Goal: Transaction & Acquisition: Purchase product/service

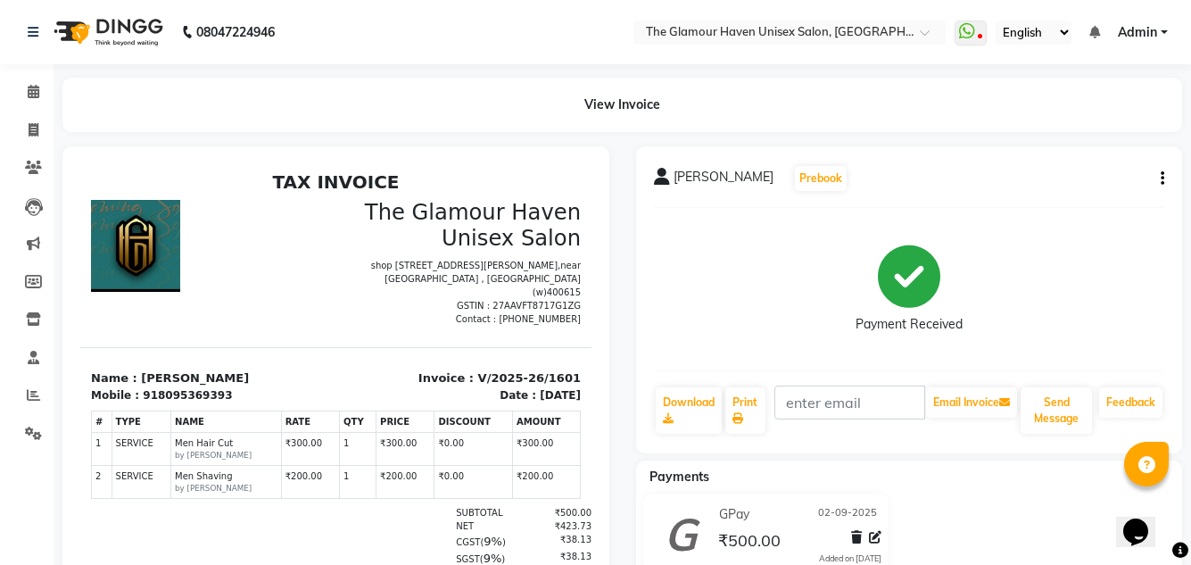
scroll to position [14, 0]
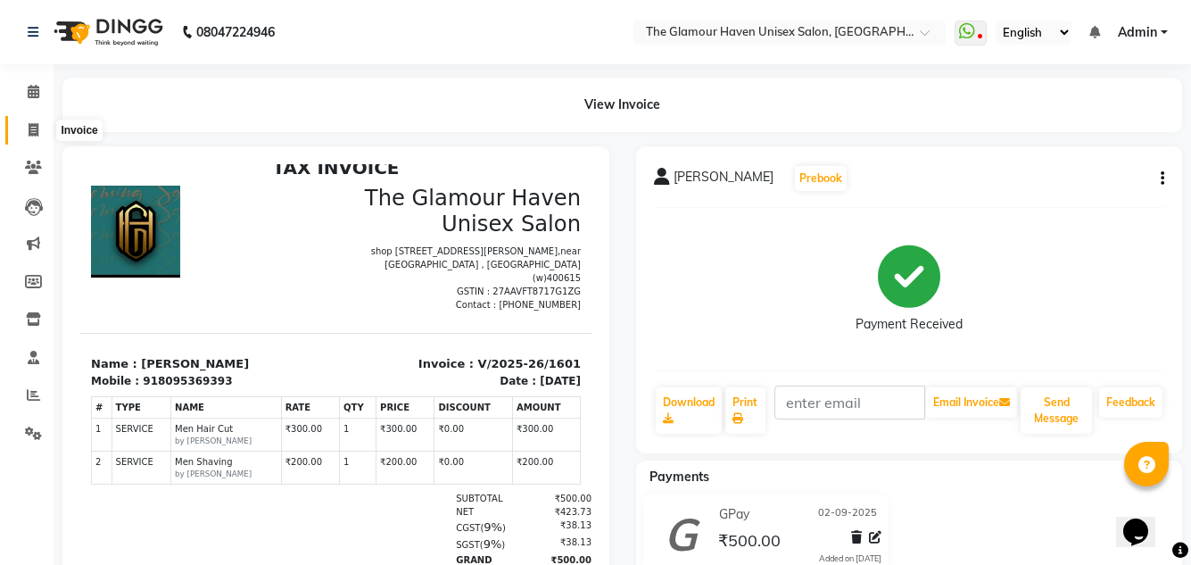
click at [30, 124] on icon at bounding box center [34, 129] width 10 height 13
select select "service"
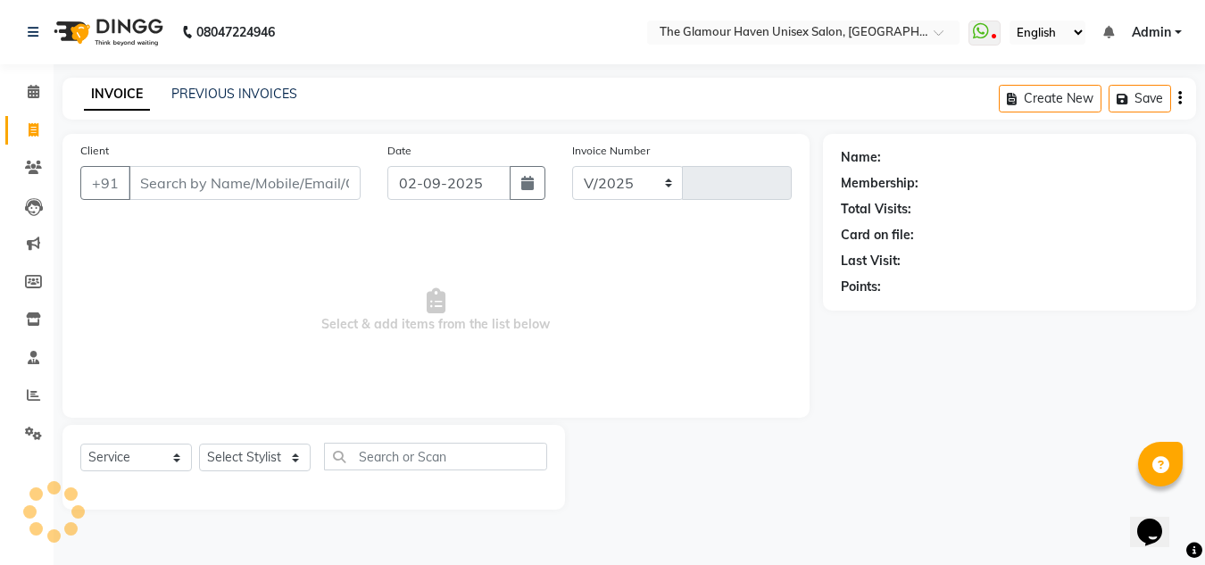
select select "7124"
type input "1602"
click at [215, 98] on link "PREVIOUS INVOICES" at bounding box center [234, 94] width 126 height 16
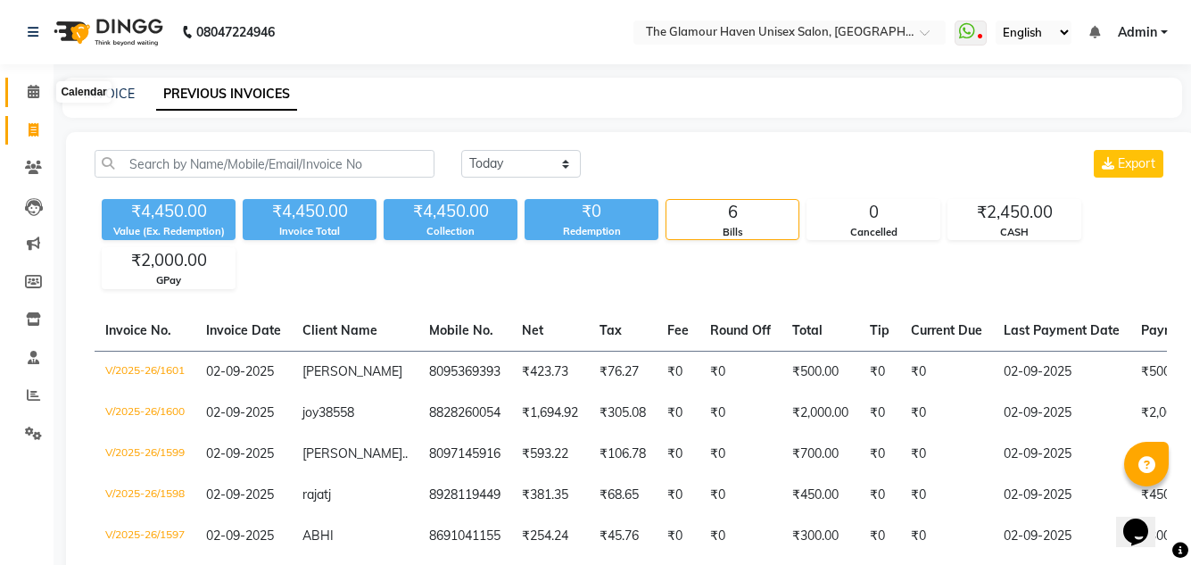
click at [31, 87] on icon at bounding box center [34, 91] width 12 height 13
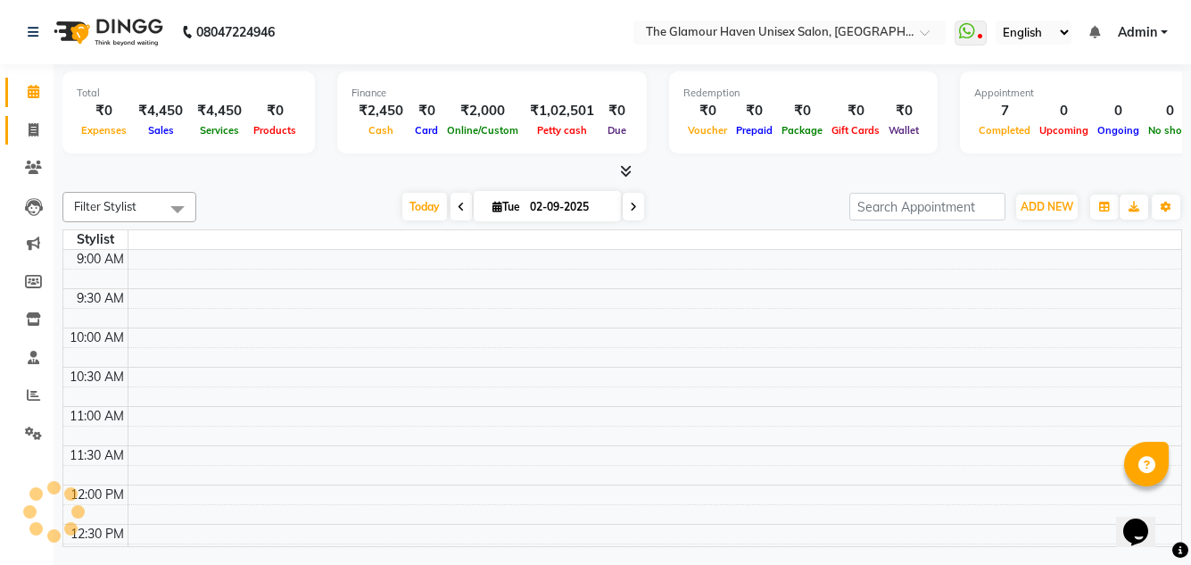
click at [34, 134] on icon at bounding box center [34, 129] width 10 height 13
select select "service"
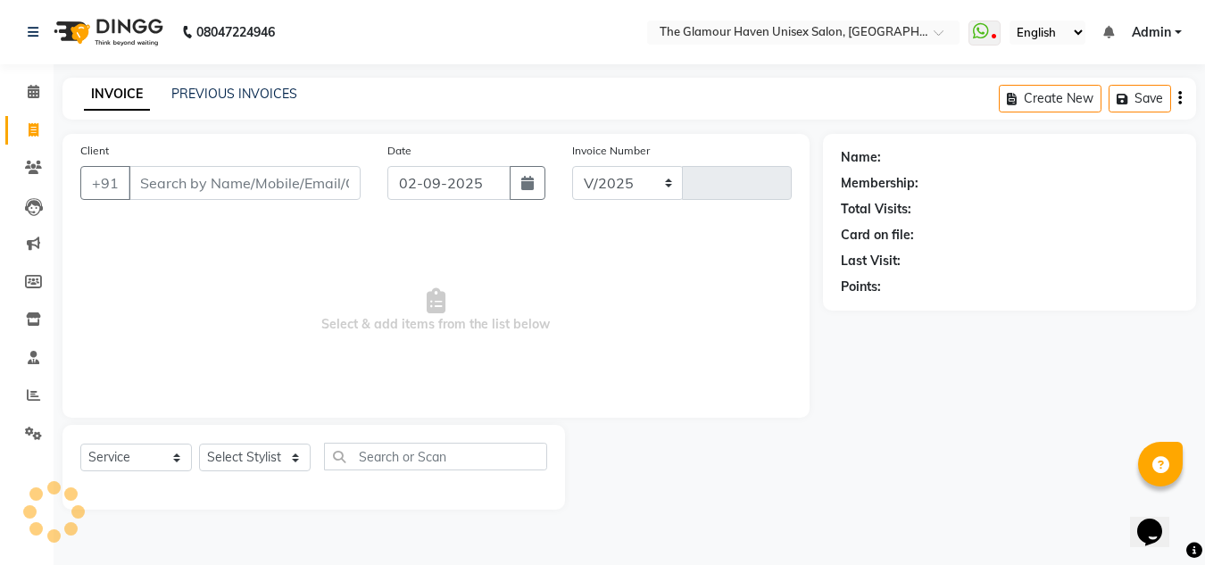
select select "7124"
type input "1602"
click at [40, 89] on span at bounding box center [33, 92] width 31 height 21
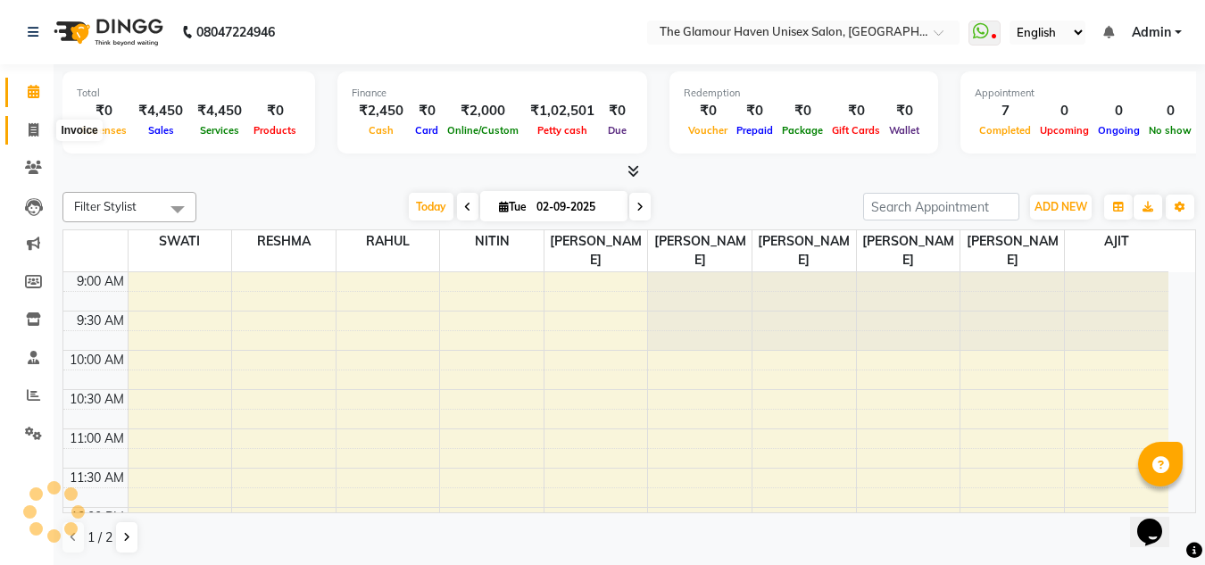
click at [40, 128] on span at bounding box center [33, 130] width 31 height 21
select select "service"
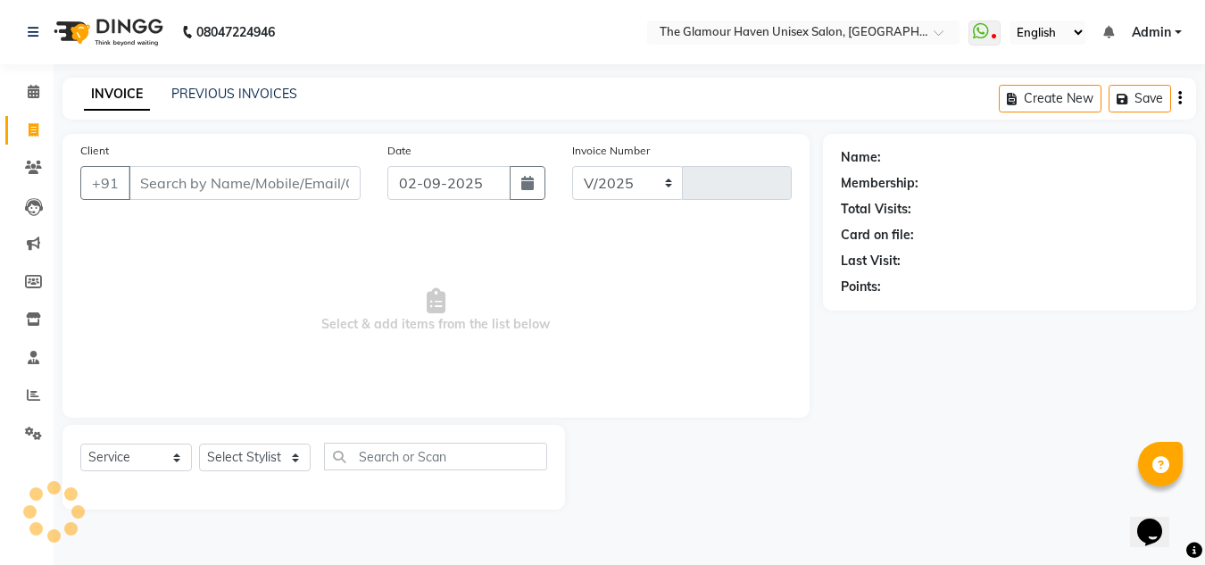
select select "7124"
type input "1602"
click at [46, 95] on span at bounding box center [33, 92] width 31 height 21
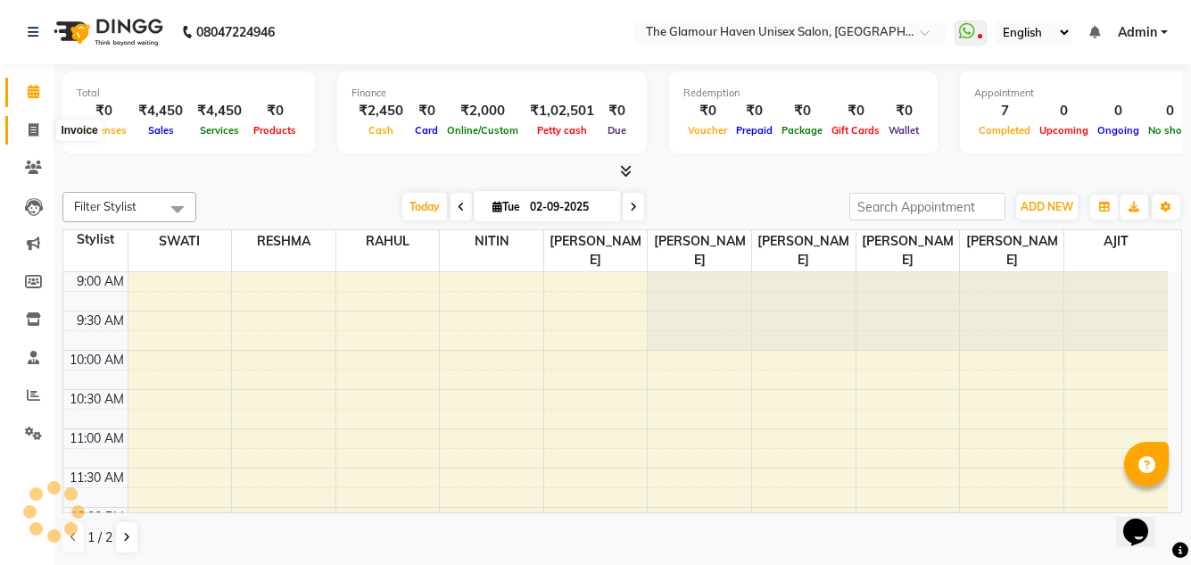
click at [37, 126] on icon at bounding box center [34, 129] width 10 height 13
select select "7124"
select select "service"
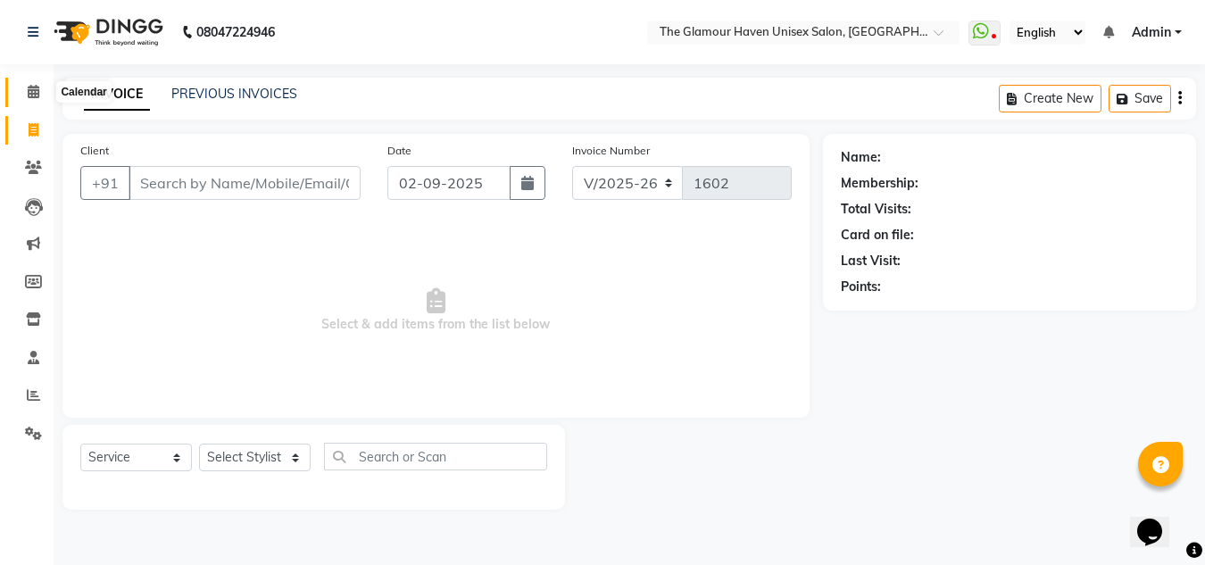
click at [19, 100] on span at bounding box center [33, 92] width 31 height 21
click at [25, 96] on span at bounding box center [33, 92] width 31 height 21
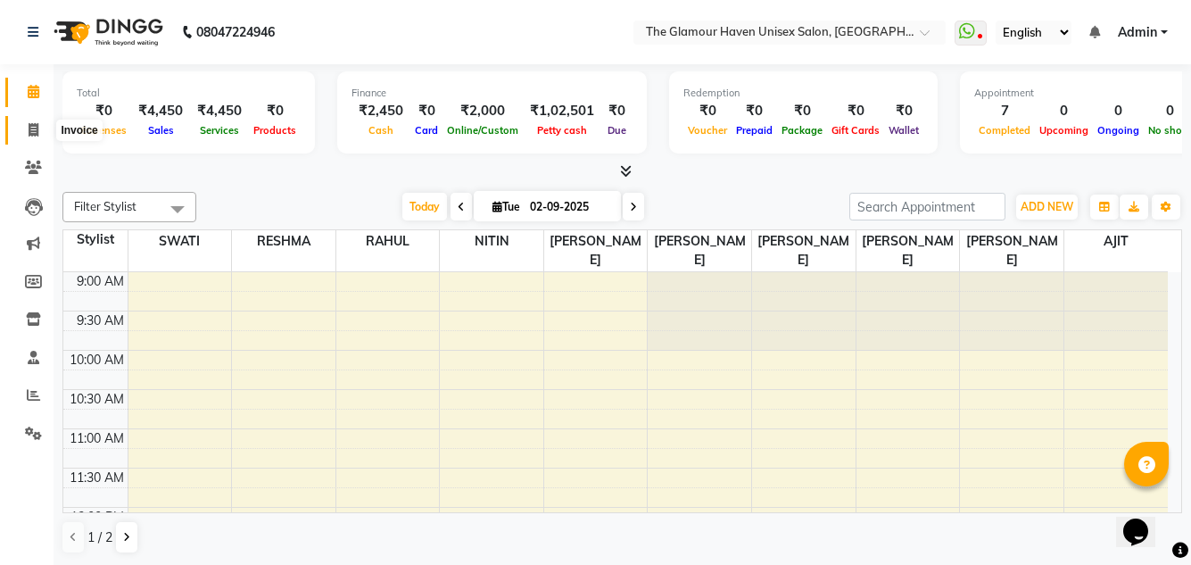
click at [29, 134] on icon at bounding box center [34, 129] width 10 height 13
select select "service"
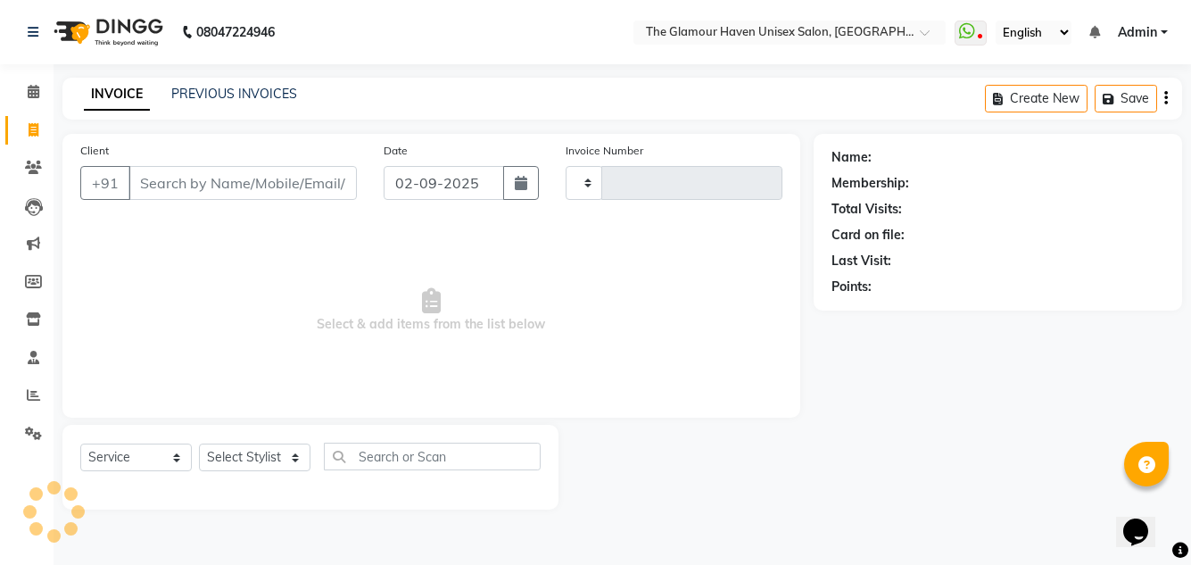
type input "1602"
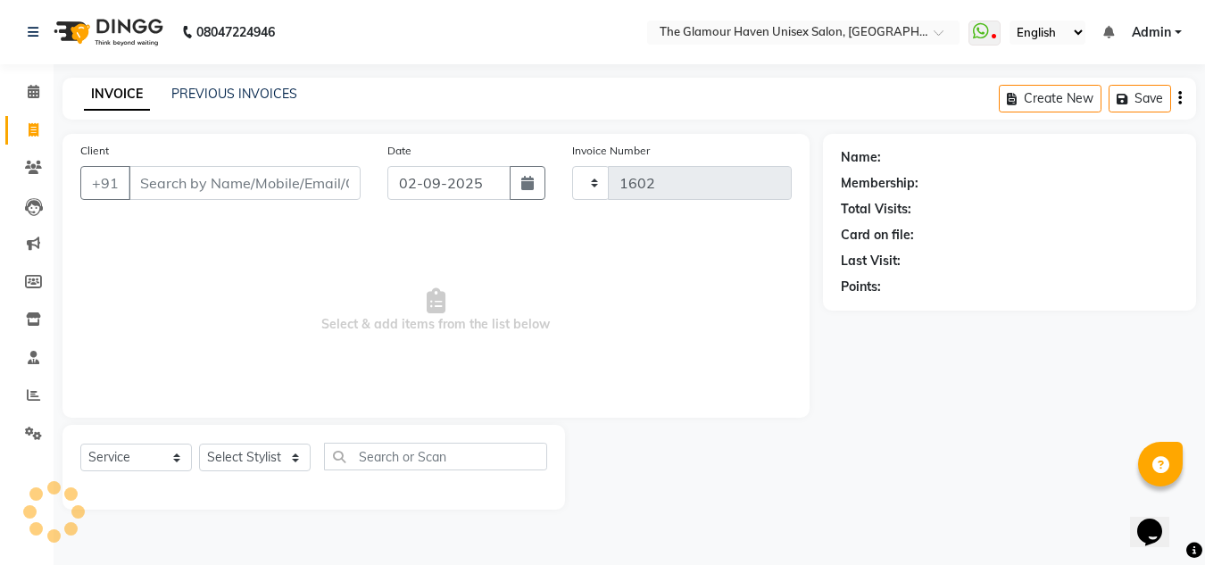
select select "7124"
click at [23, 78] on li "Calendar" at bounding box center [27, 92] width 54 height 38
click at [23, 85] on span at bounding box center [33, 92] width 31 height 21
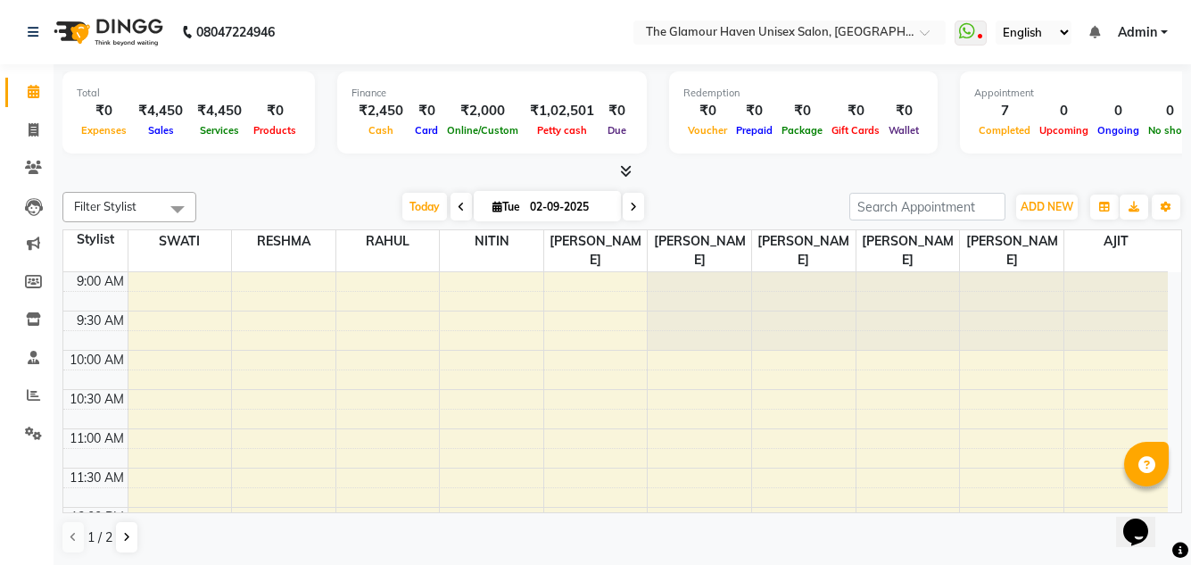
scroll to position [806, 0]
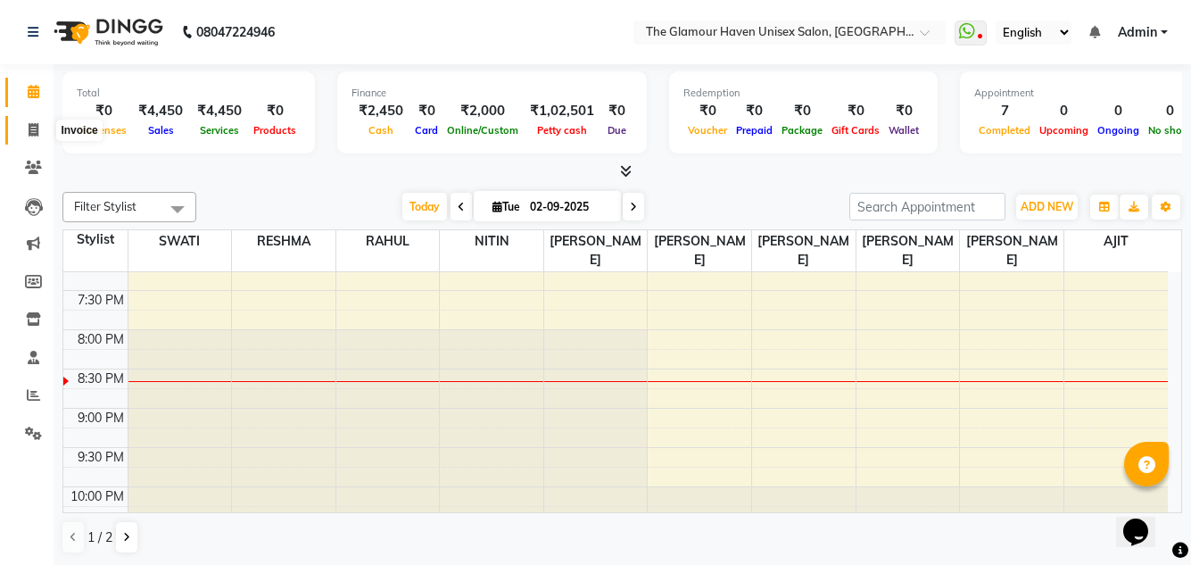
click at [30, 129] on icon at bounding box center [34, 129] width 10 height 13
select select "service"
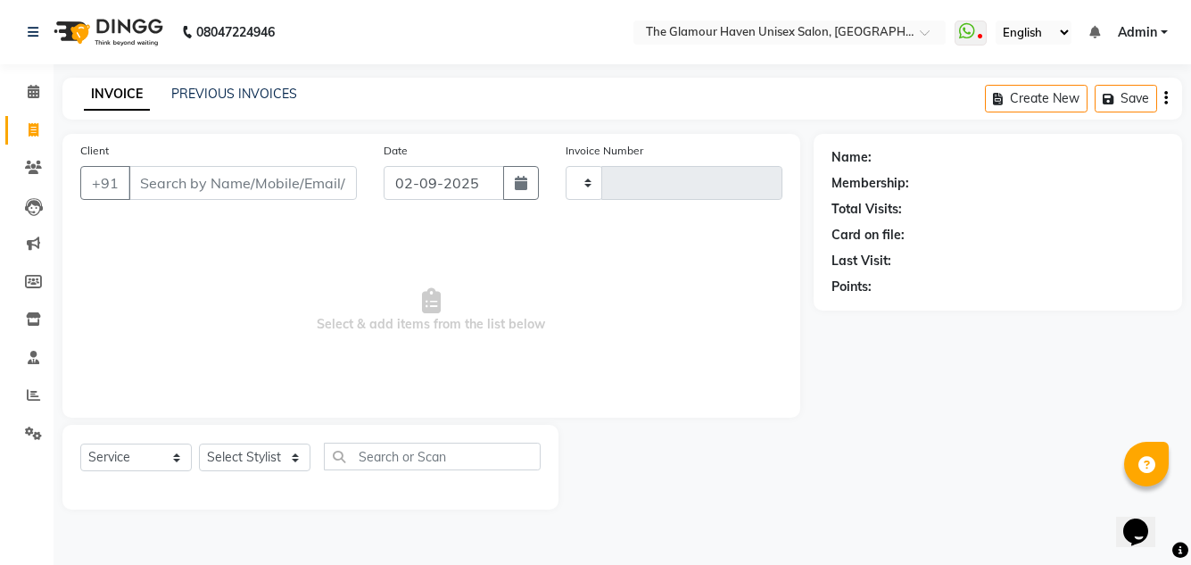
type input "1602"
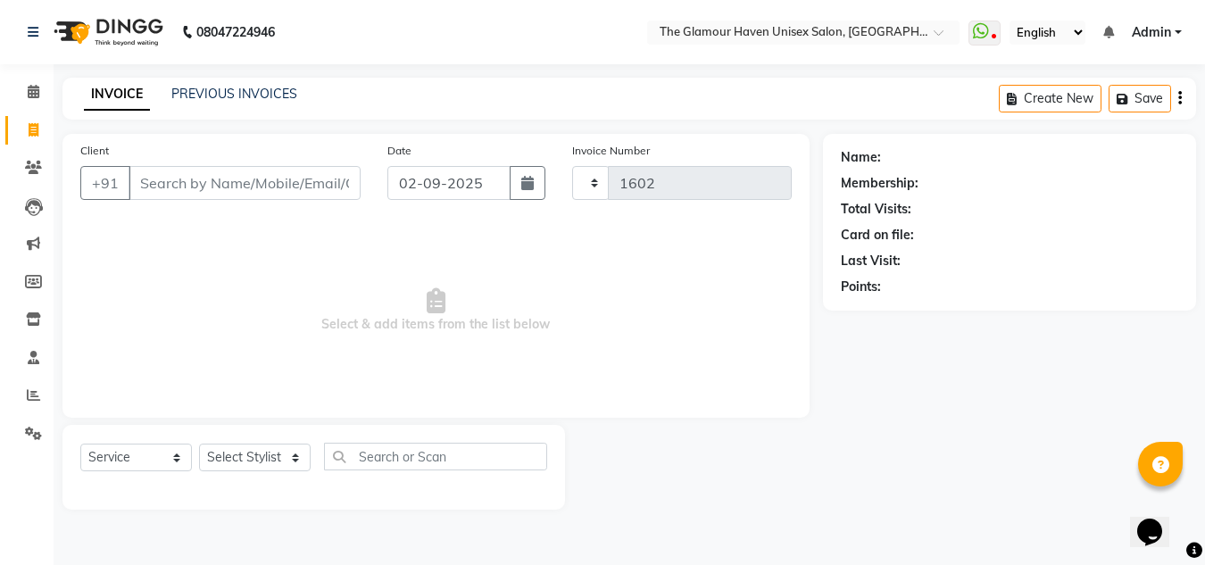
select select "7124"
click at [38, 173] on icon at bounding box center [33, 167] width 17 height 13
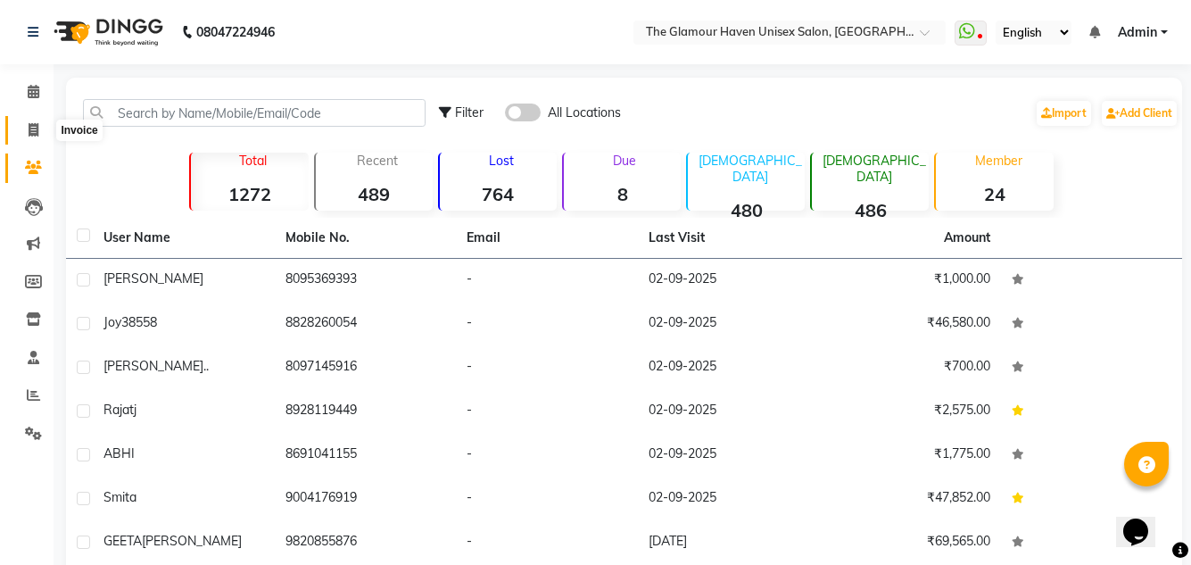
click at [41, 129] on span at bounding box center [33, 130] width 31 height 21
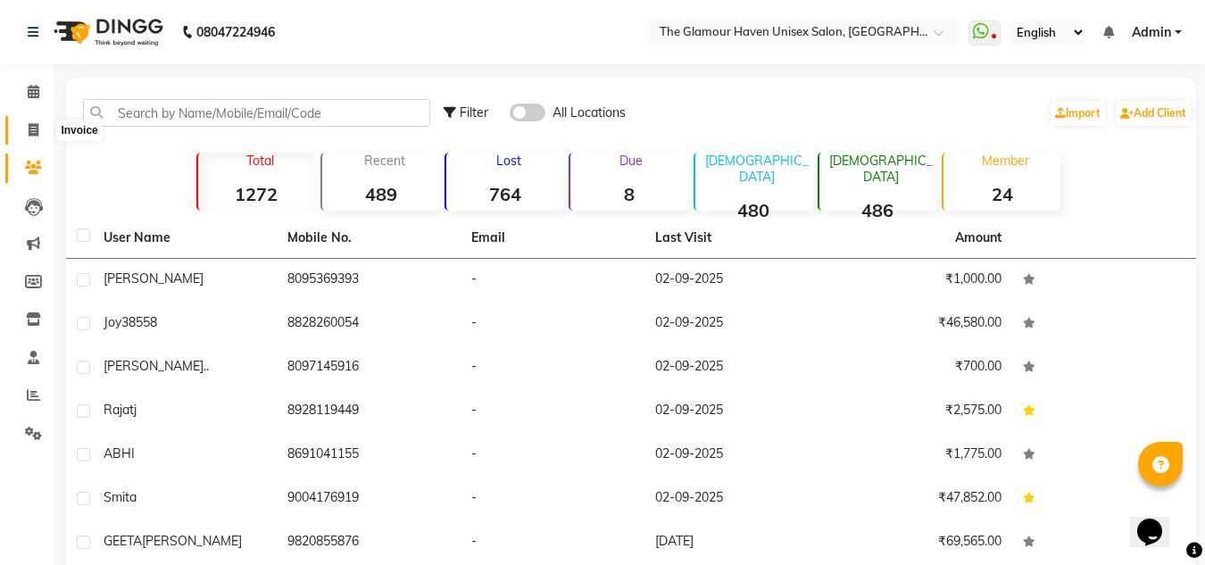
select select "7124"
select select "service"
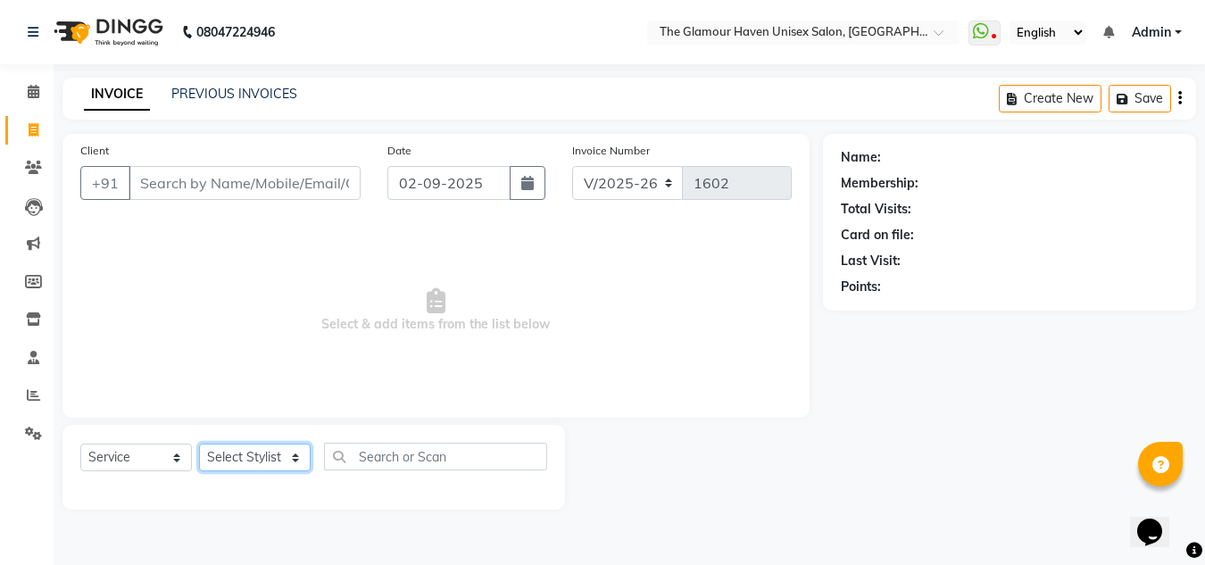
click at [289, 456] on select "Select Stylist AJIT Bharat sen [PERSON_NAME] [PERSON_NAME] NITIN RAHUL [PERSON_…" at bounding box center [255, 457] width 112 height 28
select select "59902"
click at [199, 443] on select "Select Stylist AJIT Bharat sen [PERSON_NAME] [PERSON_NAME] NITIN RAHUL [PERSON_…" at bounding box center [255, 457] width 112 height 28
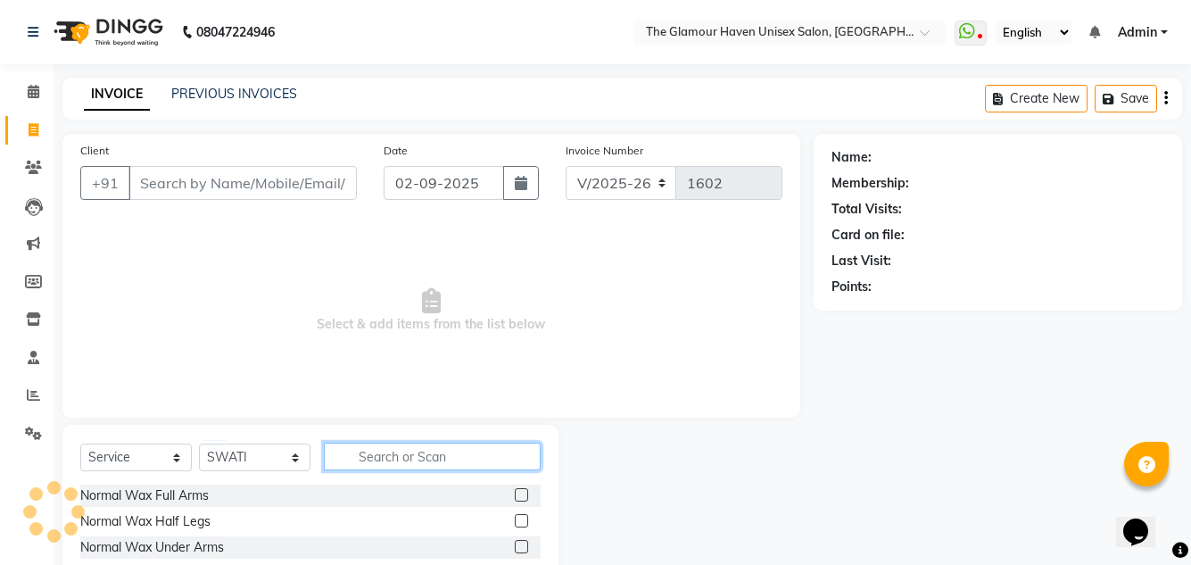
click at [384, 453] on input "text" at bounding box center [432, 457] width 217 height 28
type input "O"
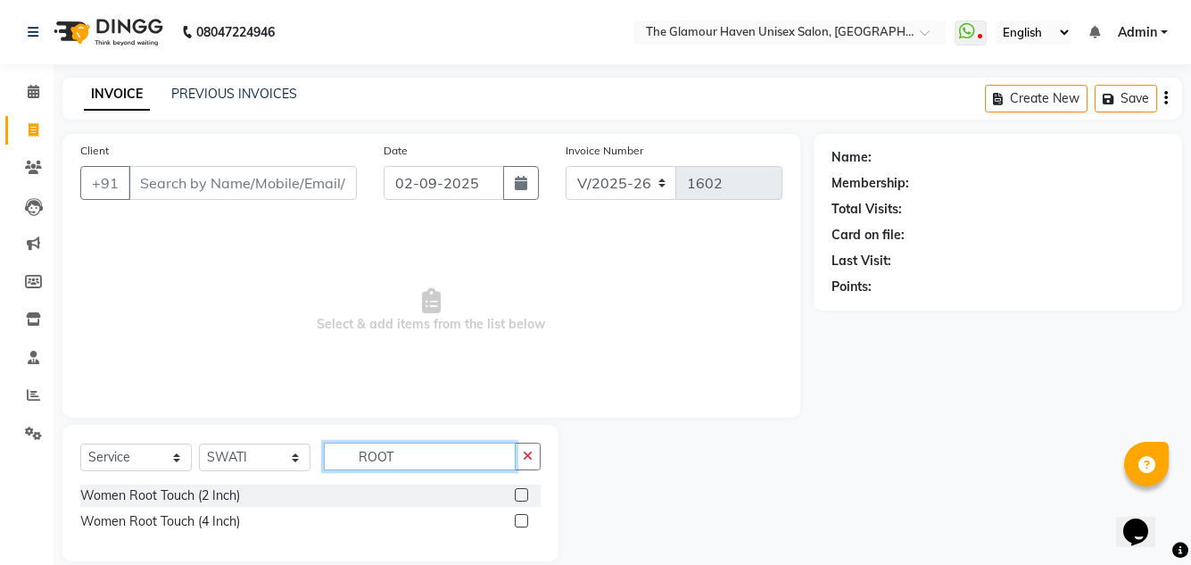
type input "ROOT"
click at [517, 493] on label at bounding box center [521, 494] width 13 height 13
click at [517, 493] on input "checkbox" at bounding box center [521, 496] width 12 height 12
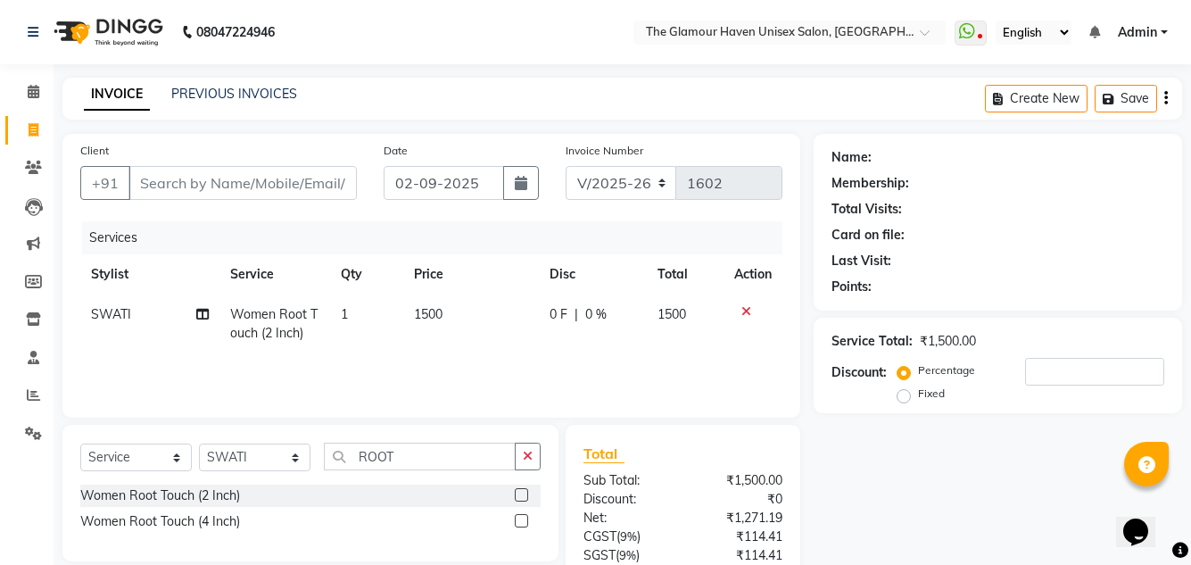
checkbox input "false"
click at [522, 470] on div "Select Service Product Membership Package Voucher Prepaid Gift Card Select Styl…" at bounding box center [310, 464] width 460 height 42
click at [520, 468] on button "button" at bounding box center [528, 457] width 26 height 28
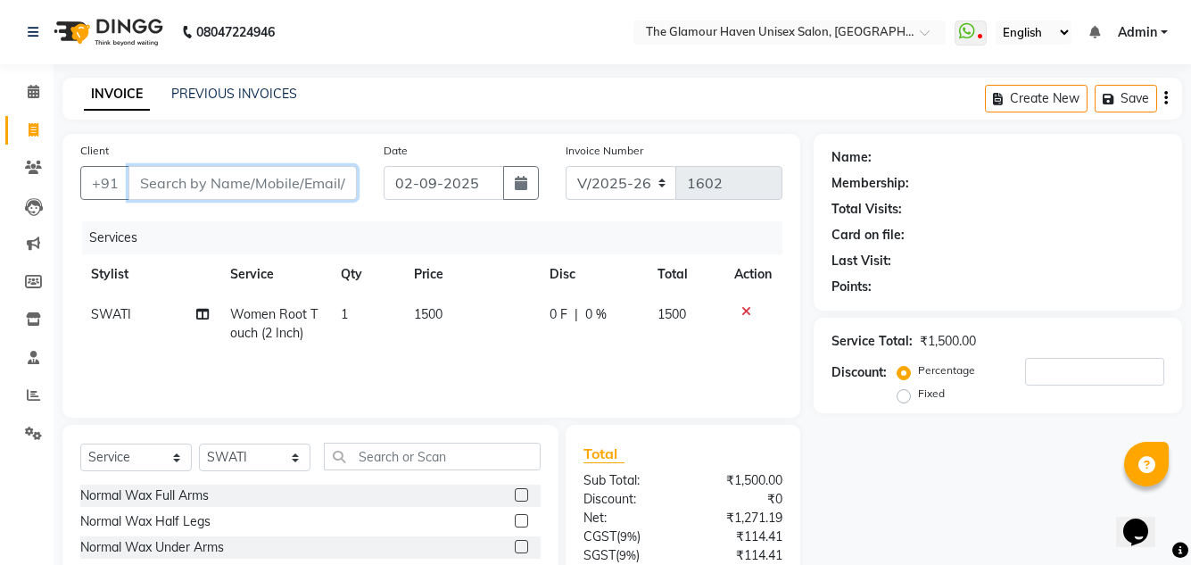
click at [228, 179] on input "Client" at bounding box center [242, 183] width 228 height 34
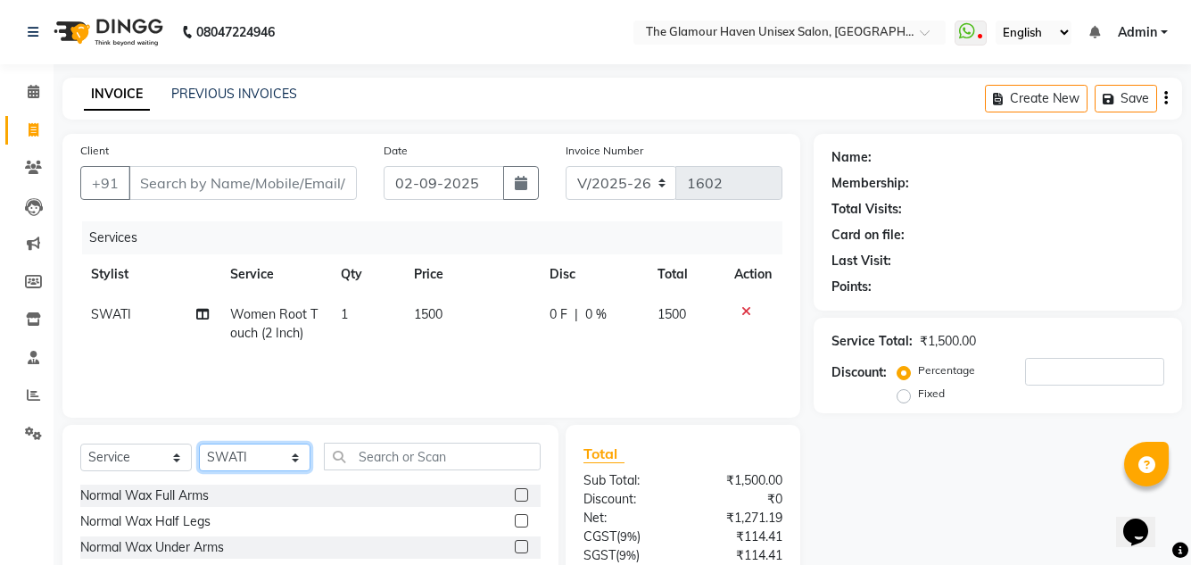
click at [294, 468] on select "Select Stylist AJIT Bharat sen [PERSON_NAME] [PERSON_NAME] NITIN RAHUL [PERSON_…" at bounding box center [255, 457] width 112 height 28
select select "63040"
click at [199, 443] on select "Select Stylist AJIT Bharat sen [PERSON_NAME] [PERSON_NAME] NITIN RAHUL [PERSON_…" at bounding box center [255, 457] width 112 height 28
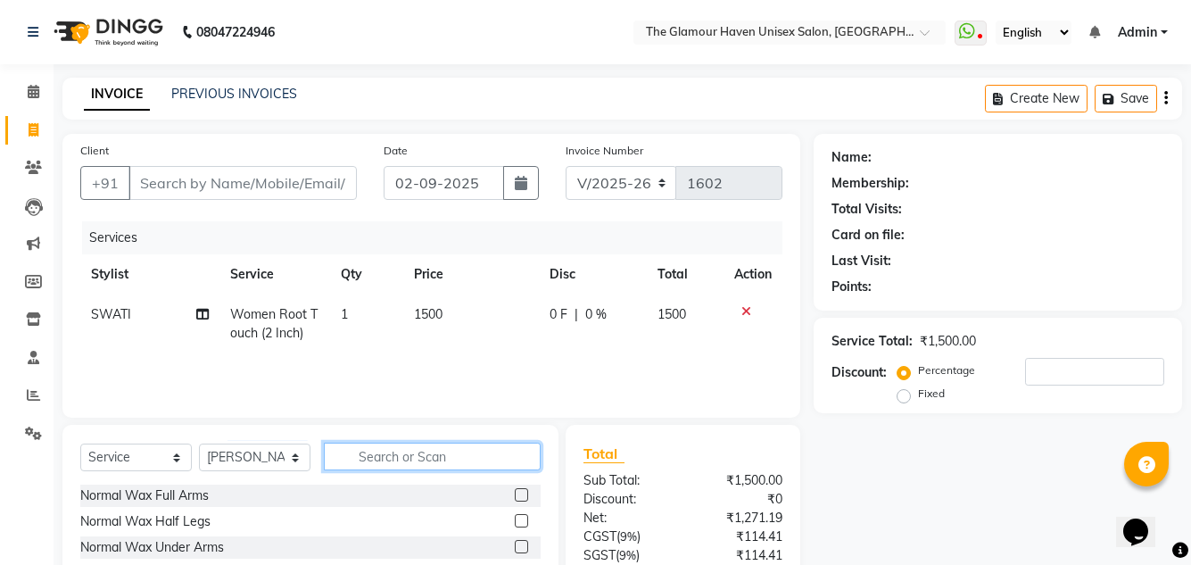
click at [438, 467] on input "text" at bounding box center [432, 457] width 217 height 28
type input "HAIR CU"
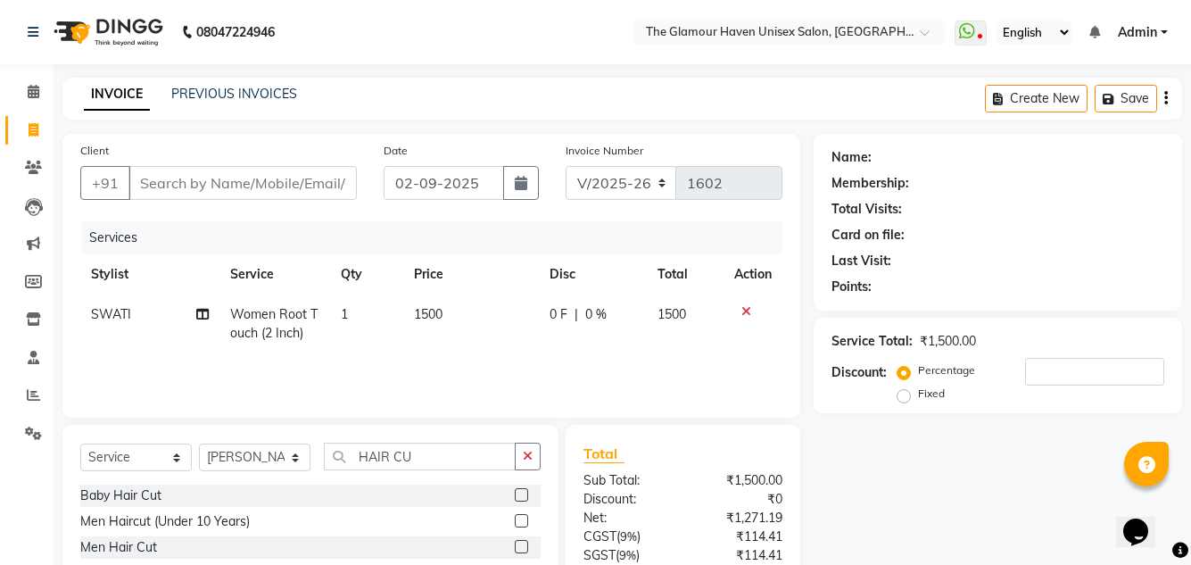
click at [524, 547] on label at bounding box center [521, 546] width 13 height 13
click at [524, 547] on input "checkbox" at bounding box center [521, 548] width 12 height 12
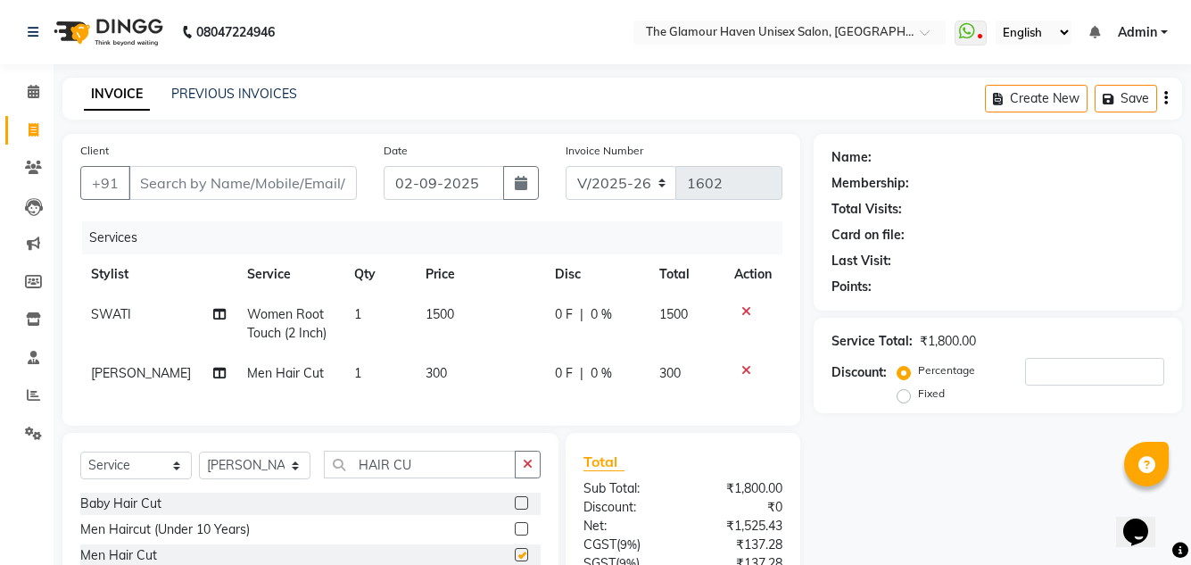
checkbox input "false"
click at [423, 478] on input "HAIR CU" at bounding box center [420, 465] width 192 height 28
type input "H"
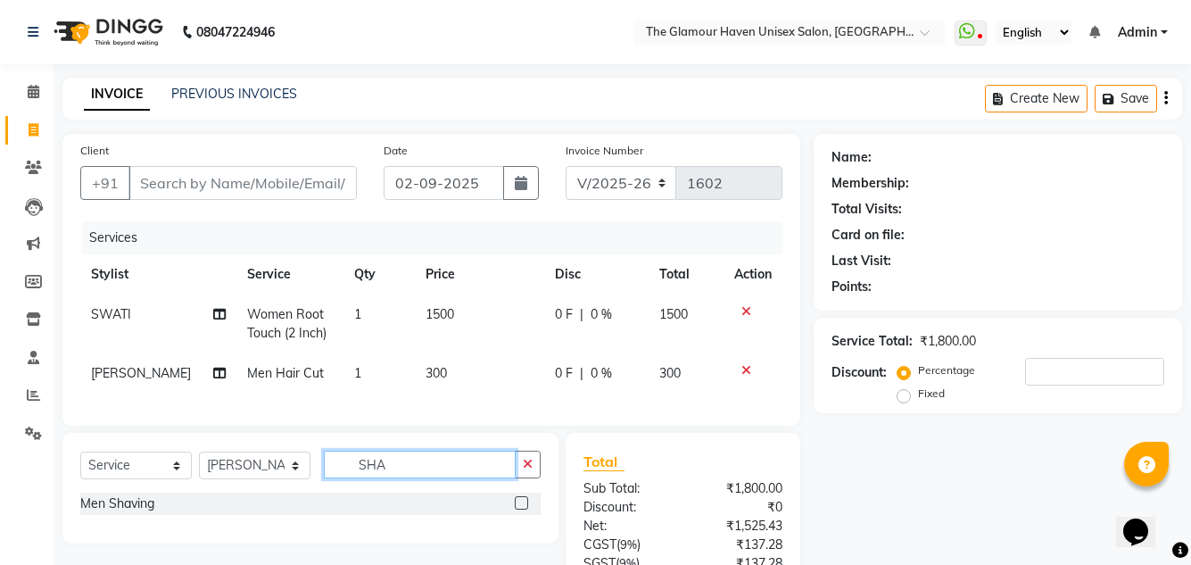
type input "SHA"
click at [524, 510] on label at bounding box center [521, 502] width 13 height 13
click at [524, 510] on input "checkbox" at bounding box center [521, 504] width 12 height 12
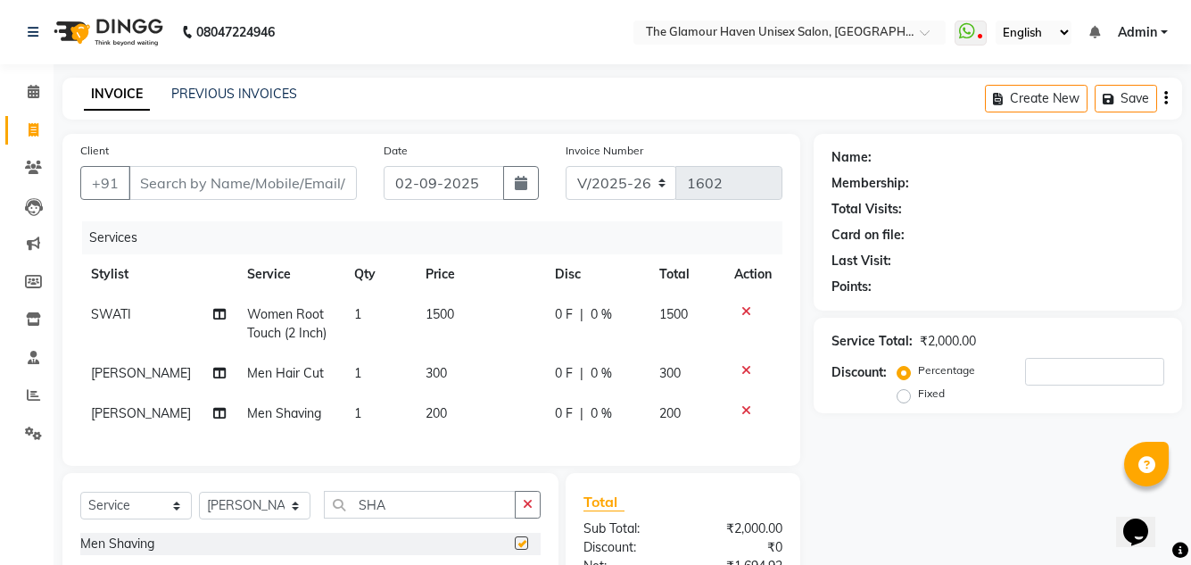
click at [521, 480] on div "Client +91 Date [DATE] Invoice Number V/2025 V/[PHONE_NUMBER] Services Stylist …" at bounding box center [431, 434] width 765 height 601
checkbox input "false"
click at [520, 509] on button "button" at bounding box center [528, 505] width 26 height 28
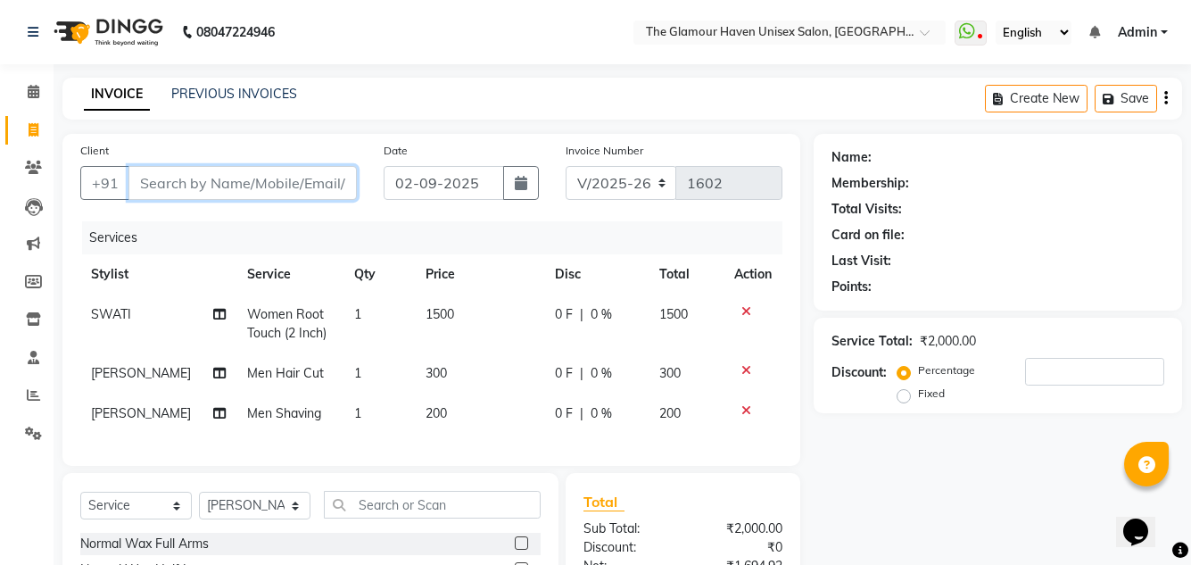
click at [268, 182] on input "Client" at bounding box center [242, 183] width 228 height 34
click at [316, 191] on input "Client" at bounding box center [242, 183] width 228 height 34
click at [316, 196] on input "Client" at bounding box center [242, 183] width 228 height 34
type input "9"
type input "0"
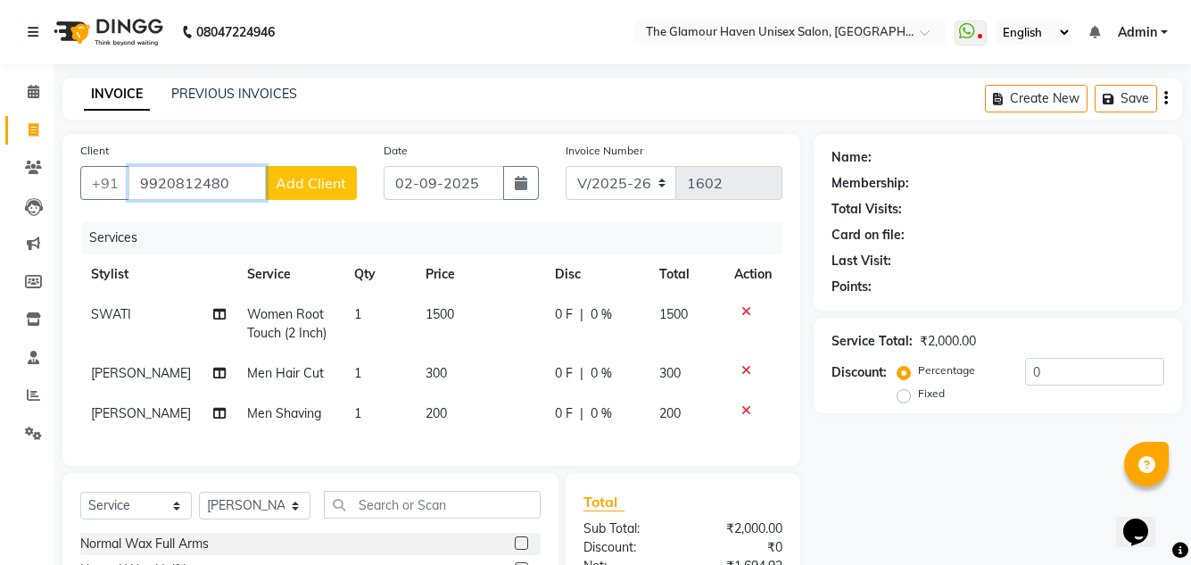
type input "9920812480"
click at [321, 184] on span "Add Client" at bounding box center [311, 183] width 70 height 18
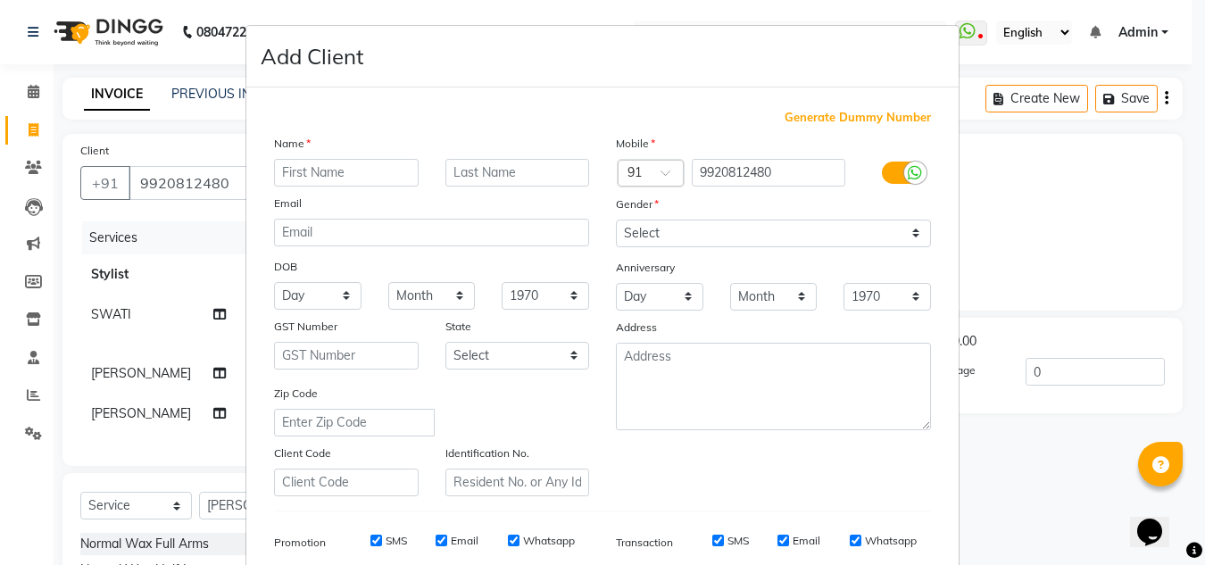
click at [360, 171] on input "text" at bounding box center [346, 173] width 145 height 28
type input "NEHA"
click at [916, 230] on select "Select [DEMOGRAPHIC_DATA] [DEMOGRAPHIC_DATA] Other Prefer Not To Say" at bounding box center [773, 234] width 315 height 28
select select "[DEMOGRAPHIC_DATA]"
click at [616, 220] on select "Select [DEMOGRAPHIC_DATA] [DEMOGRAPHIC_DATA] Other Prefer Not To Say" at bounding box center [773, 234] width 315 height 28
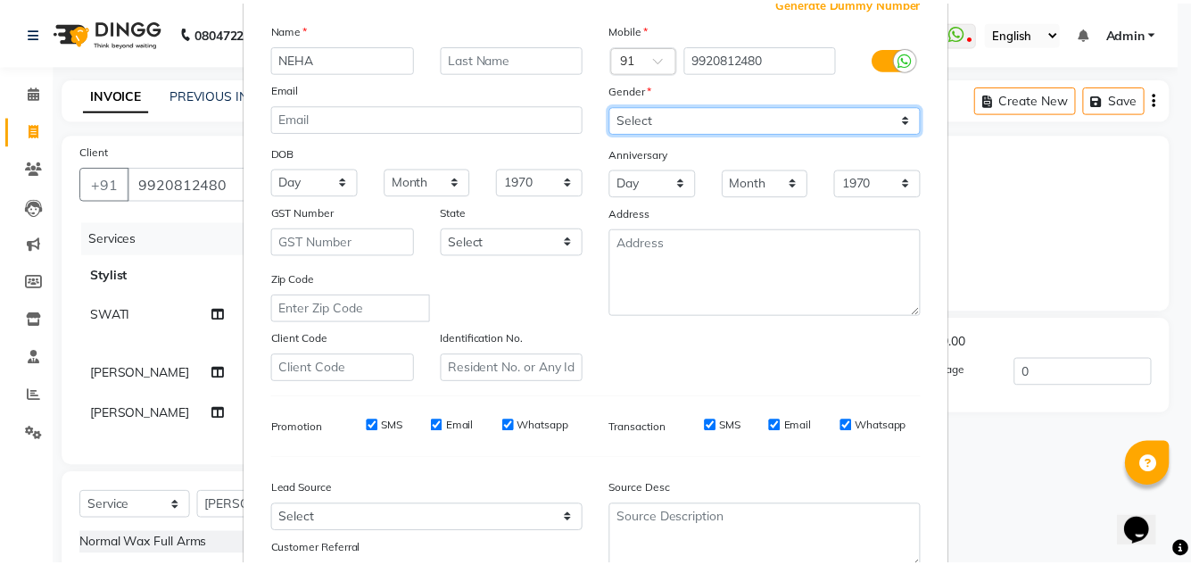
scroll to position [259, 0]
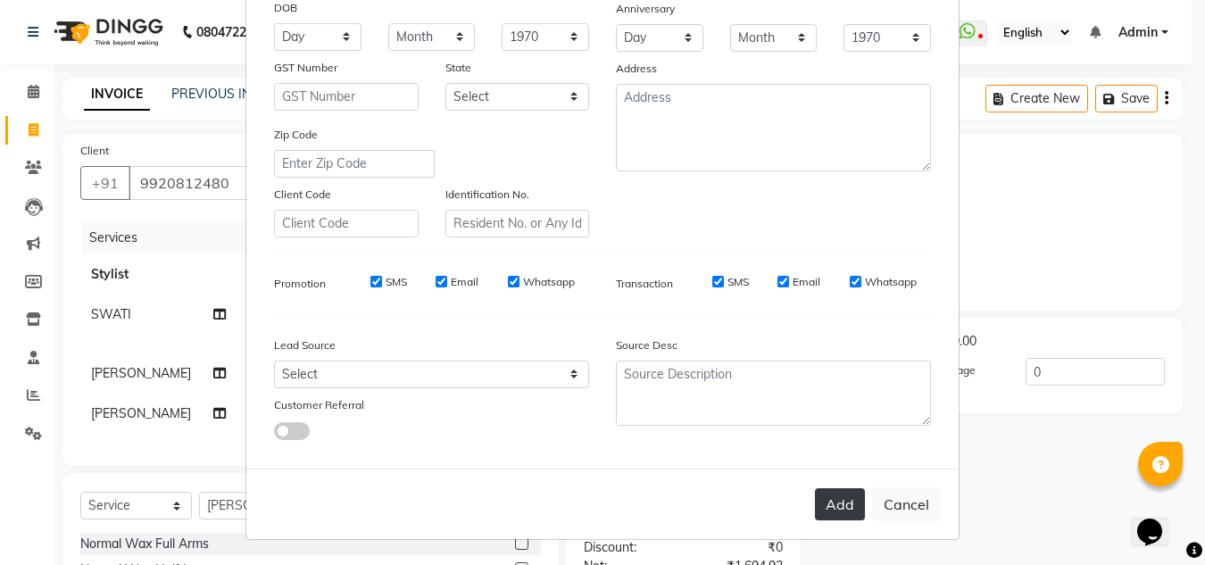
click at [850, 507] on button "Add" at bounding box center [840, 504] width 50 height 32
select select
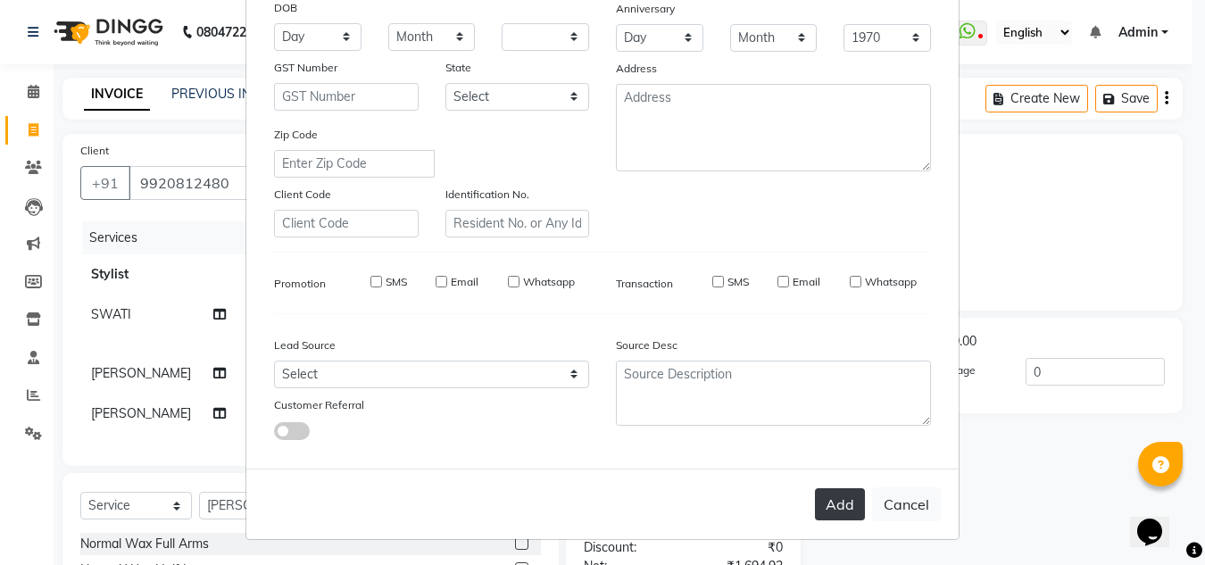
select select
checkbox input "false"
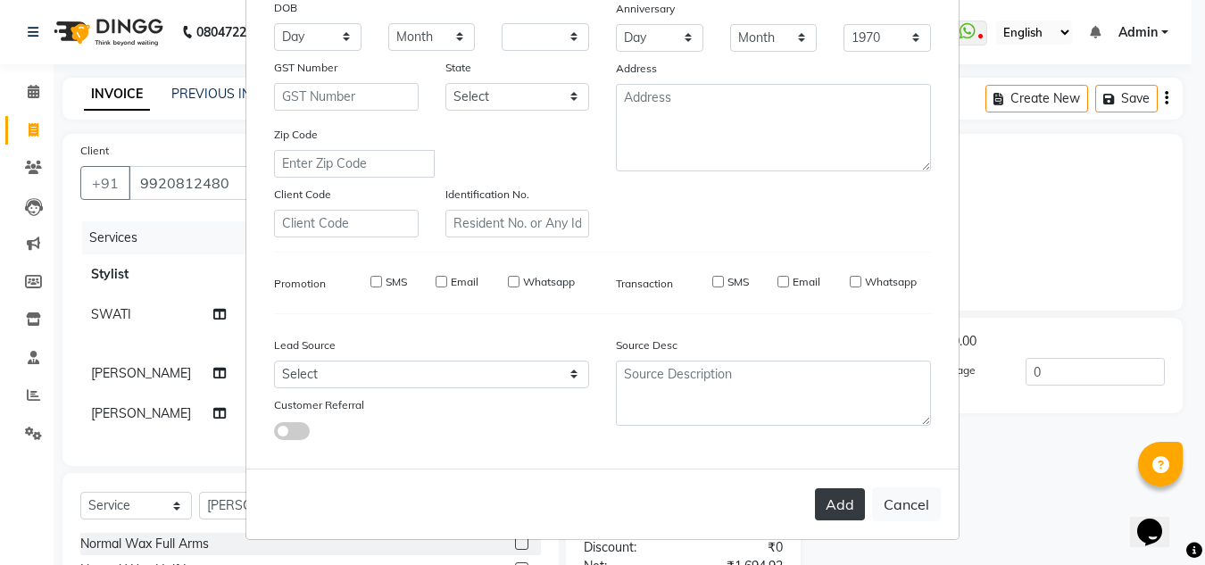
checkbox input "false"
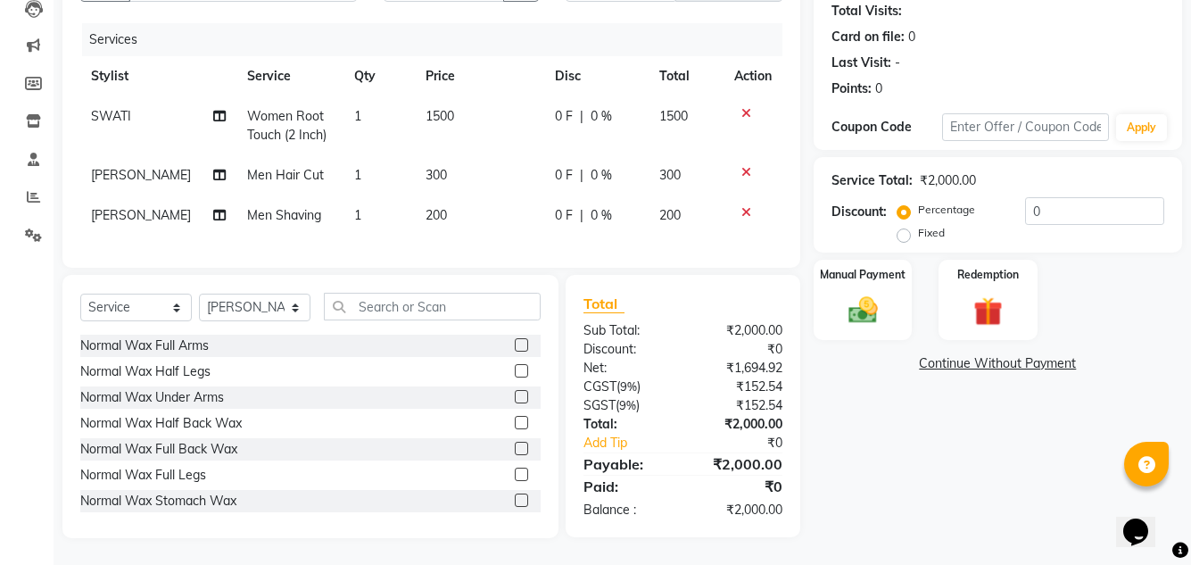
scroll to position [211, 0]
click at [860, 302] on img at bounding box center [862, 310] width 49 height 35
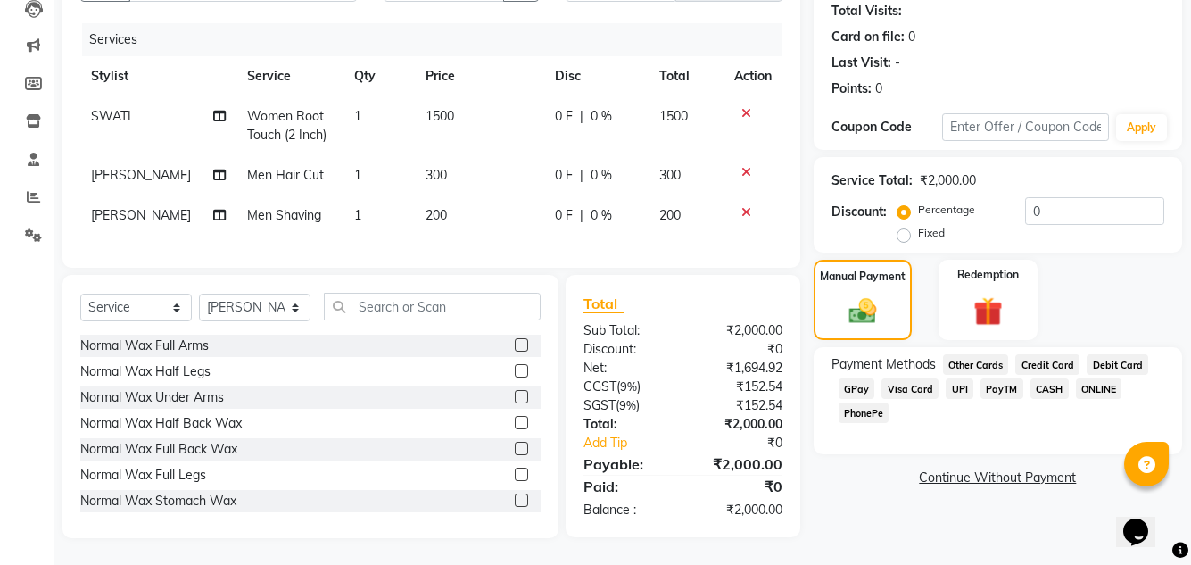
click at [858, 379] on span "GPay" at bounding box center [857, 388] width 37 height 21
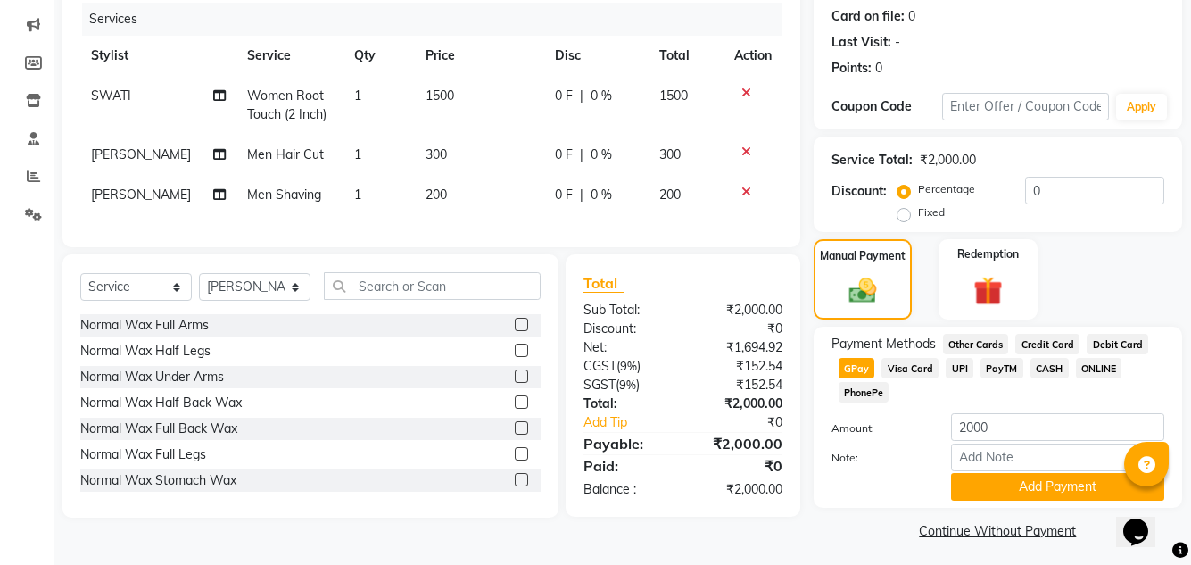
scroll to position [225, 0]
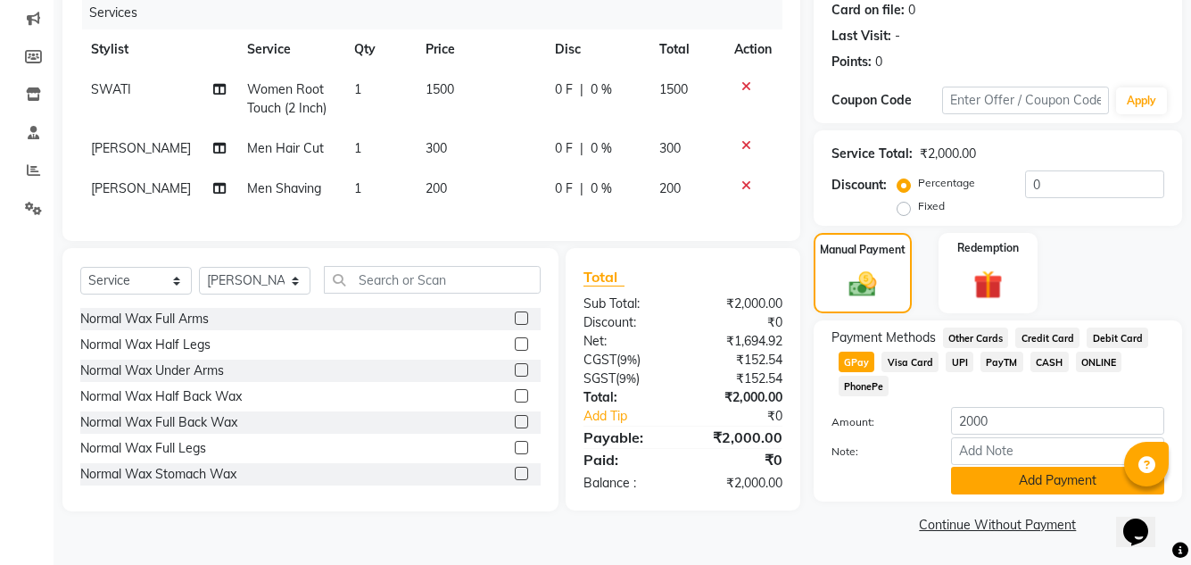
click at [1046, 493] on button "Add Payment" at bounding box center [1057, 481] width 213 height 28
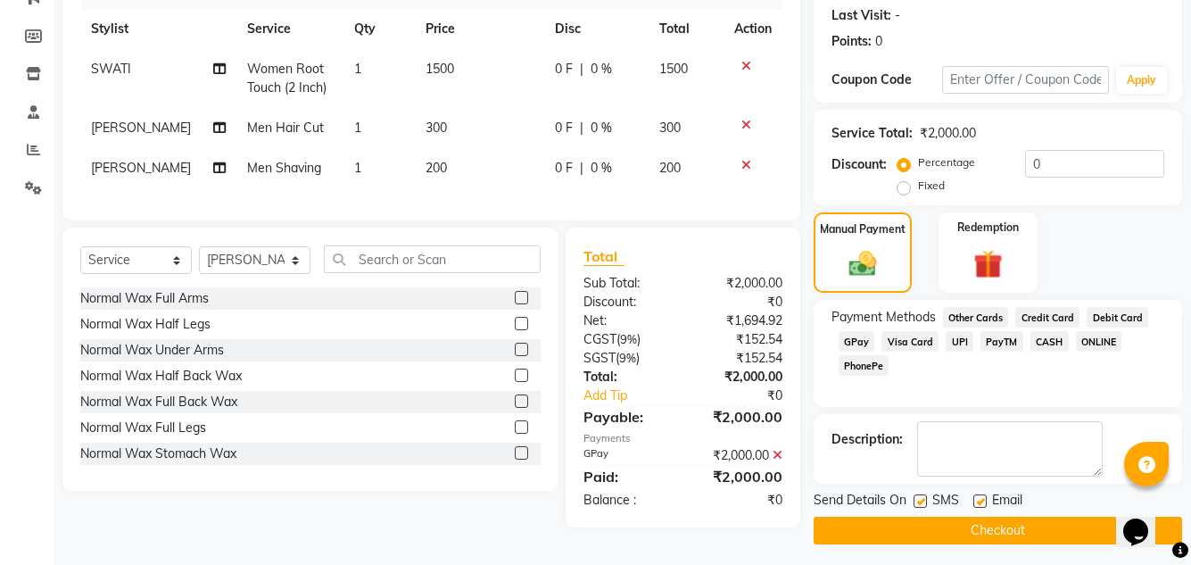
scroll to position [252, 0]
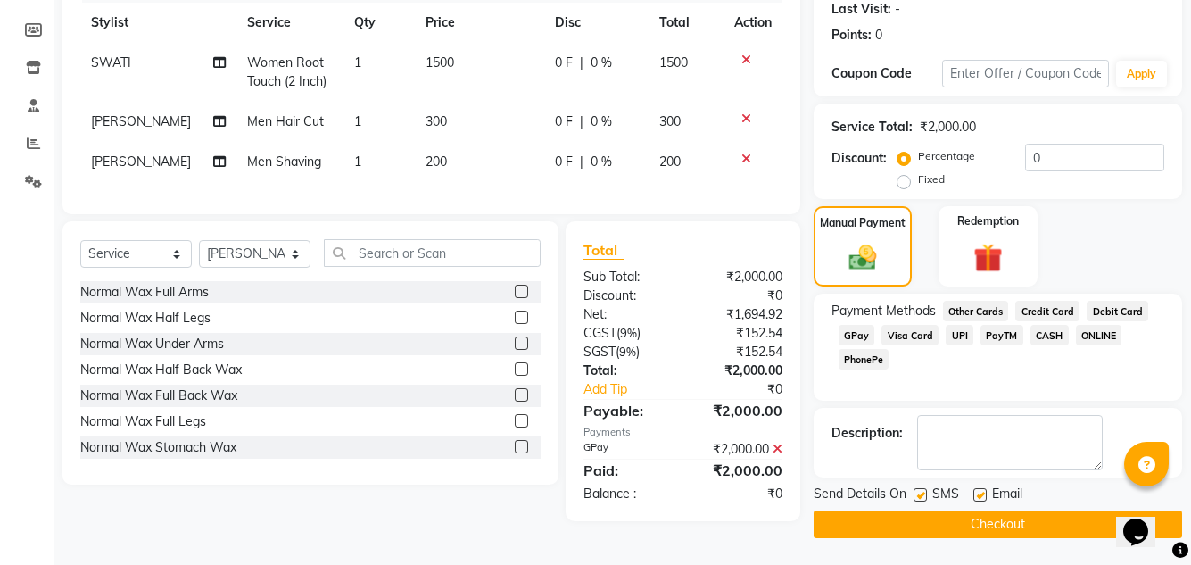
click at [1006, 528] on button "Checkout" at bounding box center [998, 524] width 369 height 28
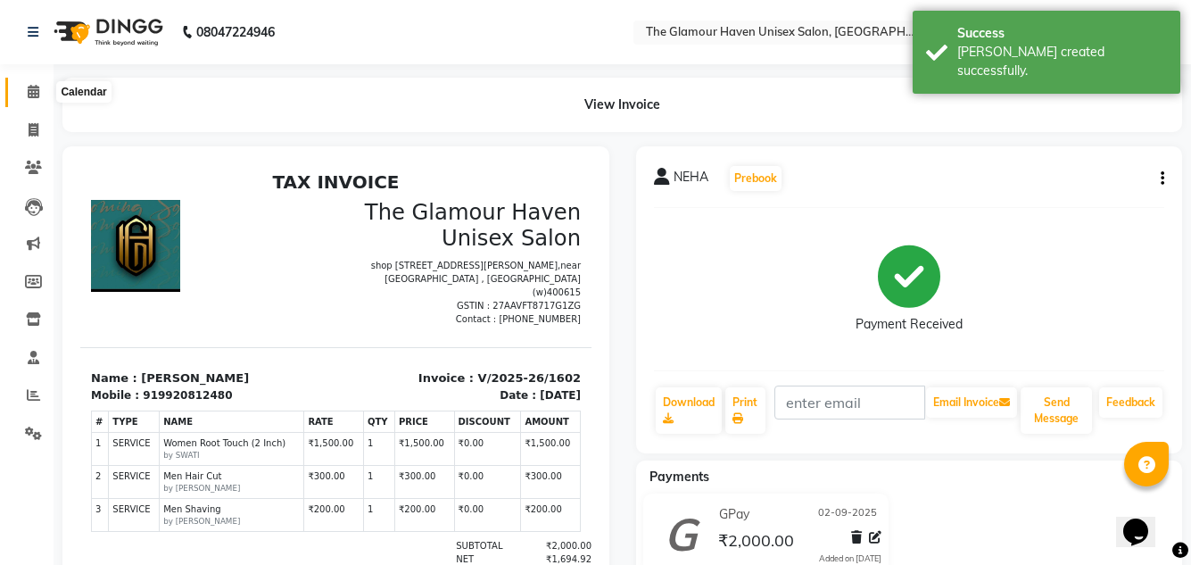
click at [37, 93] on icon at bounding box center [34, 91] width 12 height 13
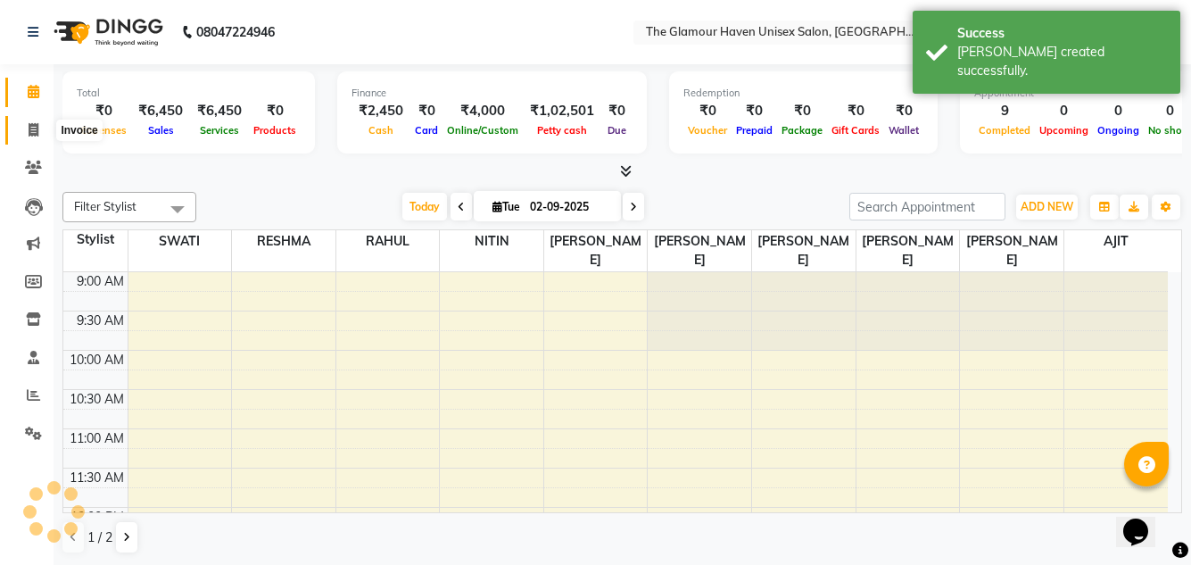
click at [35, 128] on icon at bounding box center [34, 129] width 10 height 13
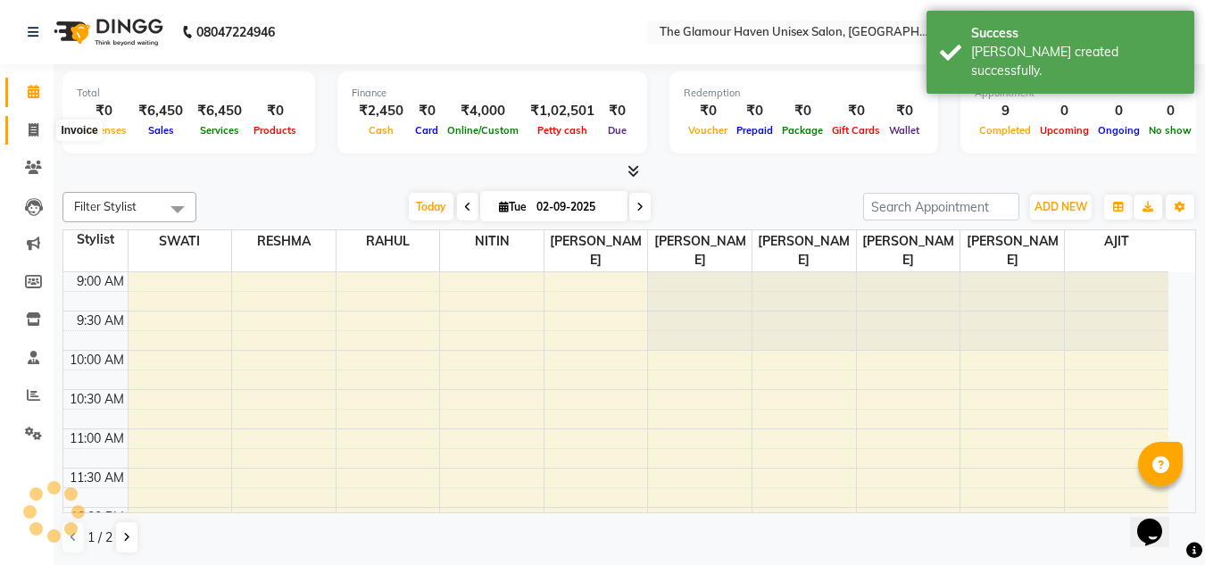
select select "service"
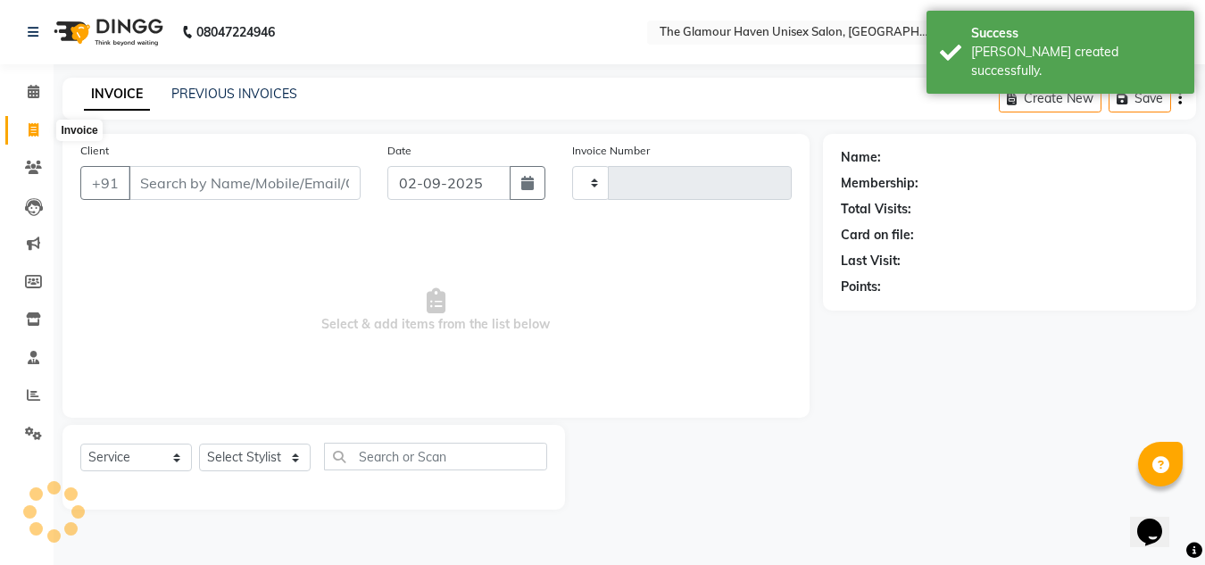
type input "1603"
select select "7124"
click at [38, 98] on span at bounding box center [33, 92] width 31 height 21
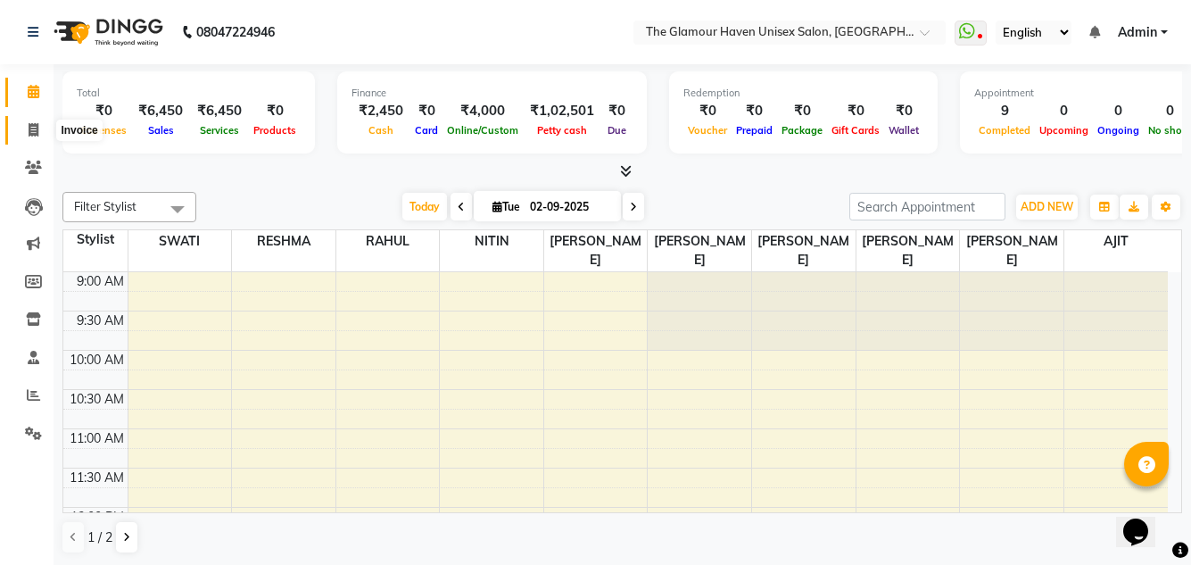
click at [33, 128] on icon at bounding box center [34, 129] width 10 height 13
select select "7124"
select select "service"
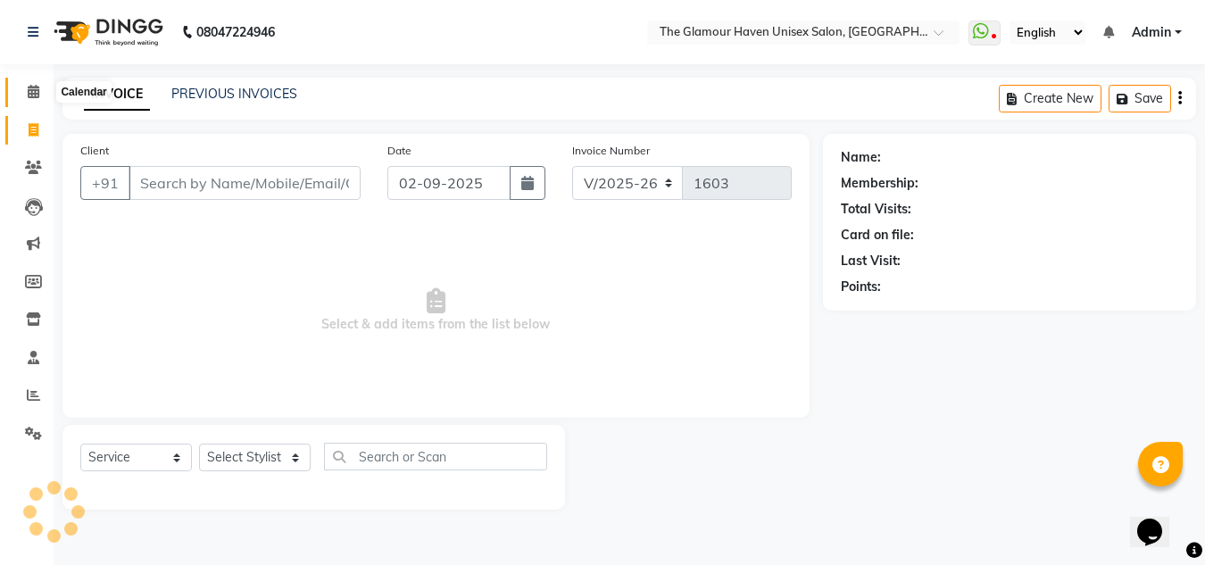
click at [34, 88] on icon at bounding box center [34, 91] width 12 height 13
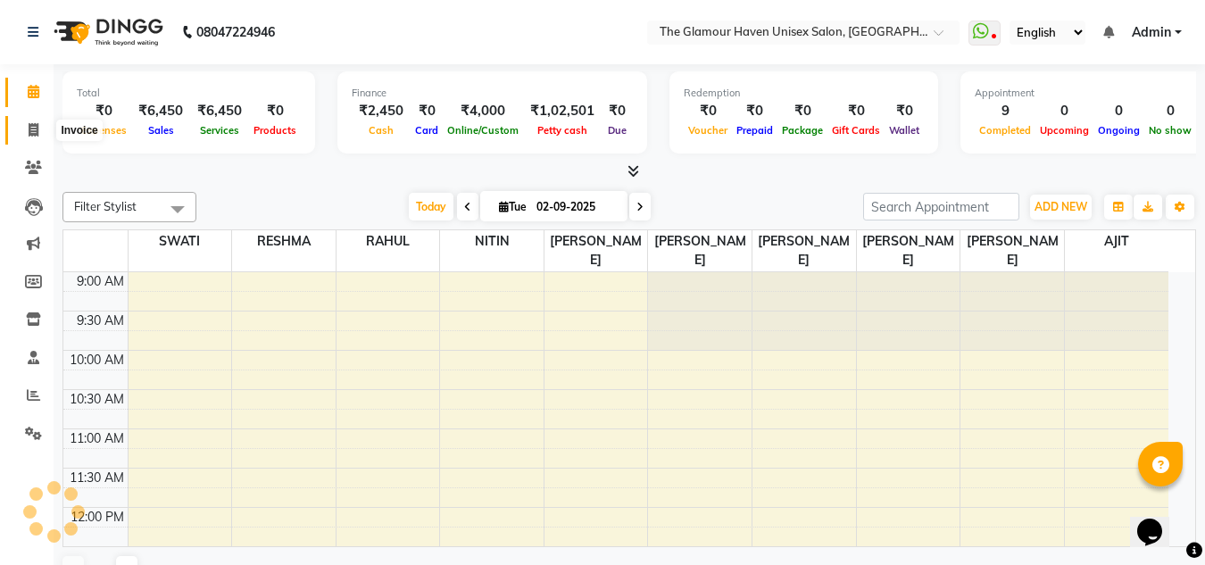
click at [31, 120] on span at bounding box center [33, 130] width 31 height 21
select select "service"
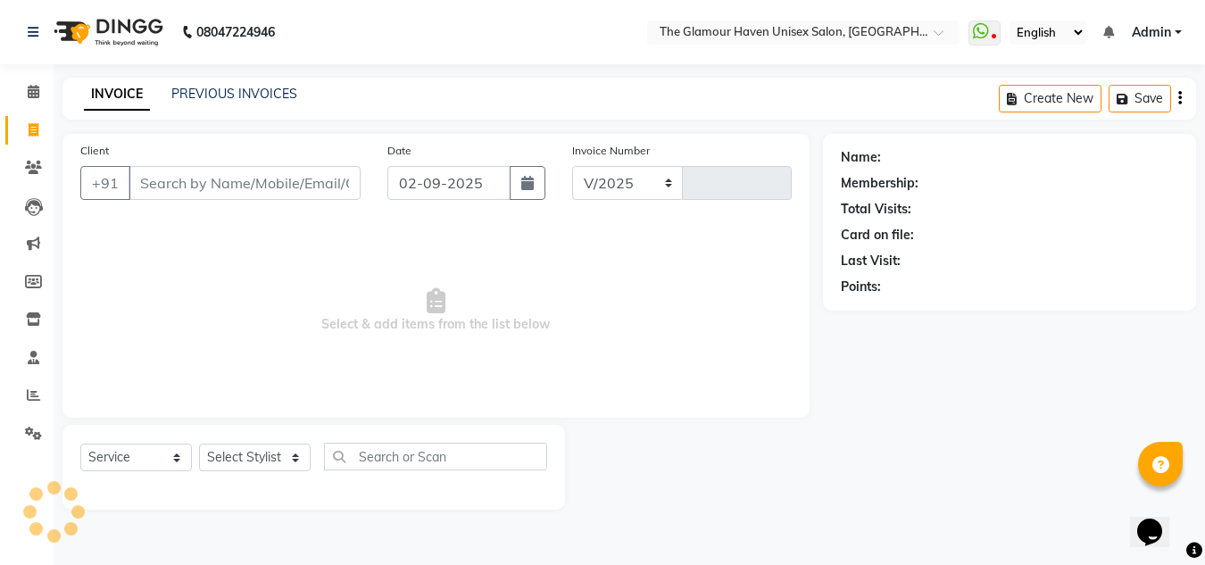
select select "7124"
type input "1603"
click at [36, 97] on icon at bounding box center [34, 91] width 12 height 13
click at [34, 135] on icon at bounding box center [34, 129] width 10 height 13
select select "service"
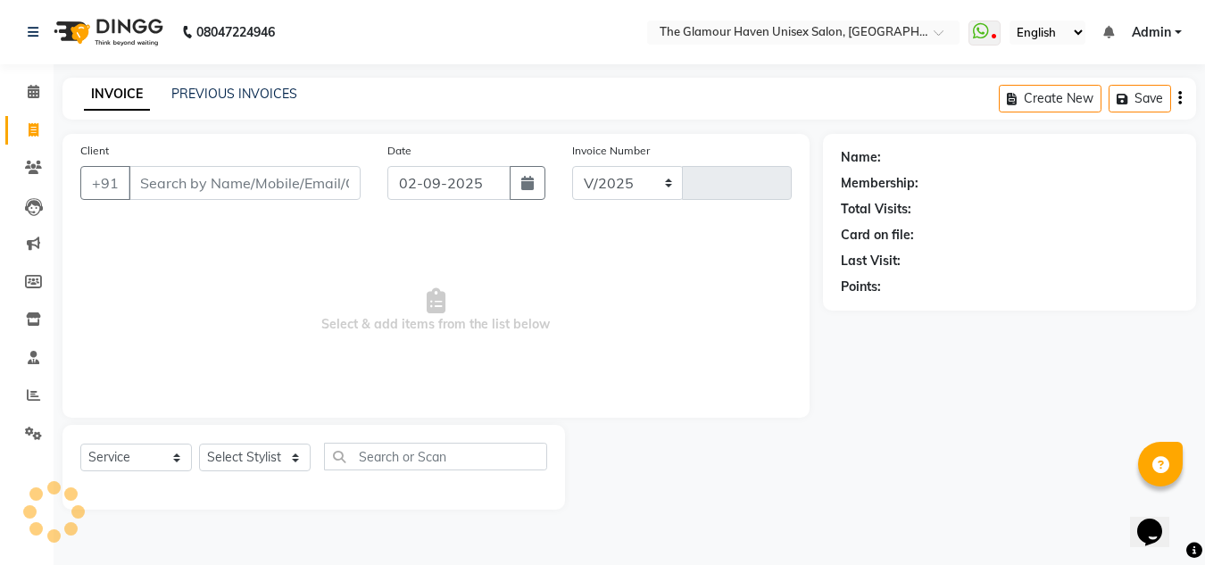
select select "7124"
type input "1603"
click at [32, 102] on span at bounding box center [33, 92] width 31 height 21
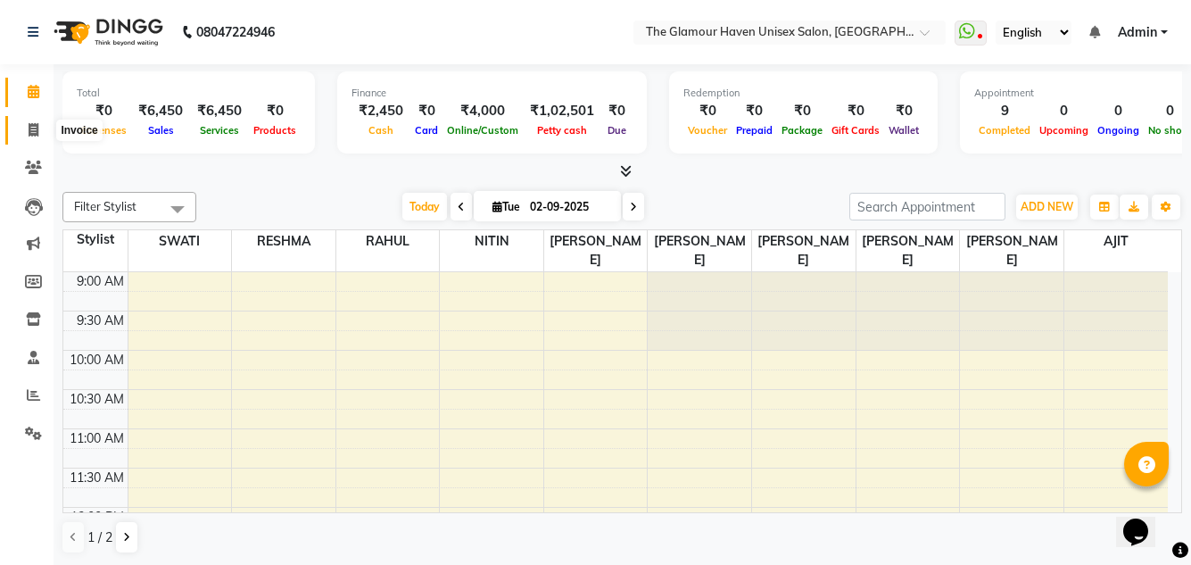
click at [32, 133] on icon at bounding box center [34, 129] width 10 height 13
select select "7124"
select select "service"
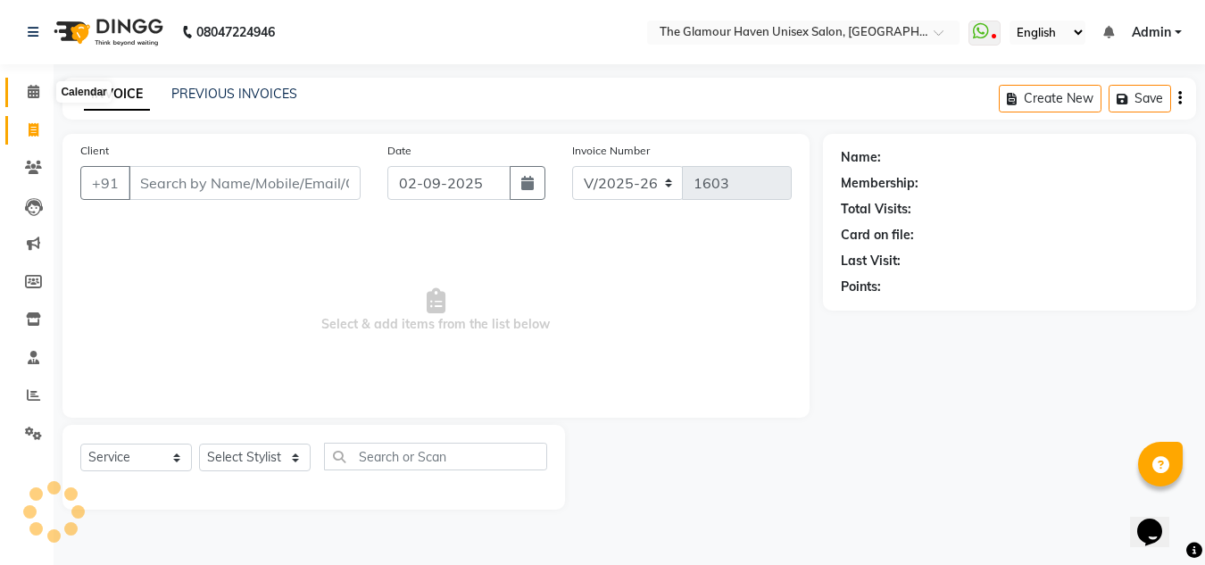
click at [22, 87] on span at bounding box center [33, 92] width 31 height 21
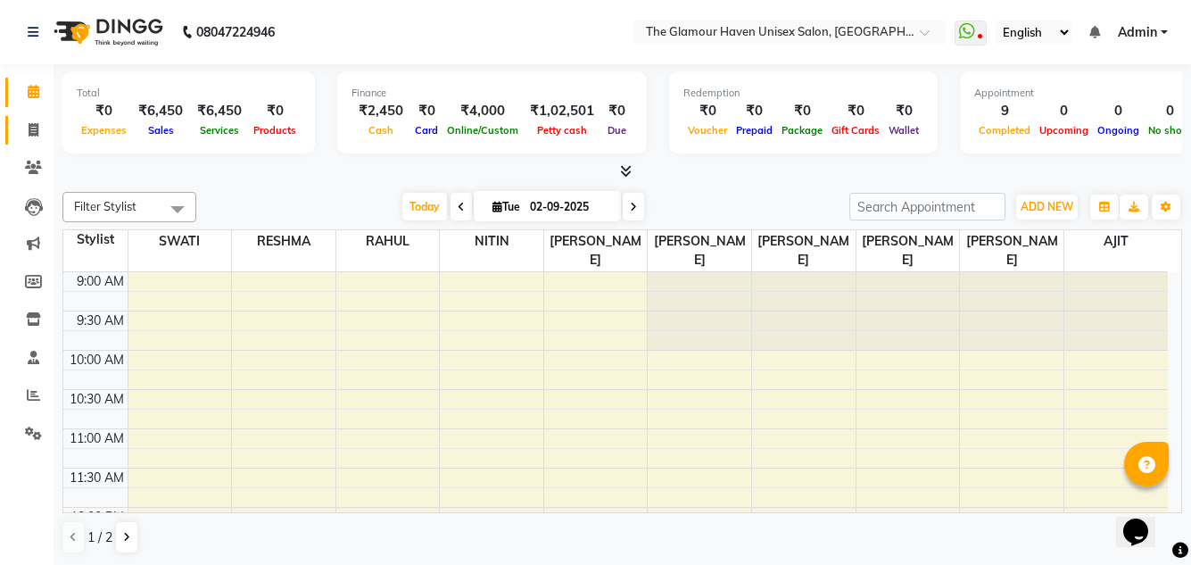
click at [29, 141] on link "Invoice" at bounding box center [26, 130] width 43 height 29
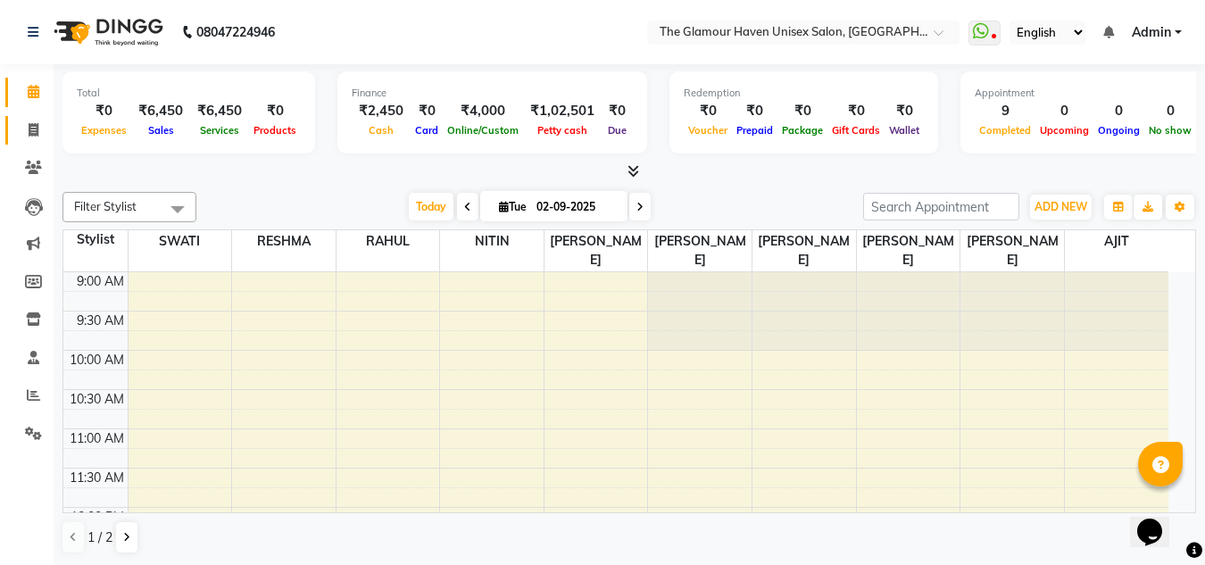
select select "7124"
select select "service"
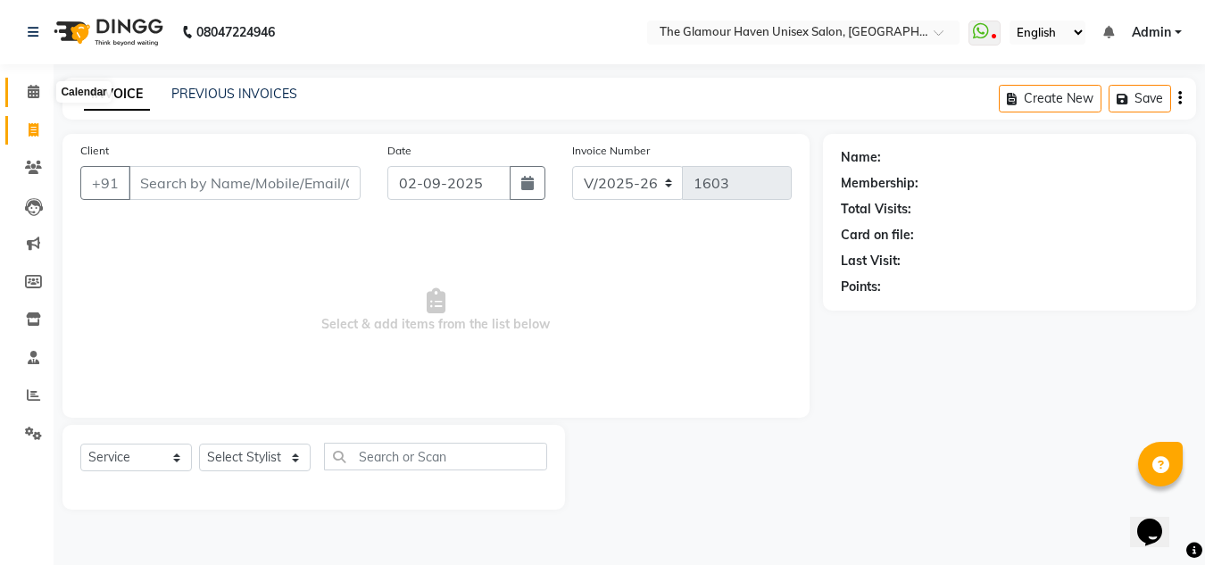
click at [32, 102] on span at bounding box center [33, 92] width 31 height 21
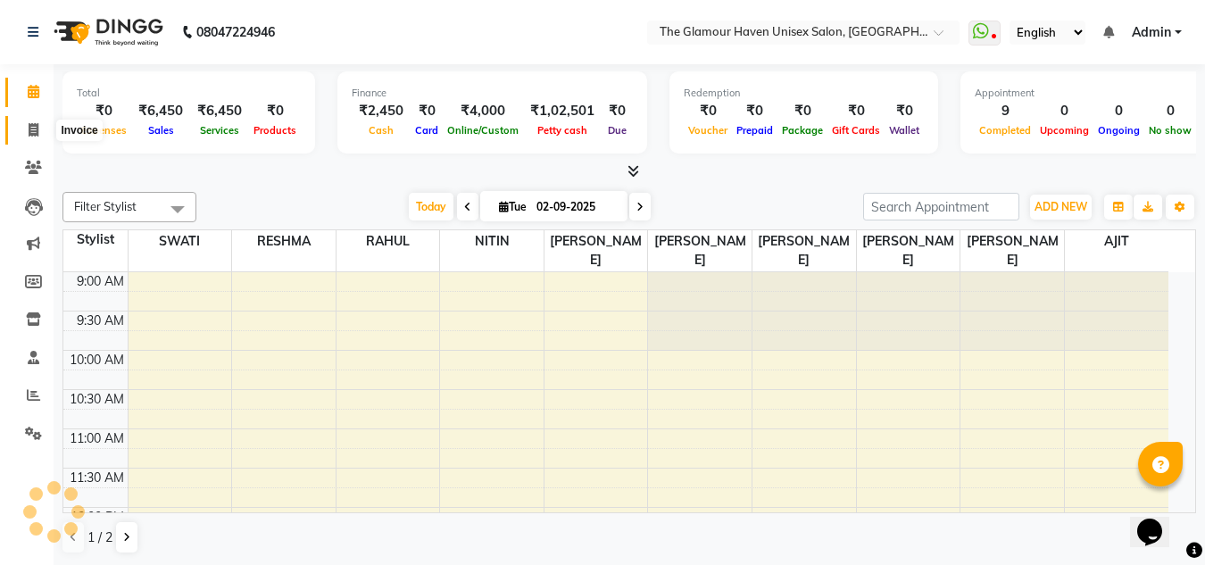
click at [31, 127] on icon at bounding box center [34, 129] width 10 height 13
select select "service"
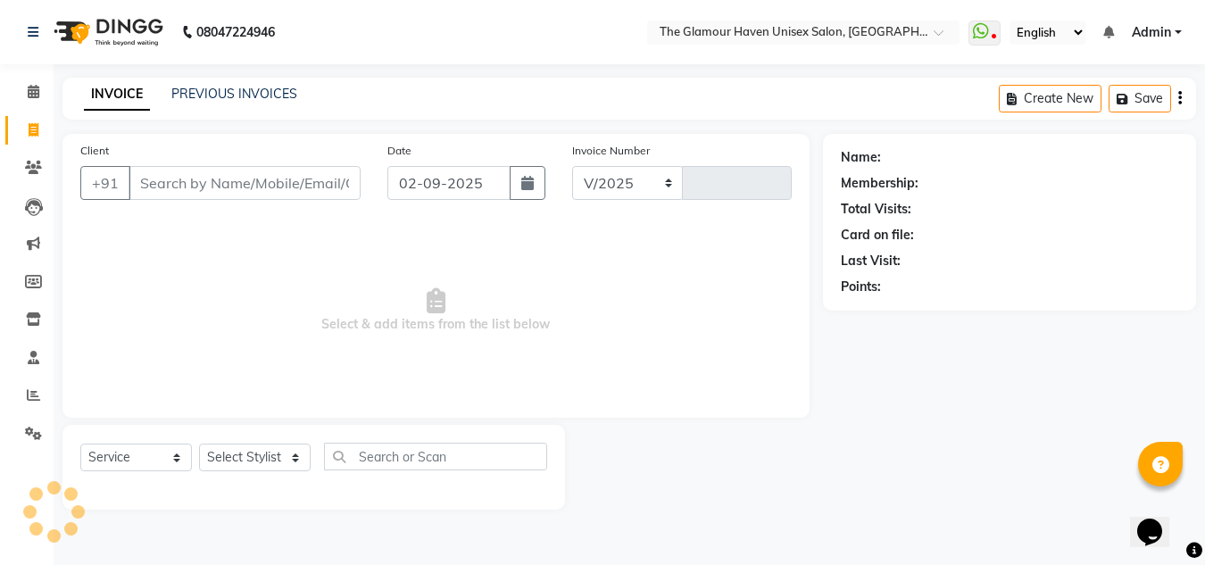
select select "7124"
type input "1603"
click at [237, 273] on span "Select & add items from the list below" at bounding box center [435, 310] width 711 height 178
click at [239, 273] on span "Select & add items from the list below" at bounding box center [435, 310] width 711 height 178
click at [297, 460] on select "Select Stylist AJIT Bharat sen [PERSON_NAME] [PERSON_NAME] NITIN RAHUL [PERSON_…" at bounding box center [255, 457] width 112 height 28
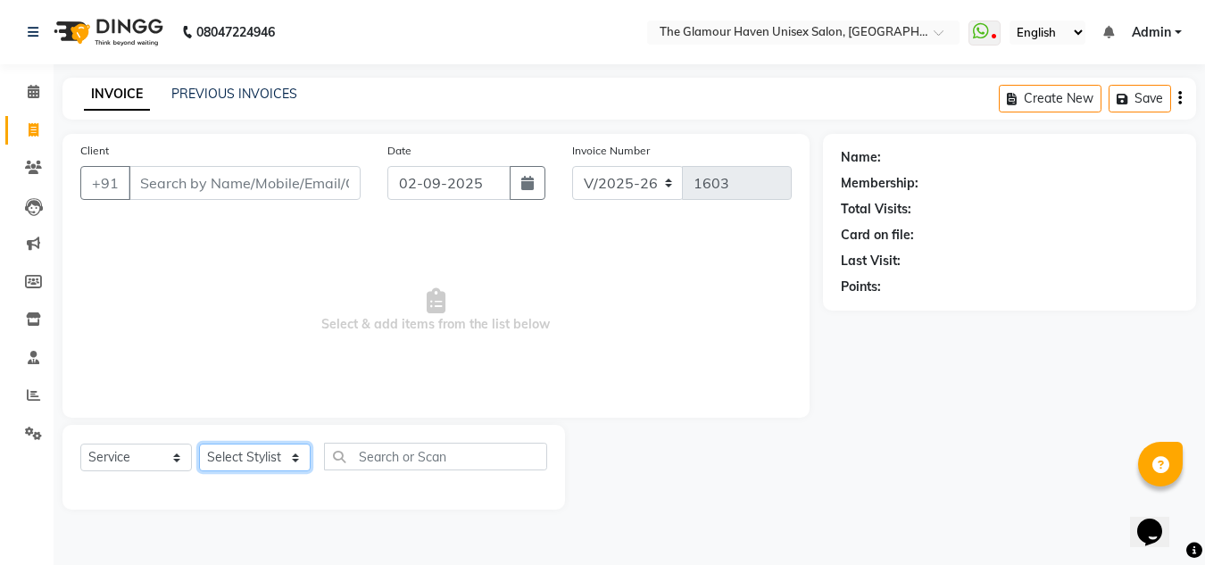
select select "59914"
click at [199, 443] on select "Select Stylist AJIT Bharat sen [PERSON_NAME] [PERSON_NAME] NITIN RAHUL [PERSON_…" at bounding box center [255, 457] width 112 height 28
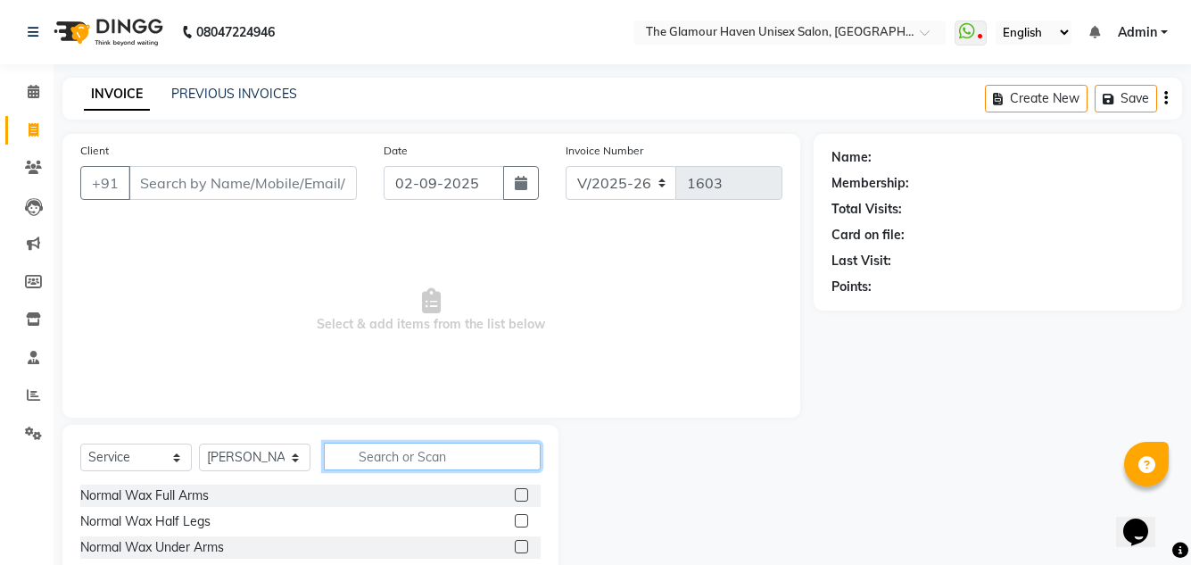
click at [434, 444] on input "text" at bounding box center [432, 457] width 217 height 28
click at [431, 460] on input "text" at bounding box center [432, 457] width 217 height 28
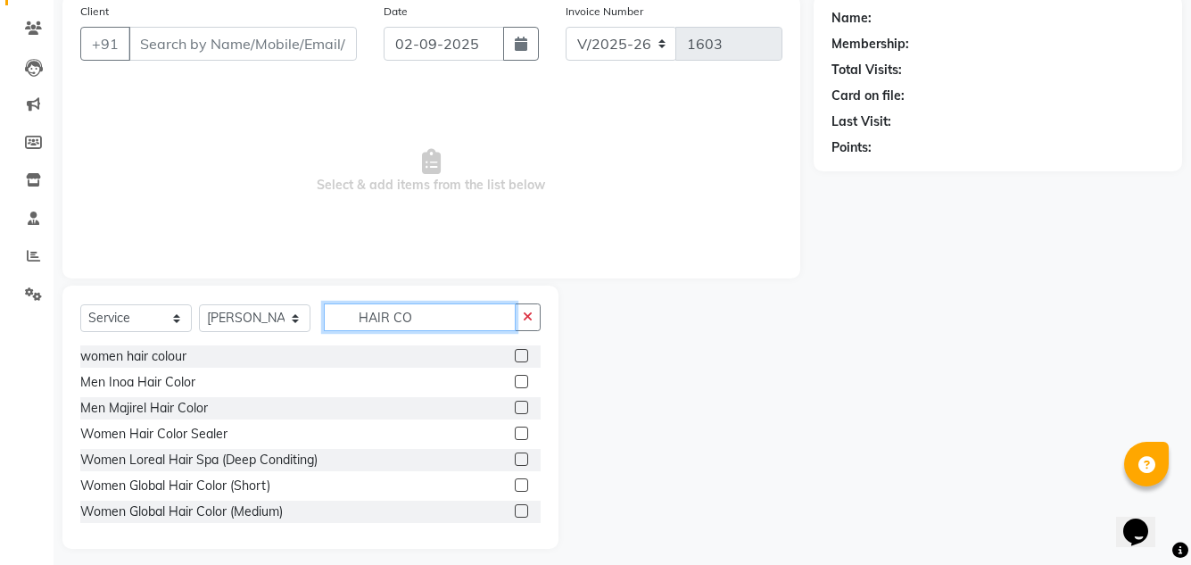
scroll to position [150, 0]
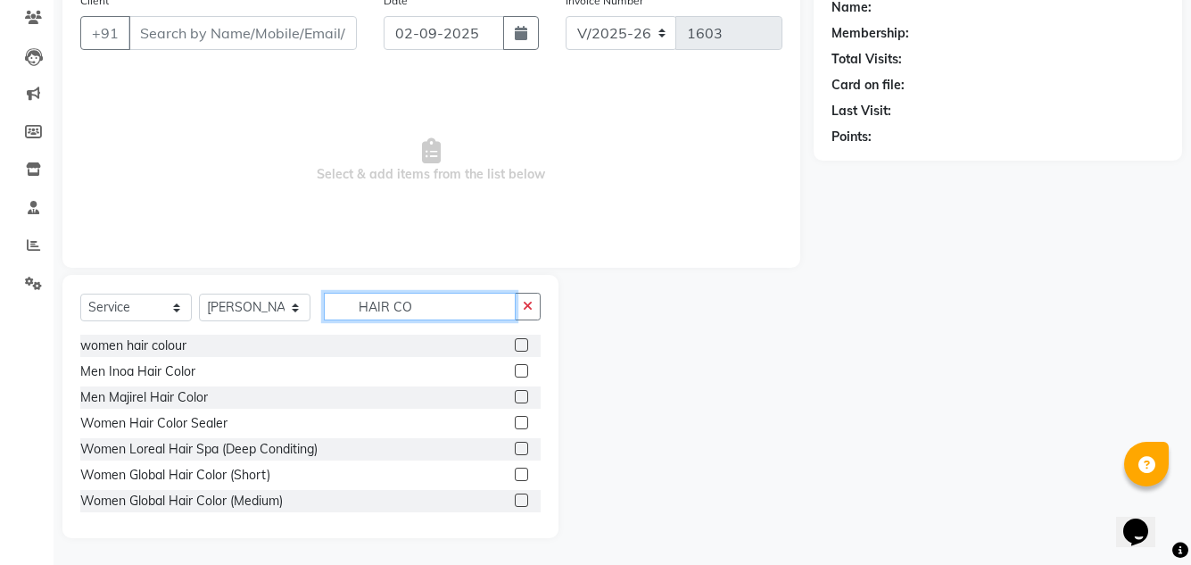
type input "HAIR CO"
click at [515, 344] on label at bounding box center [521, 344] width 13 height 13
click at [515, 344] on input "checkbox" at bounding box center [521, 346] width 12 height 12
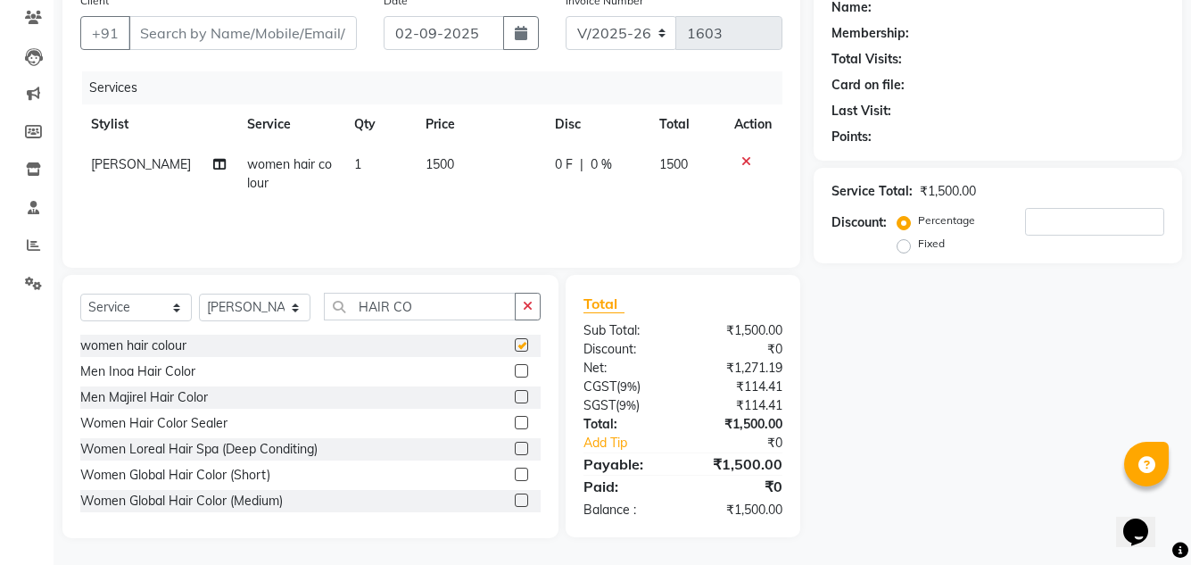
checkbox input "false"
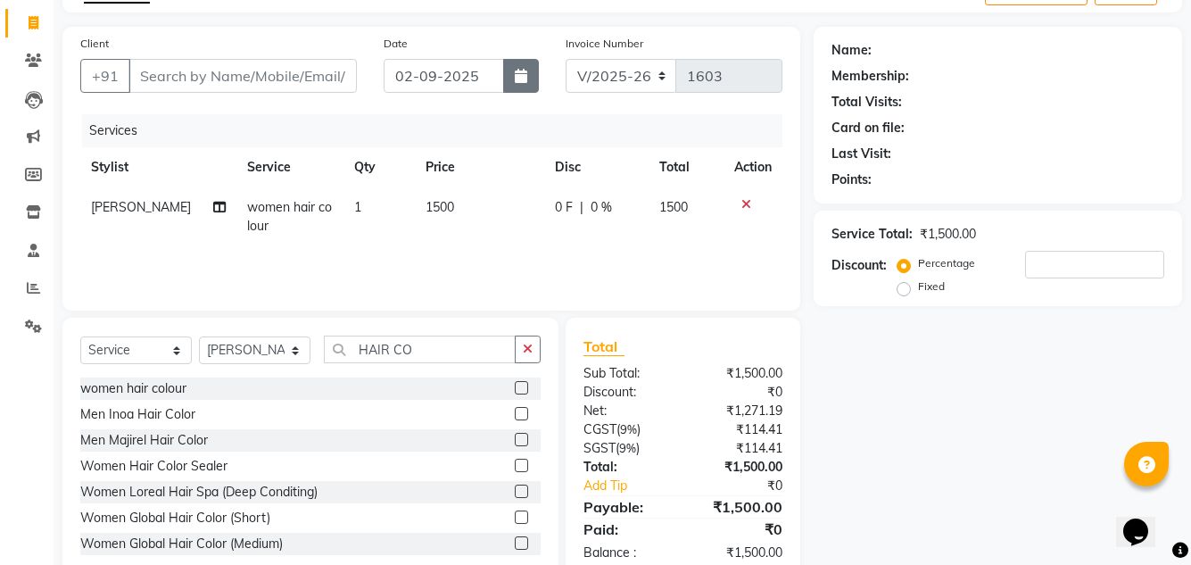
scroll to position [61, 0]
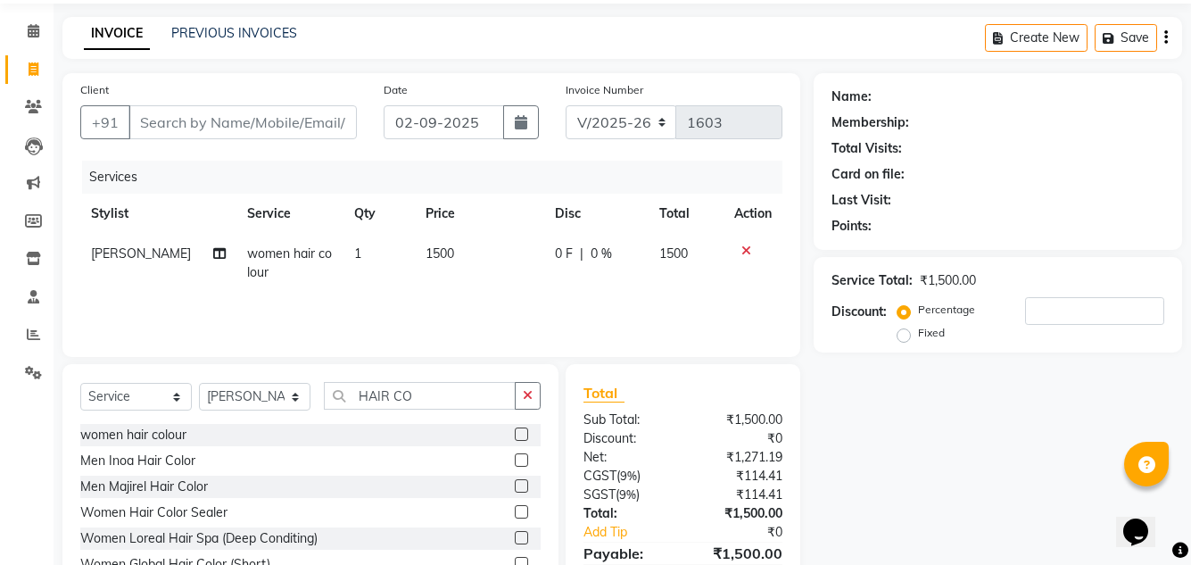
click at [459, 252] on td "1500" at bounding box center [479, 263] width 129 height 59
select select "59914"
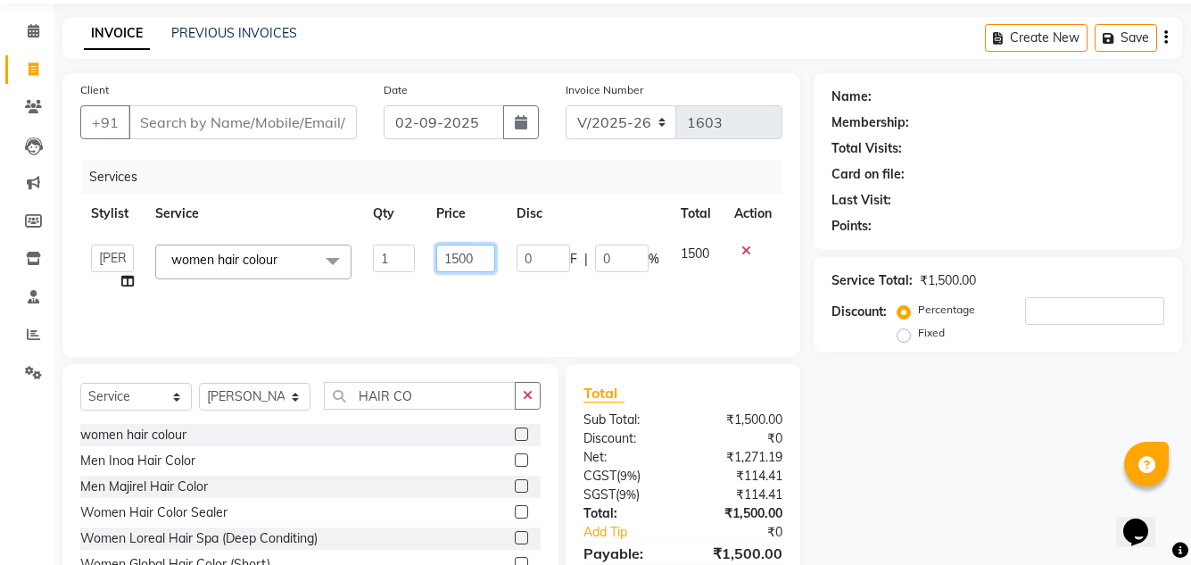
click at [493, 259] on td "1500" at bounding box center [466, 268] width 80 height 68
drag, startPoint x: 493, startPoint y: 259, endPoint x: 426, endPoint y: 258, distance: 66.9
click at [426, 258] on td "1500" at bounding box center [466, 268] width 80 height 68
type input "6500"
click at [463, 299] on div "Services Stylist Service Qty Price Disc Total Action AJIT Bharat sen [PERSON_NA…" at bounding box center [431, 250] width 702 height 178
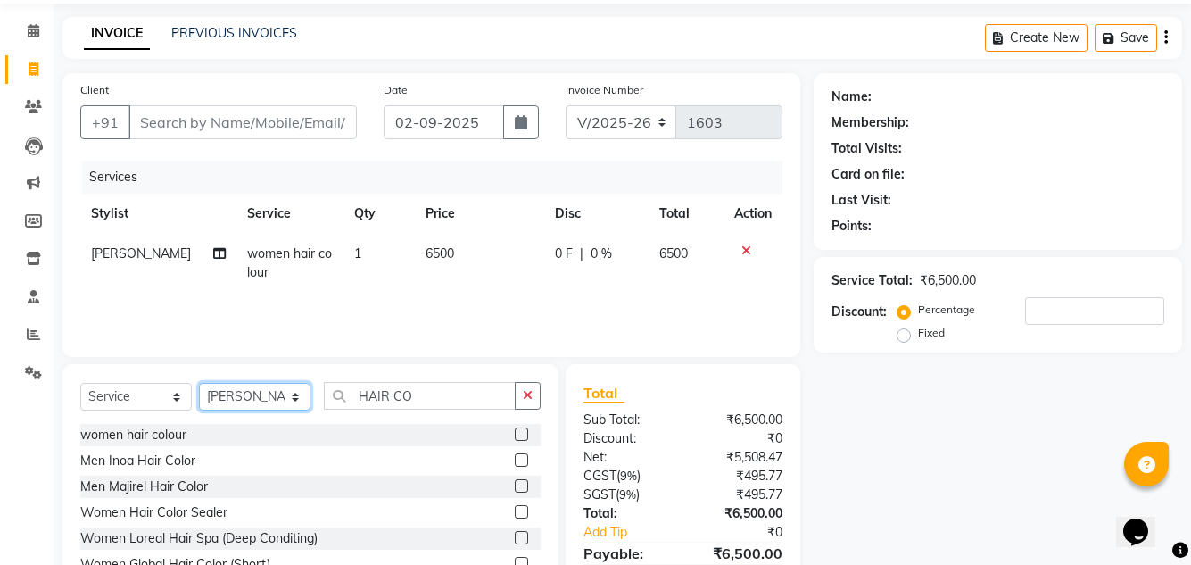
click at [298, 400] on select "Select Stylist AJIT Bharat sen [PERSON_NAME] [PERSON_NAME] NITIN RAHUL [PERSON_…" at bounding box center [255, 397] width 112 height 28
select select "87811"
click at [199, 383] on select "Select Stylist AJIT Bharat sen [PERSON_NAME] [PERSON_NAME] NITIN RAHUL [PERSON_…" at bounding box center [255, 397] width 112 height 28
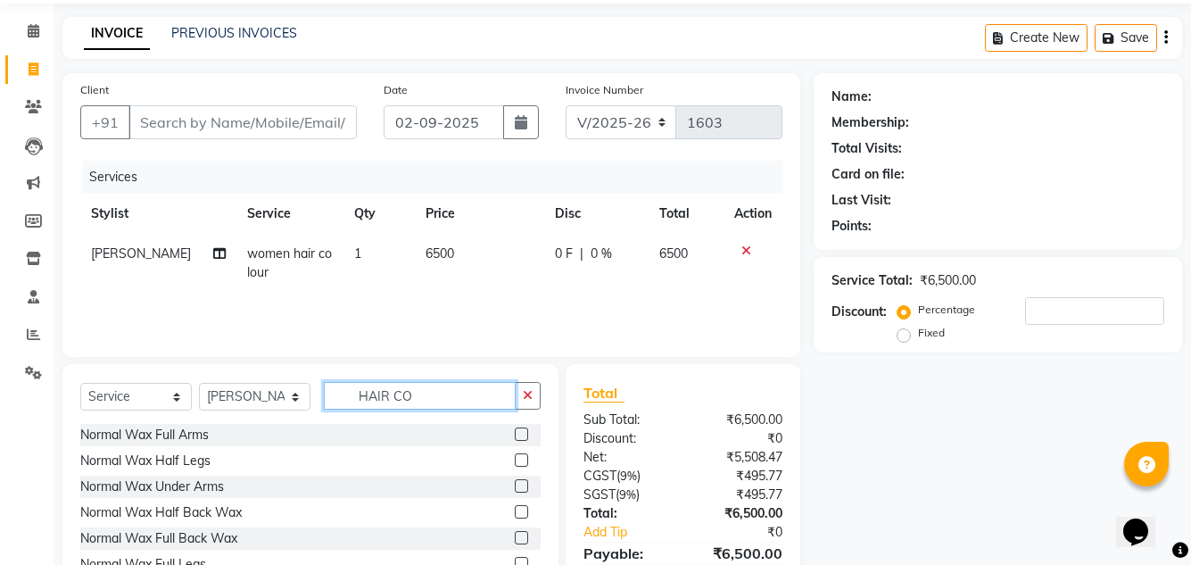
click at [433, 385] on input "HAIR CO" at bounding box center [420, 396] width 192 height 28
type input "H"
type input "R"
type input "PED"
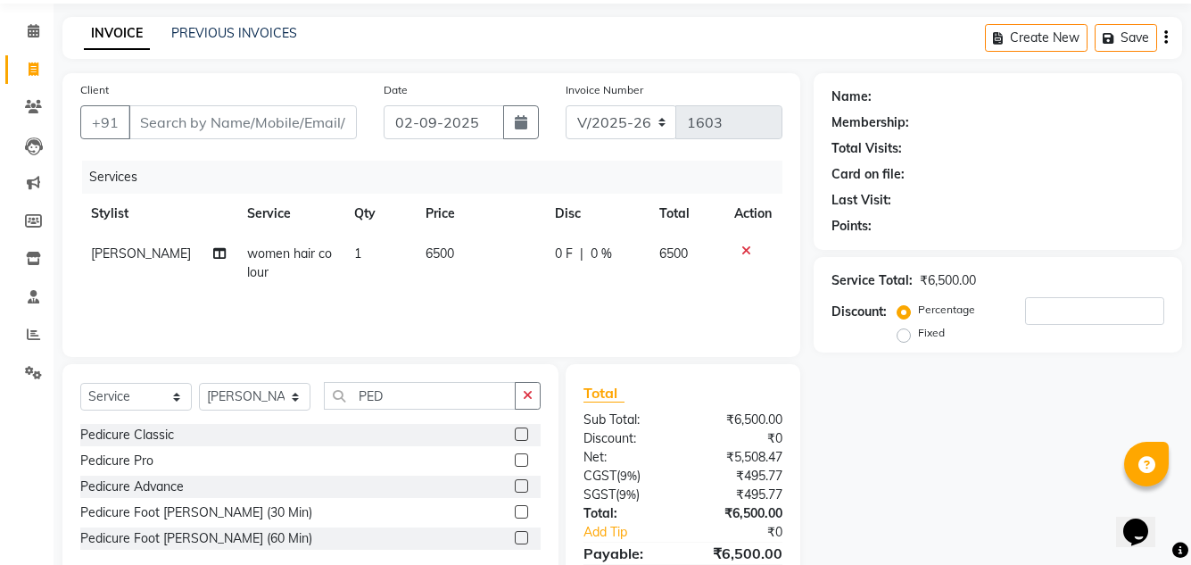
click at [526, 461] on label at bounding box center [521, 459] width 13 height 13
click at [526, 461] on input "checkbox" at bounding box center [521, 461] width 12 height 12
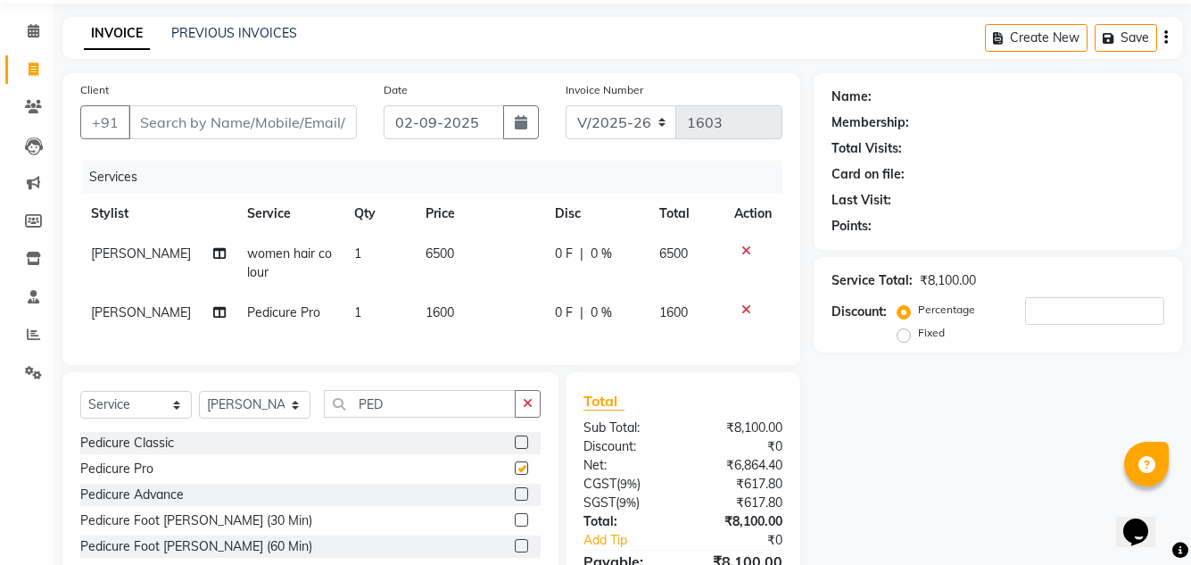
checkbox input "false"
click at [292, 418] on select "Select Stylist AJIT Bharat sen [PERSON_NAME] [PERSON_NAME] NITIN RAHUL [PERSON_…" at bounding box center [255, 405] width 112 height 28
select select "63040"
click at [199, 404] on select "Select Stylist AJIT Bharat sen [PERSON_NAME] [PERSON_NAME] NITIN RAHUL [PERSON_…" at bounding box center [255, 405] width 112 height 28
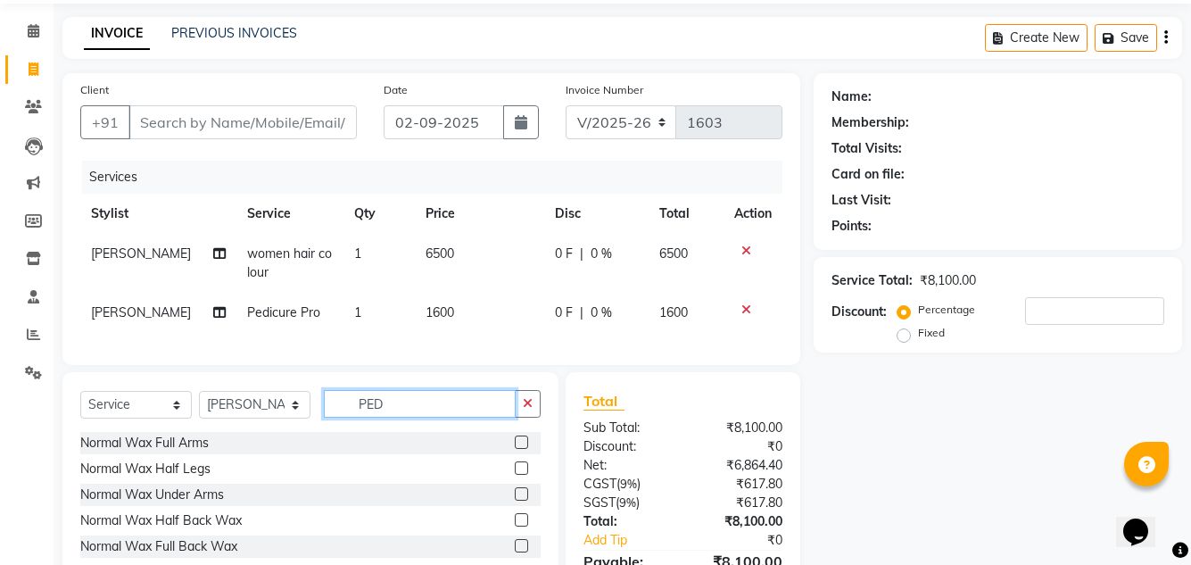
click at [418, 415] on input "PED" at bounding box center [420, 404] width 192 height 28
type input "P"
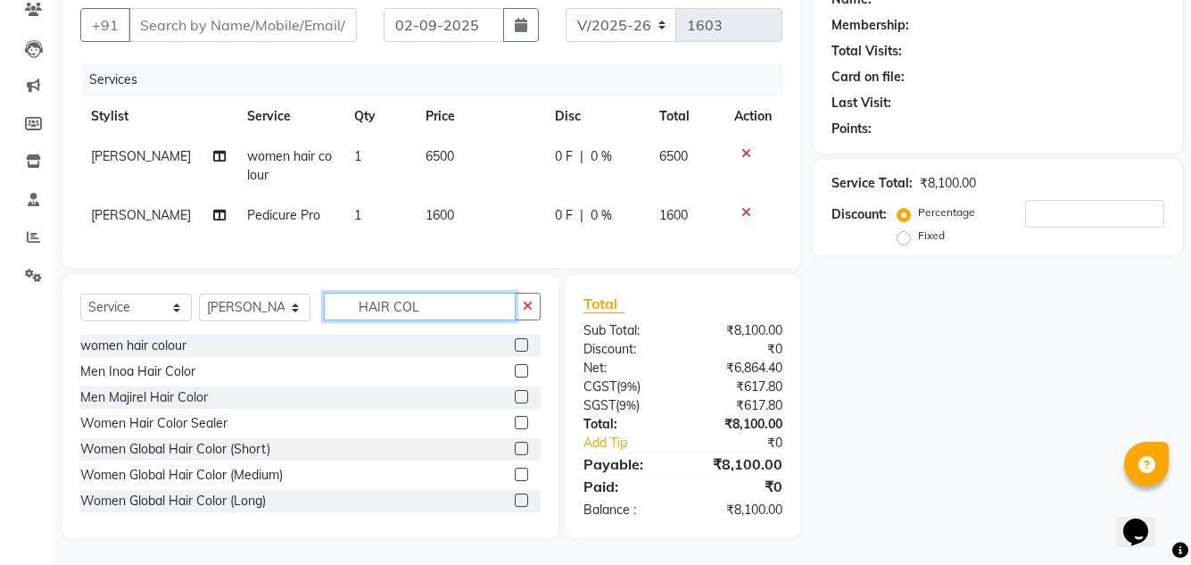
scroll to position [171, 0]
type input "HAIR COL"
click at [515, 371] on label at bounding box center [521, 370] width 13 height 13
click at [515, 371] on input "checkbox" at bounding box center [521, 372] width 12 height 12
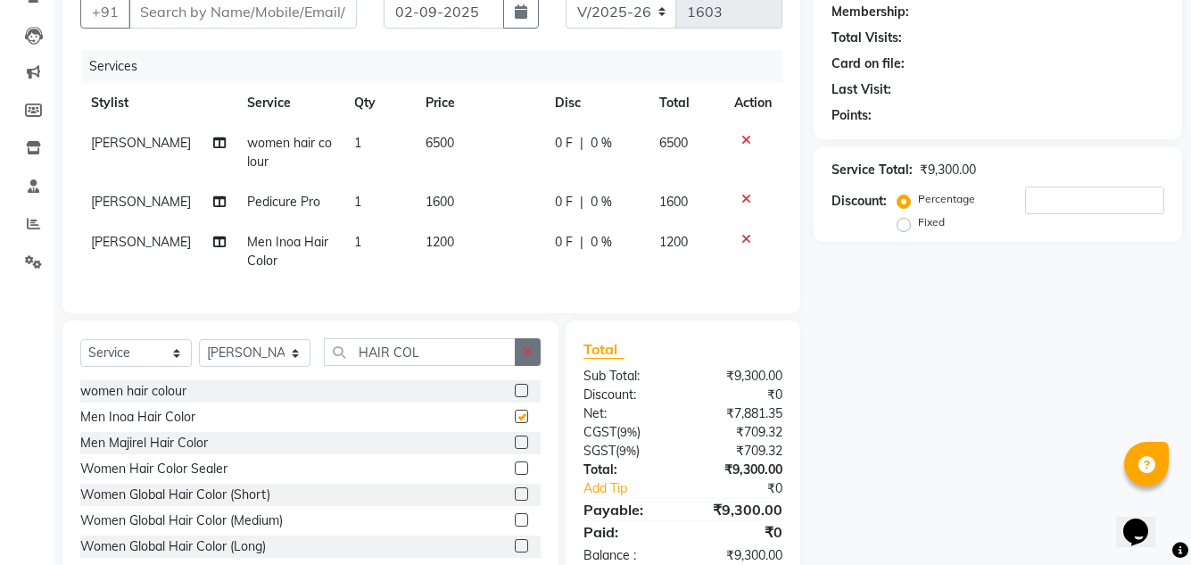
checkbox input "false"
click at [526, 358] on icon "button" at bounding box center [528, 351] width 10 height 12
click at [460, 235] on td "1200" at bounding box center [479, 251] width 129 height 59
select select "63040"
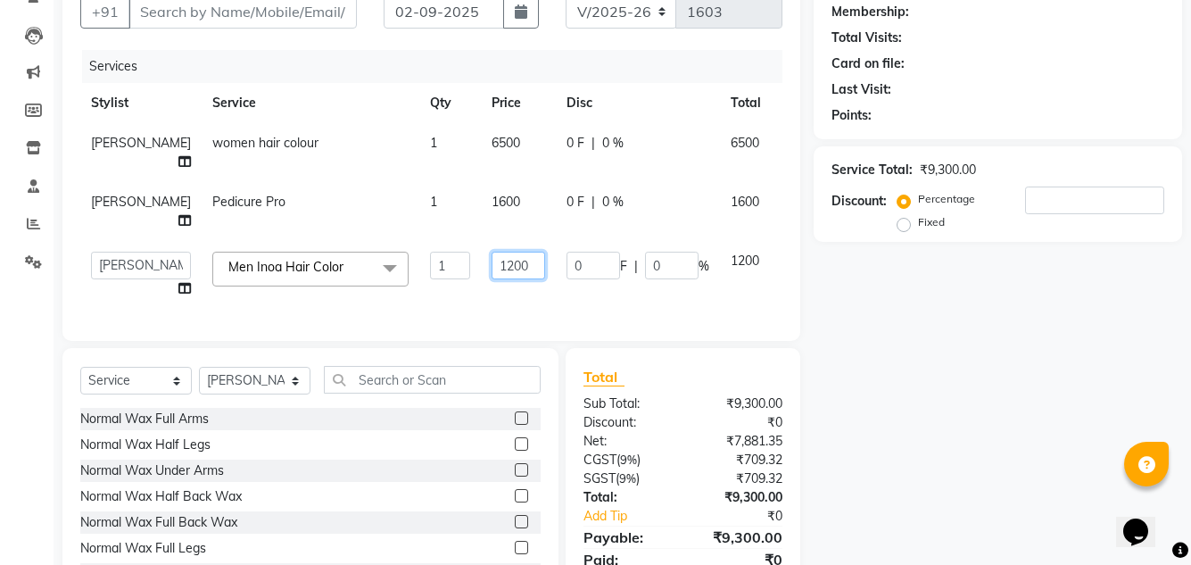
drag, startPoint x: 481, startPoint y: 263, endPoint x: 442, endPoint y: 263, distance: 39.3
click at [492, 263] on input "1200" at bounding box center [519, 266] width 54 height 28
type input "1600"
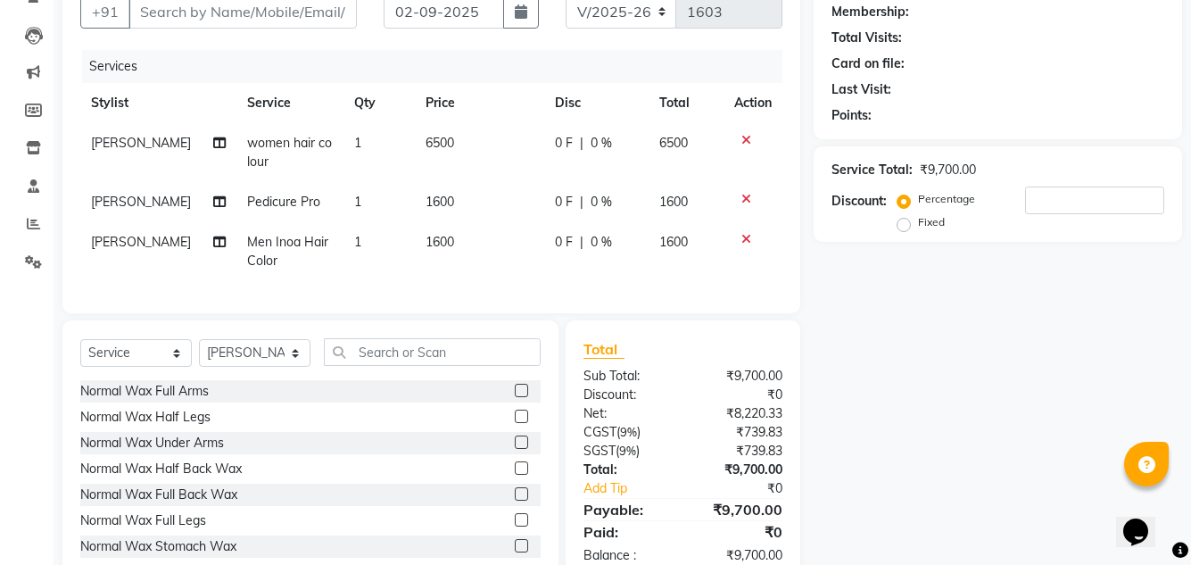
click at [475, 295] on div "Services Stylist Service Qty Price Disc Total Action [PERSON_NAME] women hair c…" at bounding box center [431, 172] width 702 height 245
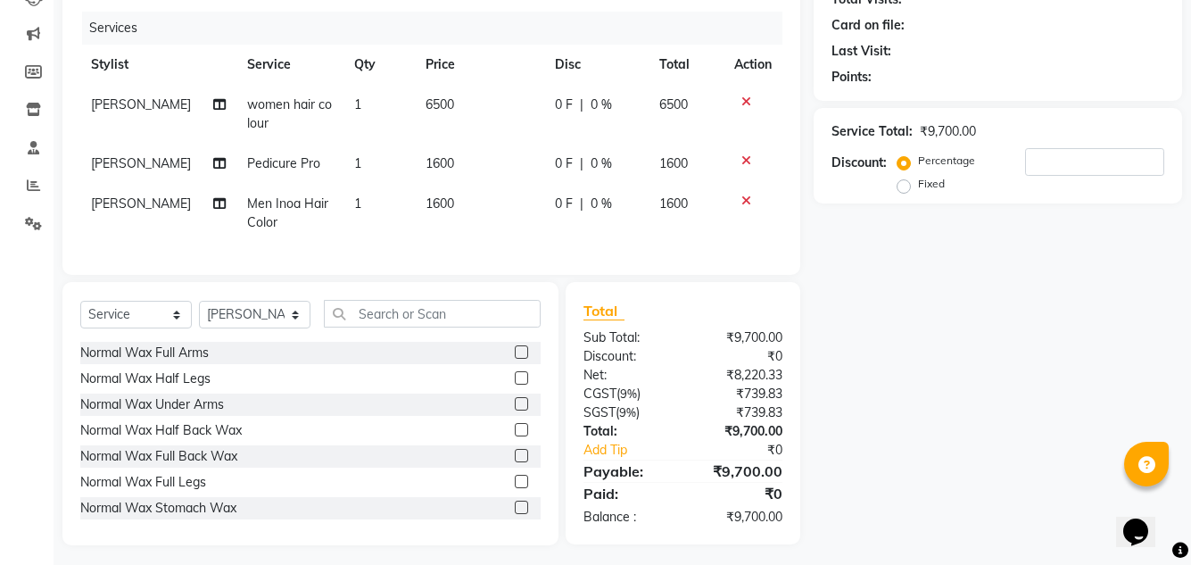
scroll to position [230, 0]
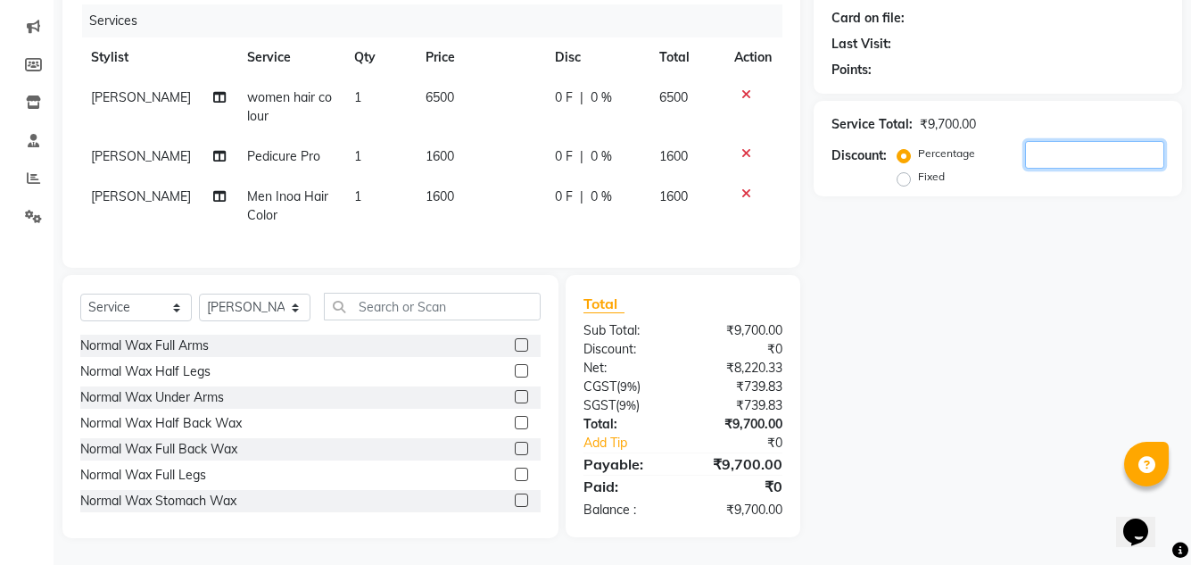
click at [1051, 141] on input "number" at bounding box center [1094, 155] width 139 height 28
type input "2"
type input "1"
click at [920, 252] on div "Name: Membership: Total Visits: Card on file: Last Visit: Points: Service Total…" at bounding box center [1005, 227] width 382 height 621
click at [803, 360] on div "Total Sub Total: ₹9,700.00 Discount: ₹1,455.00 Net: ₹6,987.28 CGST ( 9% ) ₹628.…" at bounding box center [686, 406] width 255 height 263
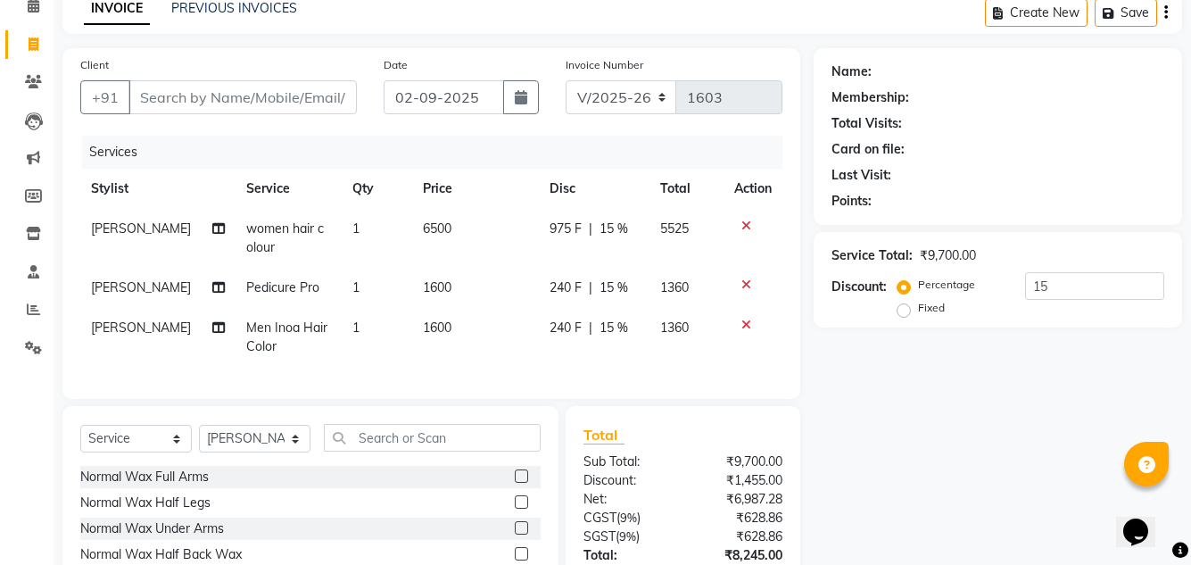
scroll to position [52, 0]
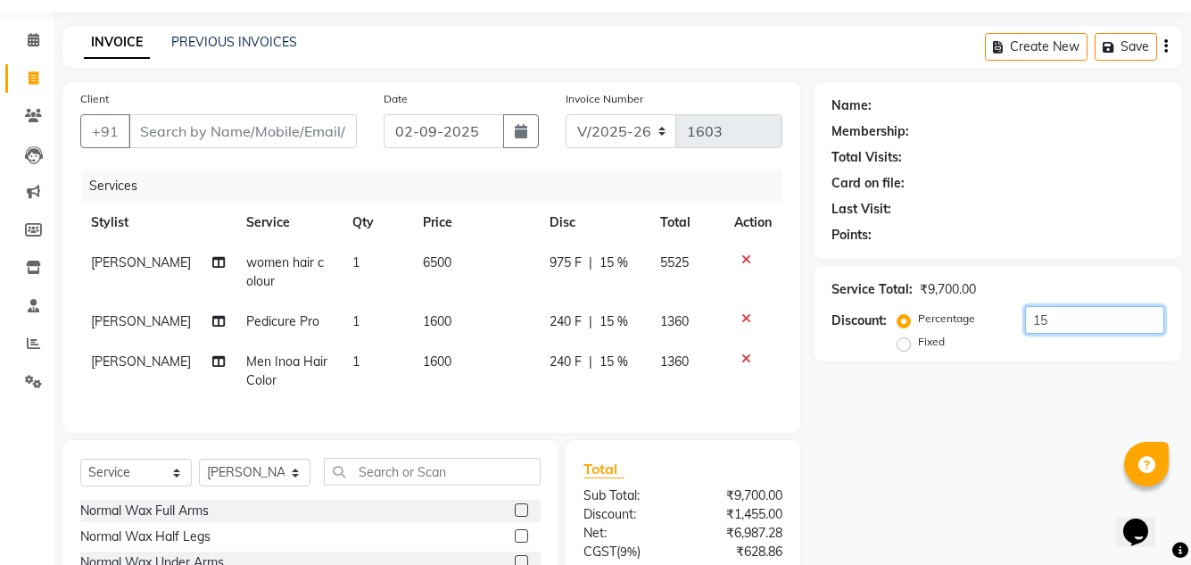
click at [1068, 319] on input "15" at bounding box center [1094, 320] width 139 height 28
type input "1"
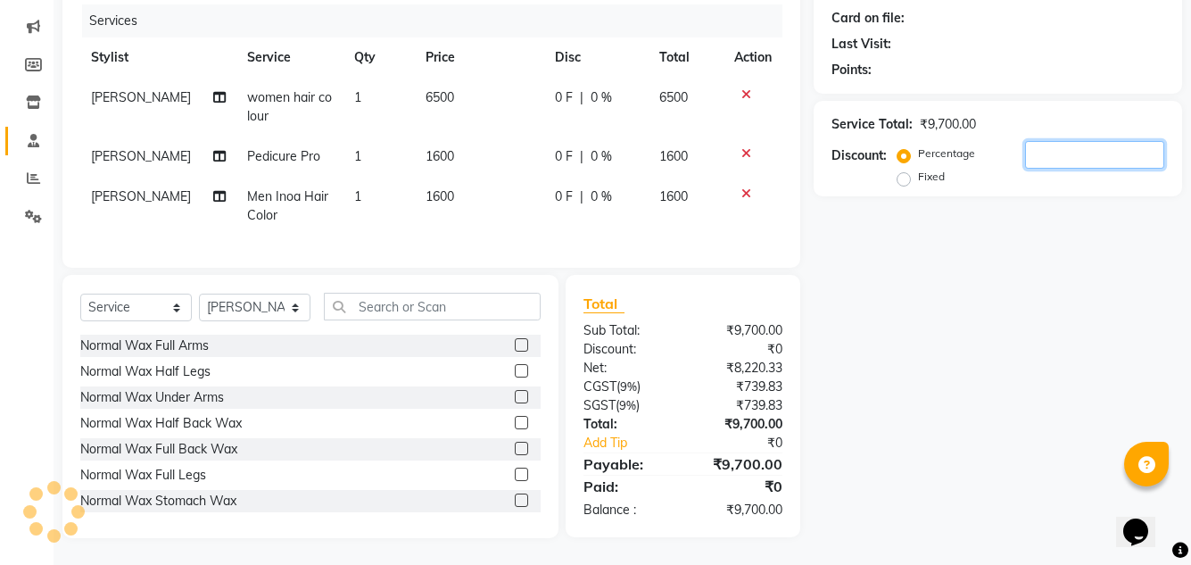
scroll to position [230, 0]
click at [468, 182] on td "1600" at bounding box center [479, 206] width 129 height 59
select select "63040"
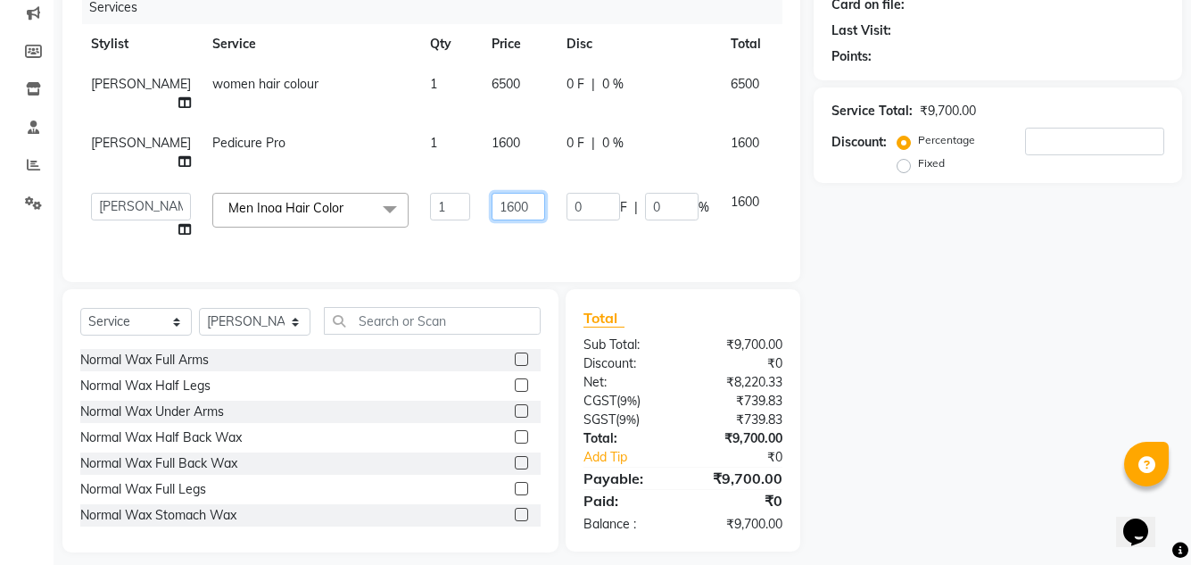
drag, startPoint x: 481, startPoint y: 203, endPoint x: 409, endPoint y: 203, distance: 72.3
click at [409, 203] on tr "AJIT Bharat sen [PERSON_NAME] [PERSON_NAME] NITIN RAHUL [PERSON_NAME] [PERSON_N…" at bounding box center [455, 216] width 750 height 68
type input "1200"
click at [545, 258] on div "Client +91 Date [DATE] Invoice Number V/2025 V/[PHONE_NUMBER] Services Stylist …" at bounding box center [431, 93] width 738 height 378
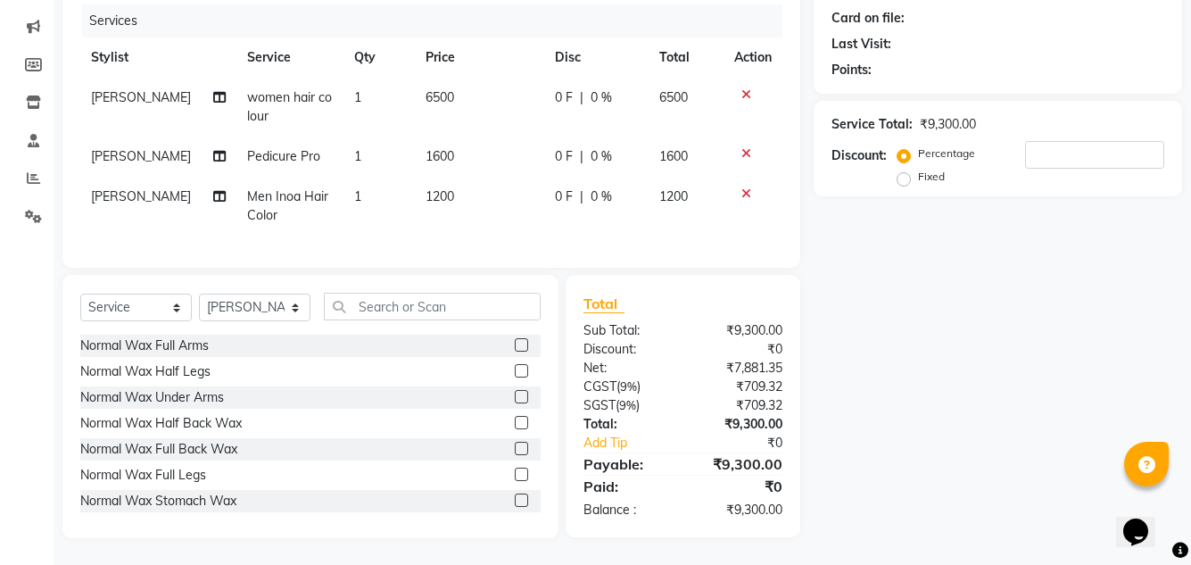
click at [707, 147] on td "1600" at bounding box center [686, 157] width 75 height 40
select select "87811"
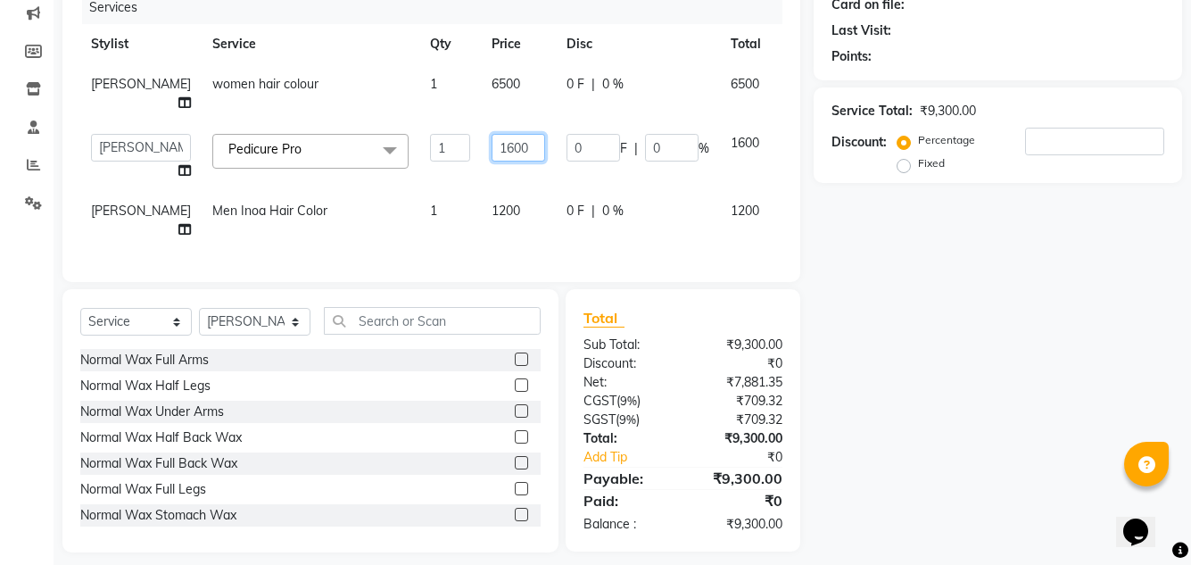
drag, startPoint x: 497, startPoint y: 120, endPoint x: 452, endPoint y: 123, distance: 45.6
click at [492, 134] on input "1600" at bounding box center [519, 148] width 54 height 28
type input "400"
click at [470, 227] on div "Services Stylist Service Qty Price Disc Total Action [PERSON_NAME] women hair c…" at bounding box center [431, 127] width 702 height 273
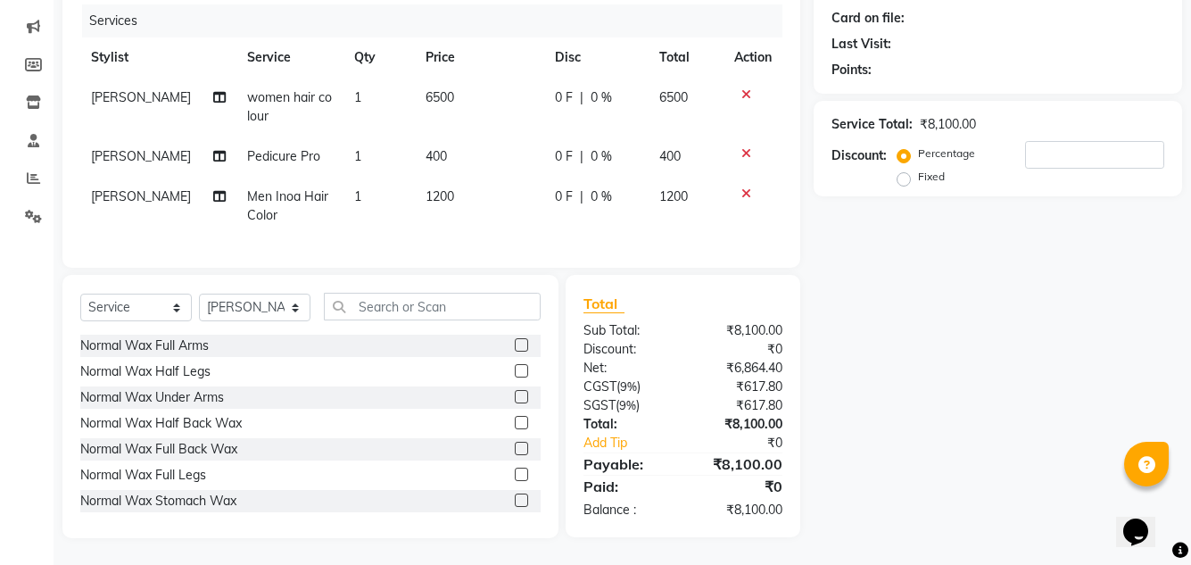
click at [466, 138] on td "400" at bounding box center [479, 157] width 129 height 40
select select "87811"
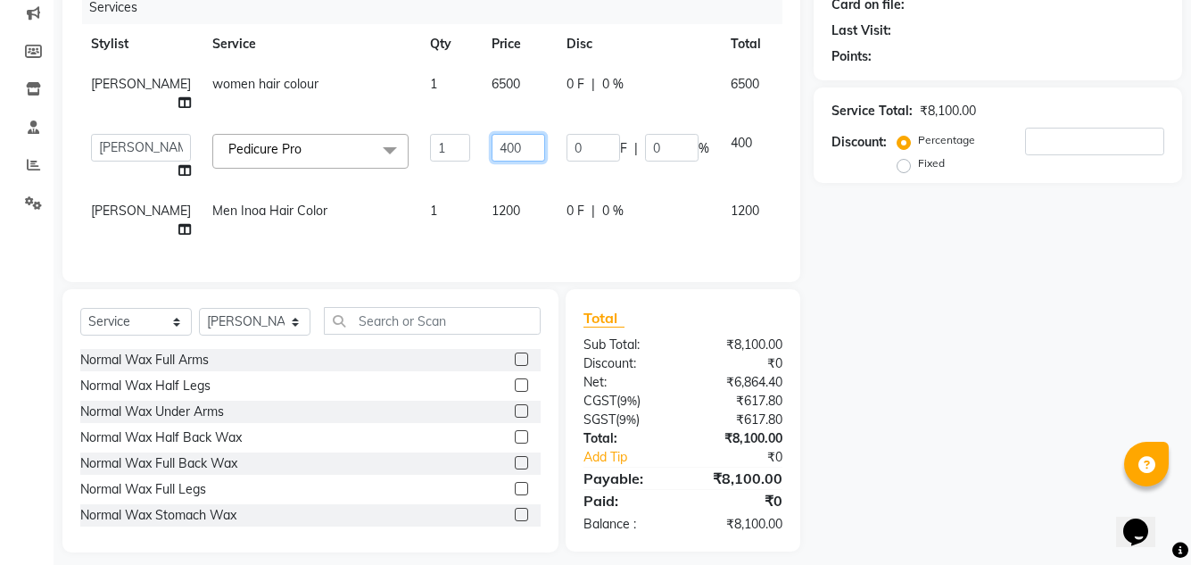
click at [492, 134] on input "400" at bounding box center [519, 148] width 54 height 28
type input "1400"
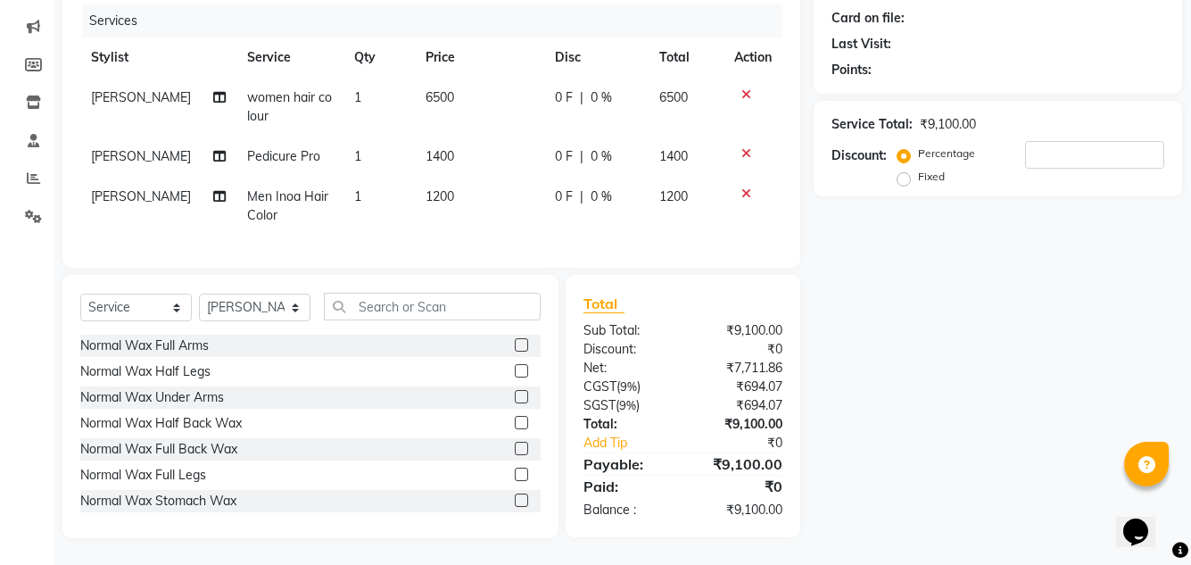
click at [506, 244] on div "Services Stylist Service Qty Price Disc Total Action [PERSON_NAME] women hair c…" at bounding box center [431, 126] width 702 height 245
click at [1036, 145] on input "number" at bounding box center [1094, 155] width 139 height 28
type input "1"
click at [455, 177] on td "1200" at bounding box center [479, 206] width 129 height 59
select select "63040"
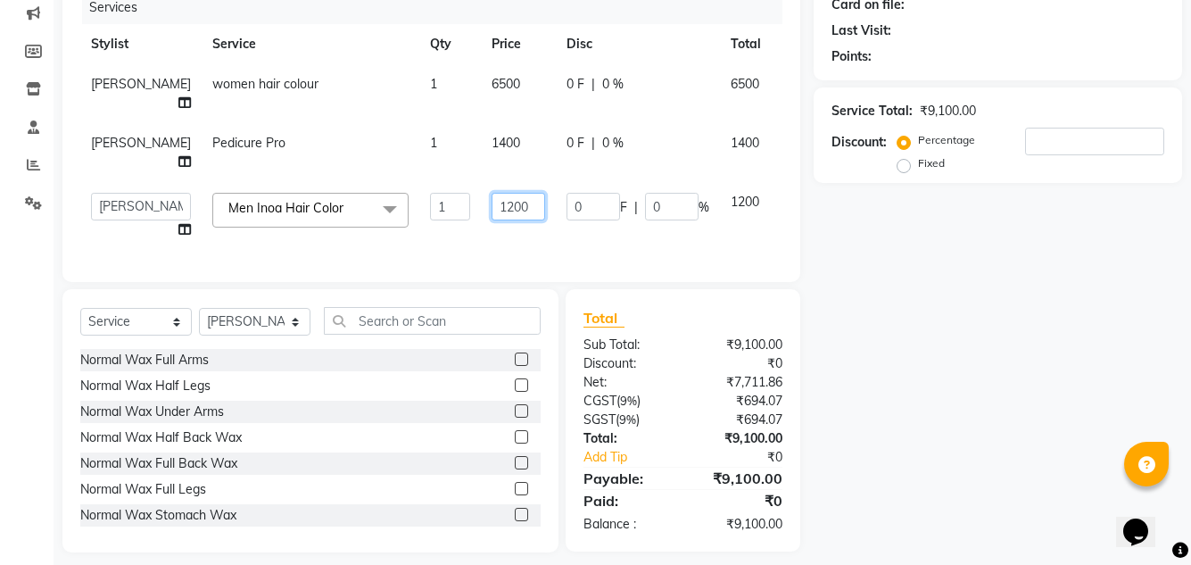
drag, startPoint x: 489, startPoint y: 202, endPoint x: 438, endPoint y: 202, distance: 50.9
click at [481, 202] on td "1200" at bounding box center [518, 216] width 75 height 68
type input "1000"
click at [473, 246] on div "Services Stylist Service Qty Price Disc Total Action [PERSON_NAME] women hair c…" at bounding box center [431, 127] width 702 height 273
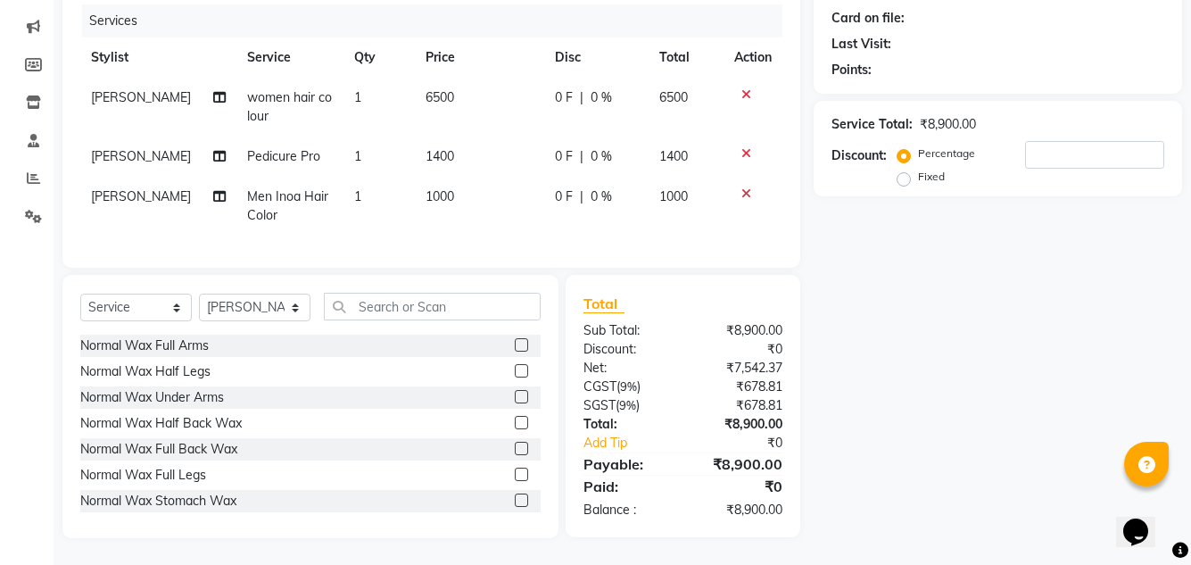
click at [478, 143] on td "1400" at bounding box center [479, 157] width 129 height 40
select select "87811"
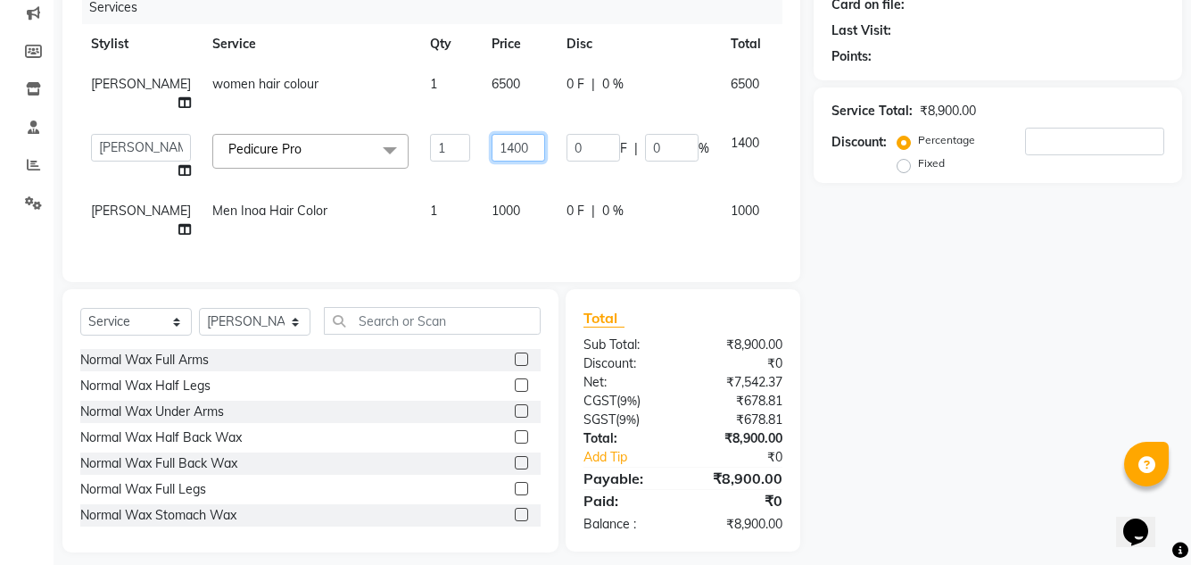
drag, startPoint x: 499, startPoint y: 126, endPoint x: 451, endPoint y: 126, distance: 48.2
click at [481, 126] on td "1400" at bounding box center [518, 157] width 75 height 68
type input "1500"
click at [501, 250] on div "Client +91 Date [DATE] Invoice Number V/2025 V/[PHONE_NUMBER] Services Stylist …" at bounding box center [431, 93] width 738 height 378
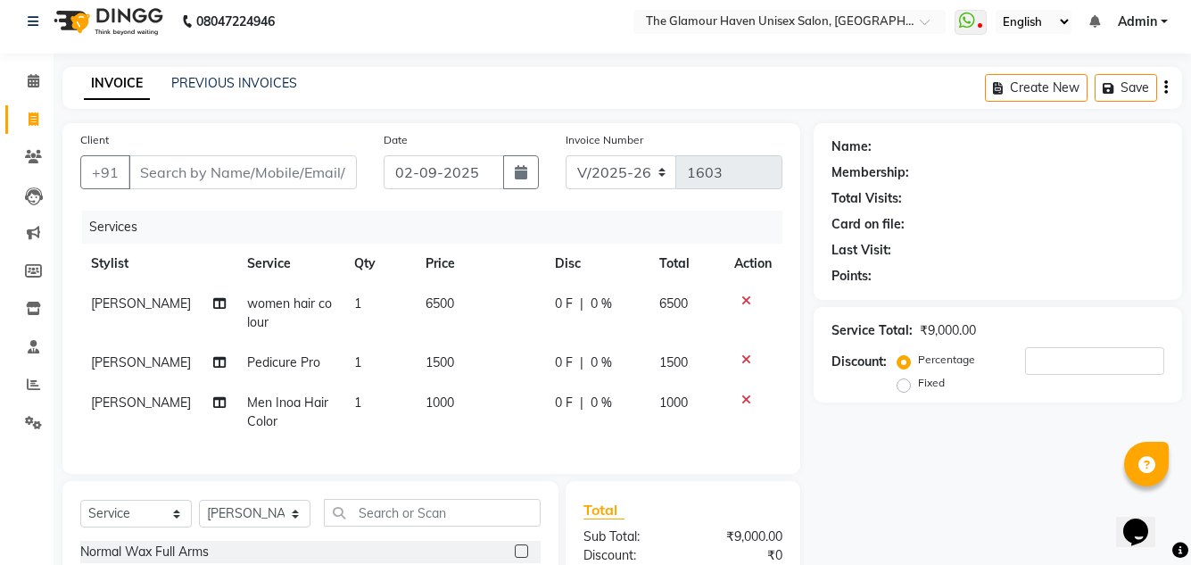
scroll to position [0, 0]
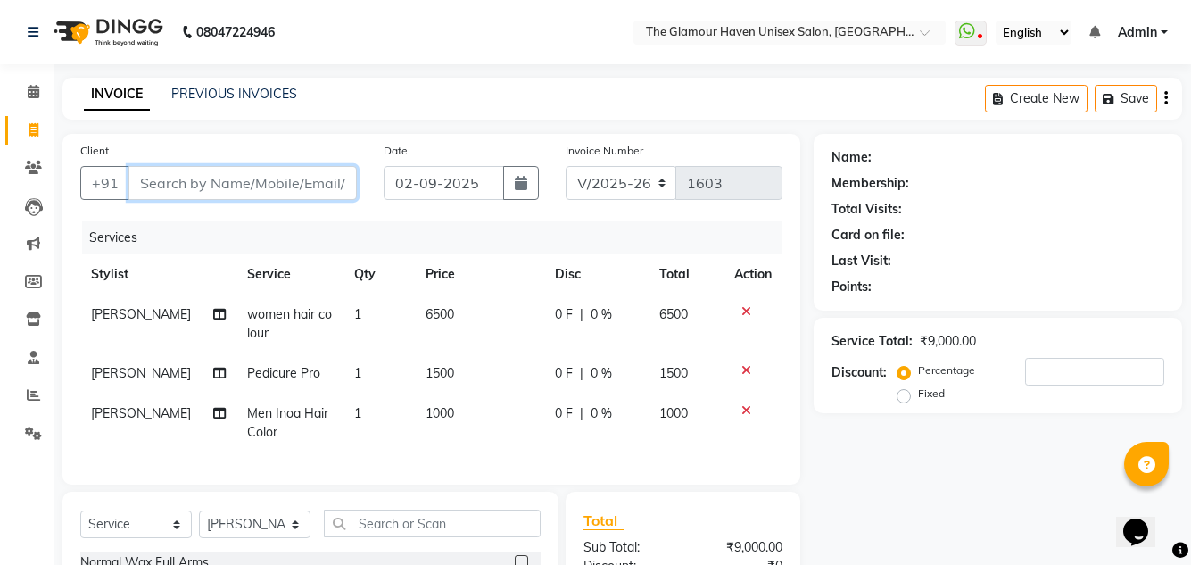
click at [255, 193] on input "Client" at bounding box center [242, 183] width 228 height 34
click at [252, 200] on div "Client +91" at bounding box center [218, 177] width 303 height 73
click at [250, 188] on input "Client" at bounding box center [242, 183] width 228 height 34
click at [227, 170] on input "Client" at bounding box center [242, 183] width 228 height 34
type input "9"
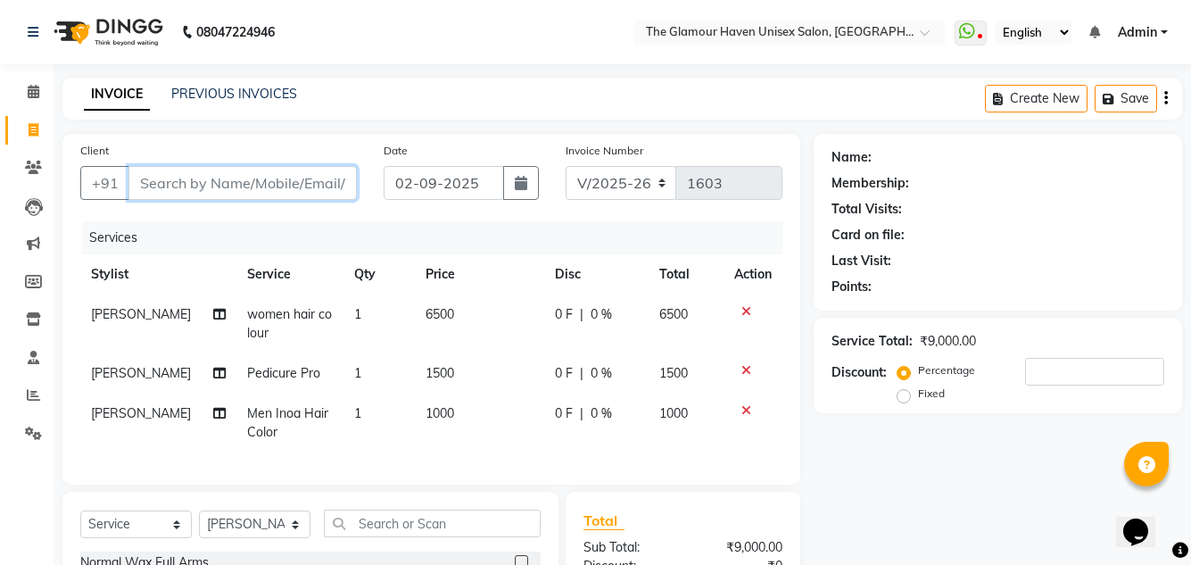
type input "0"
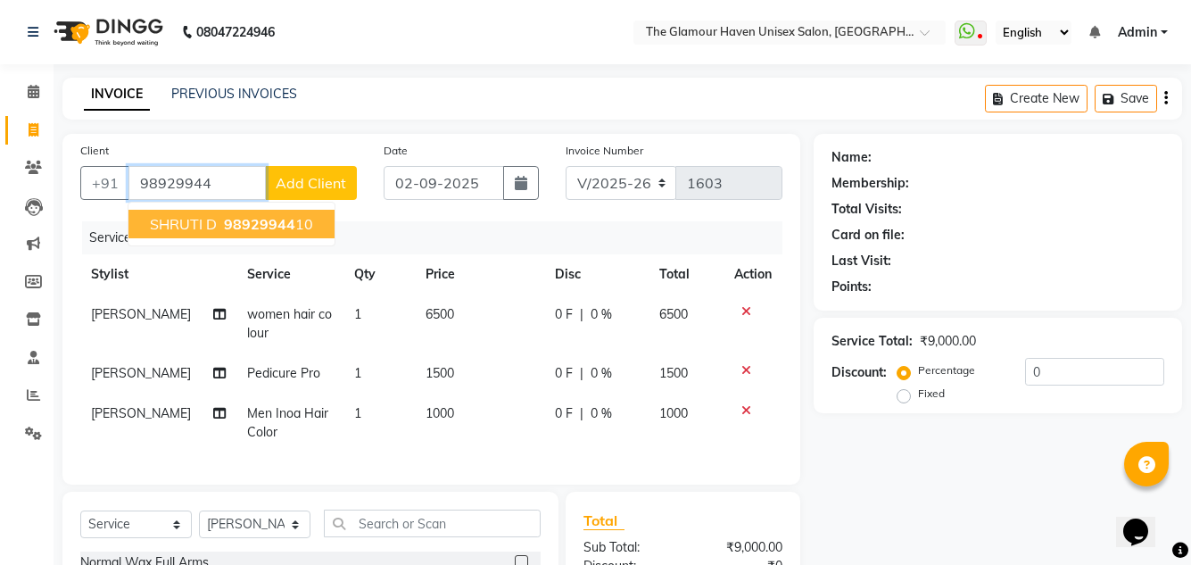
click at [261, 220] on span "98929944" at bounding box center [259, 224] width 71 height 18
type input "9892994410"
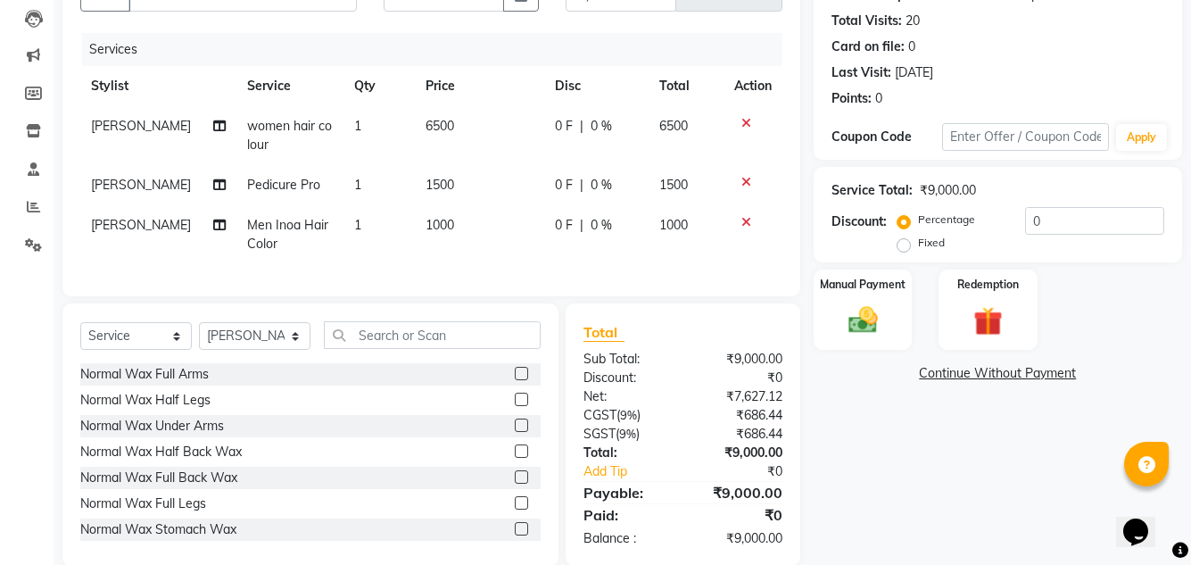
scroll to position [230, 0]
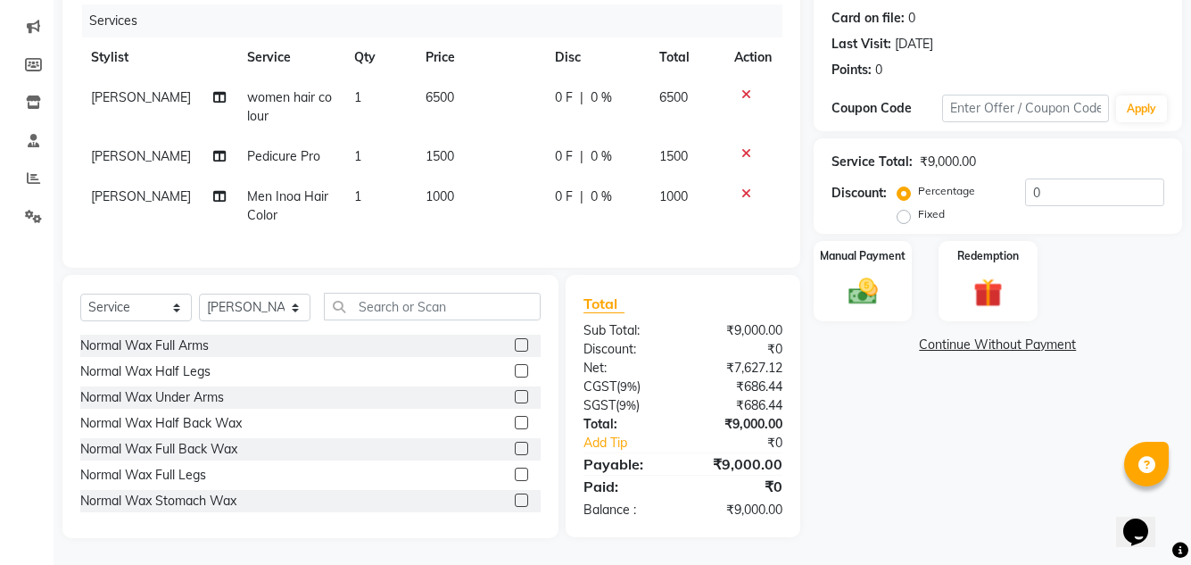
click at [457, 140] on td "1500" at bounding box center [479, 157] width 129 height 40
select select "87811"
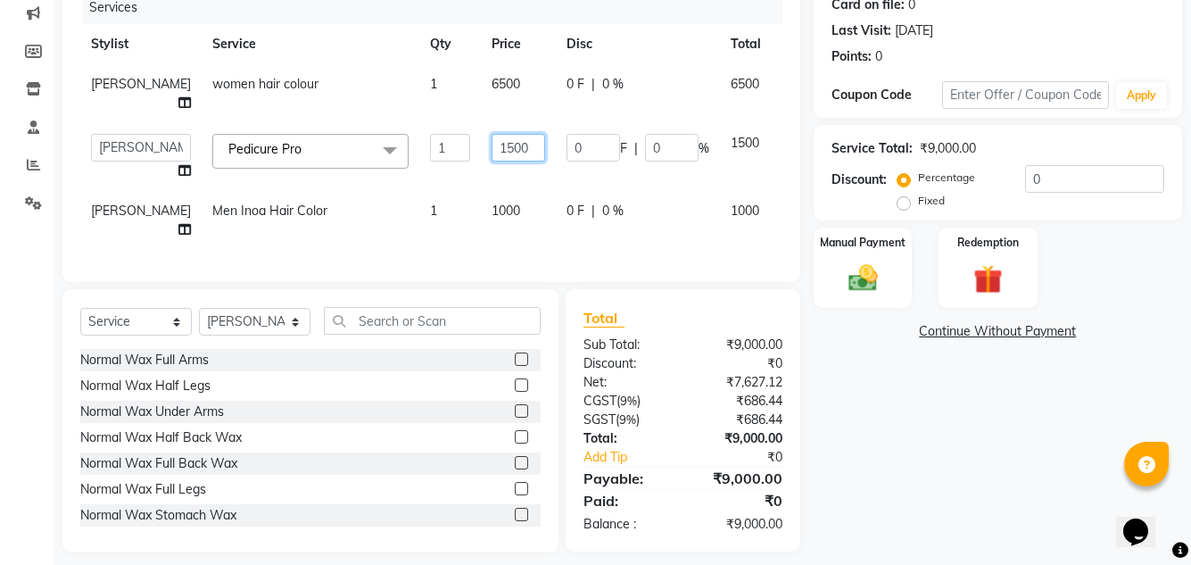
drag, startPoint x: 495, startPoint y: 122, endPoint x: 449, endPoint y: 123, distance: 46.4
click at [481, 123] on td "1500" at bounding box center [518, 157] width 75 height 68
type input "1300"
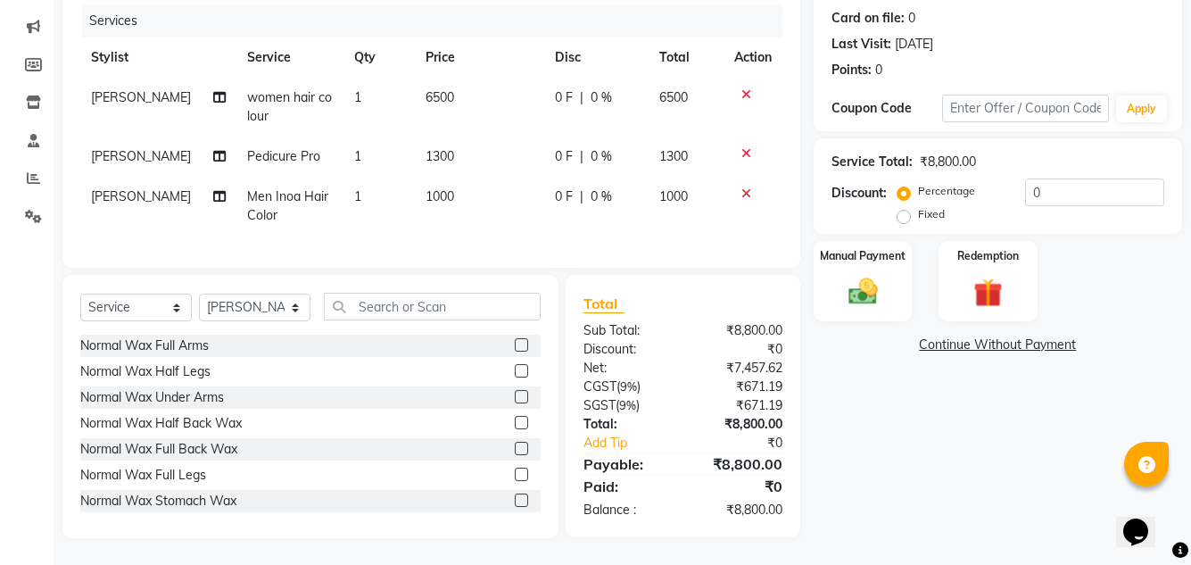
click at [504, 240] on div "Services Stylist Service Qty Price Disc Total Action [PERSON_NAME] women hair c…" at bounding box center [431, 126] width 702 height 245
click at [469, 87] on td "6500" at bounding box center [479, 107] width 129 height 59
select select "59914"
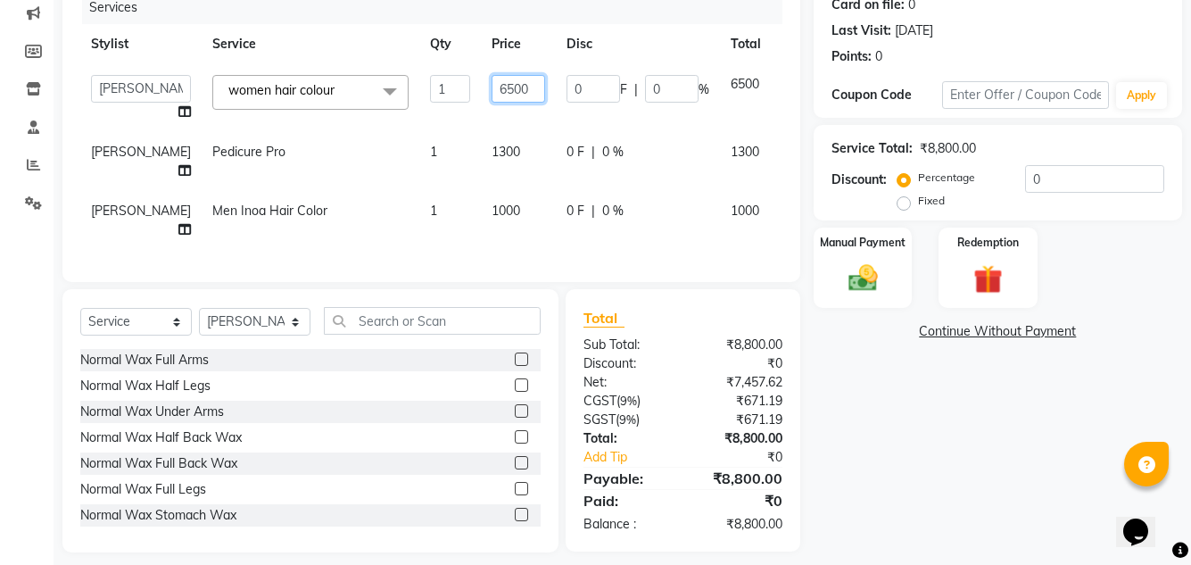
drag, startPoint x: 493, startPoint y: 92, endPoint x: 448, endPoint y: 88, distance: 45.6
click at [481, 90] on td "6500" at bounding box center [518, 98] width 75 height 68
type input "5500"
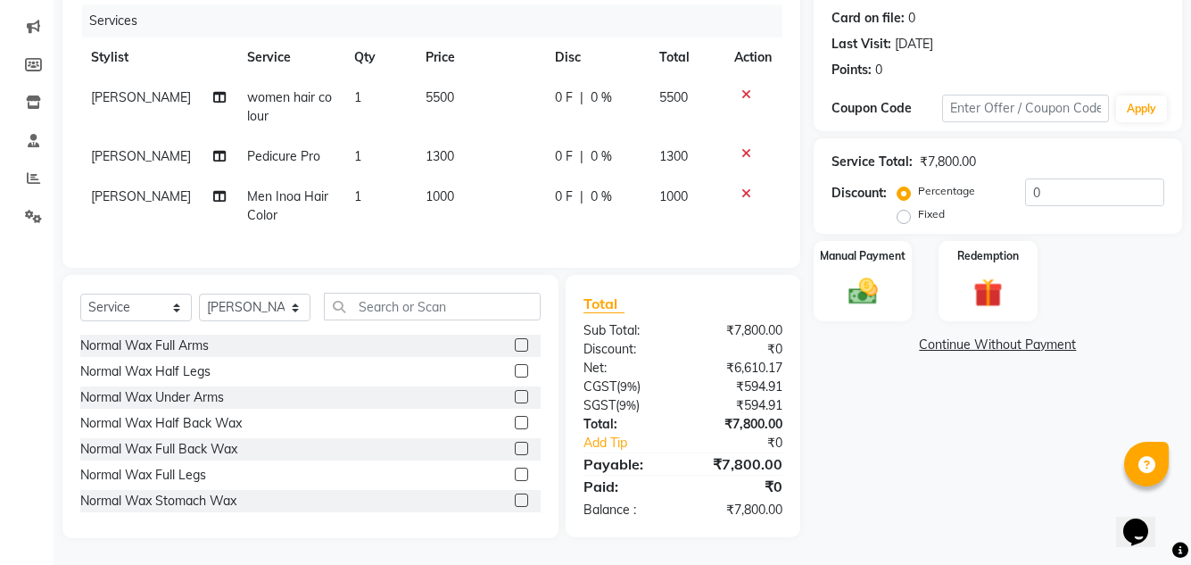
click at [512, 269] on div "Client [PHONE_NUMBER] Date [DATE] Invoice Number V/2025 V/[PHONE_NUMBER] Servic…" at bounding box center [431, 227] width 765 height 621
click at [471, 90] on td "5500" at bounding box center [479, 107] width 129 height 59
select select "59914"
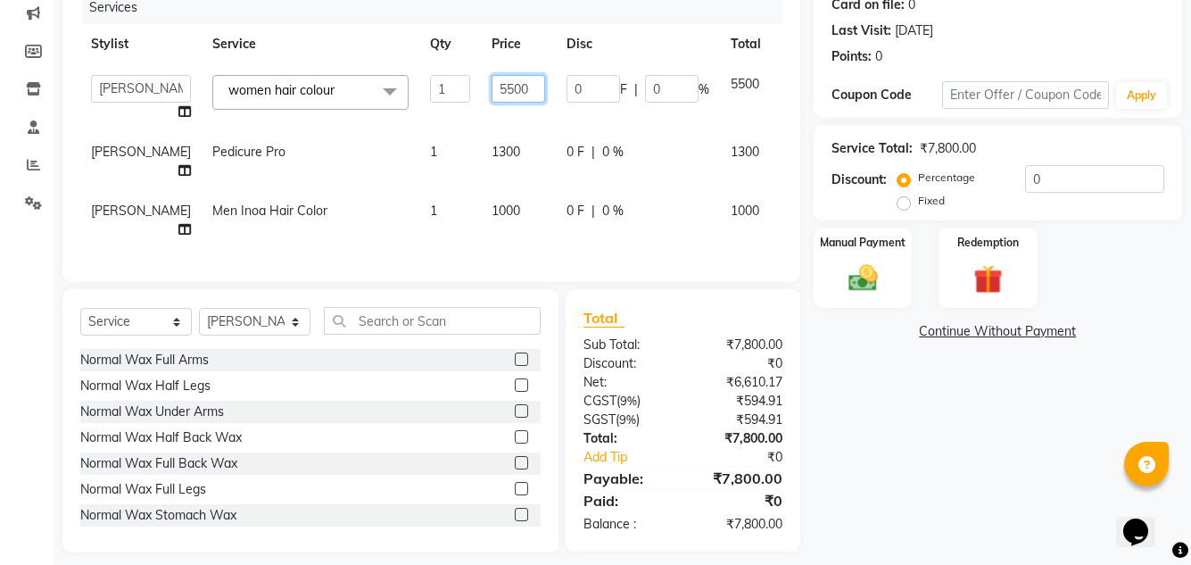
drag, startPoint x: 503, startPoint y: 88, endPoint x: 453, endPoint y: 87, distance: 50.0
click at [492, 87] on input "5500" at bounding box center [519, 89] width 54 height 28
type input "5700"
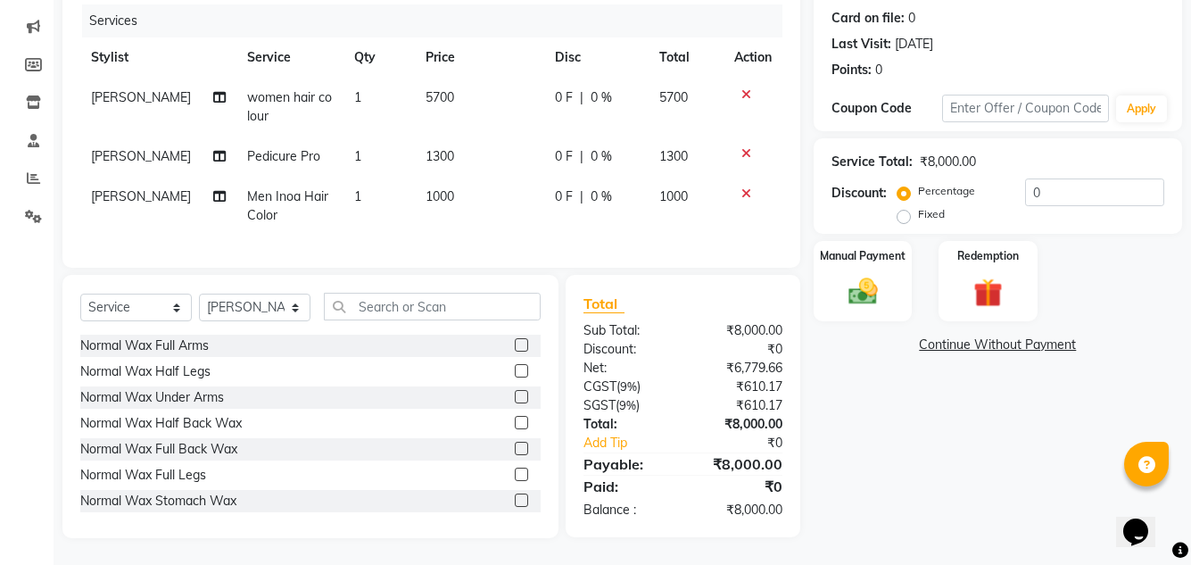
click at [510, 237] on div "Services Stylist Service Qty Price Disc Total Action [PERSON_NAME] women hair c…" at bounding box center [431, 126] width 702 height 245
click at [864, 290] on img at bounding box center [862, 291] width 49 height 35
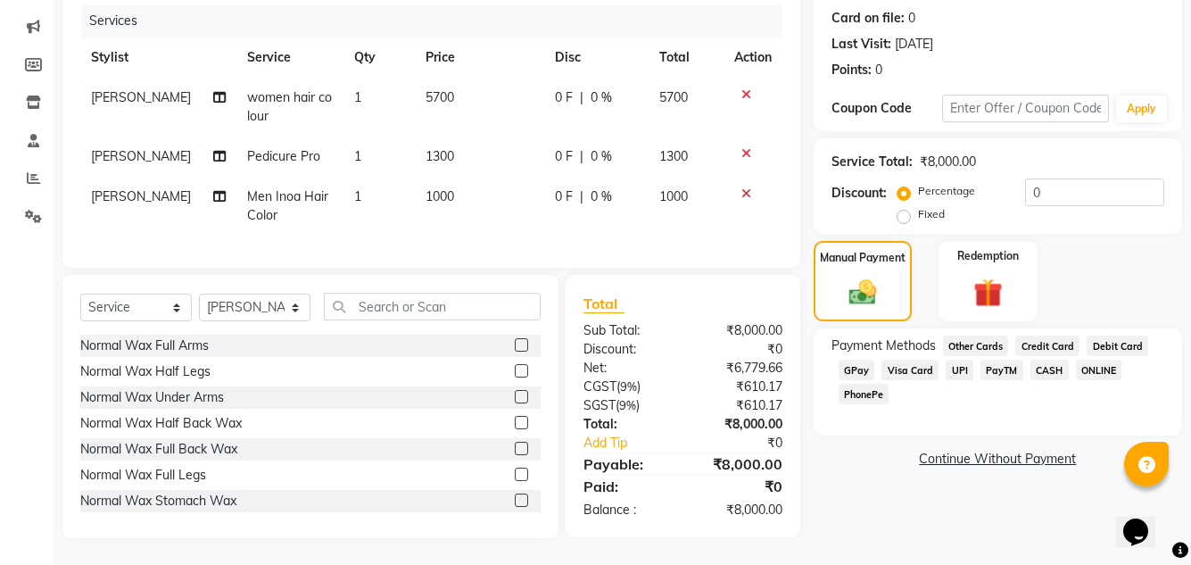
click at [866, 360] on span "GPay" at bounding box center [857, 370] width 37 height 21
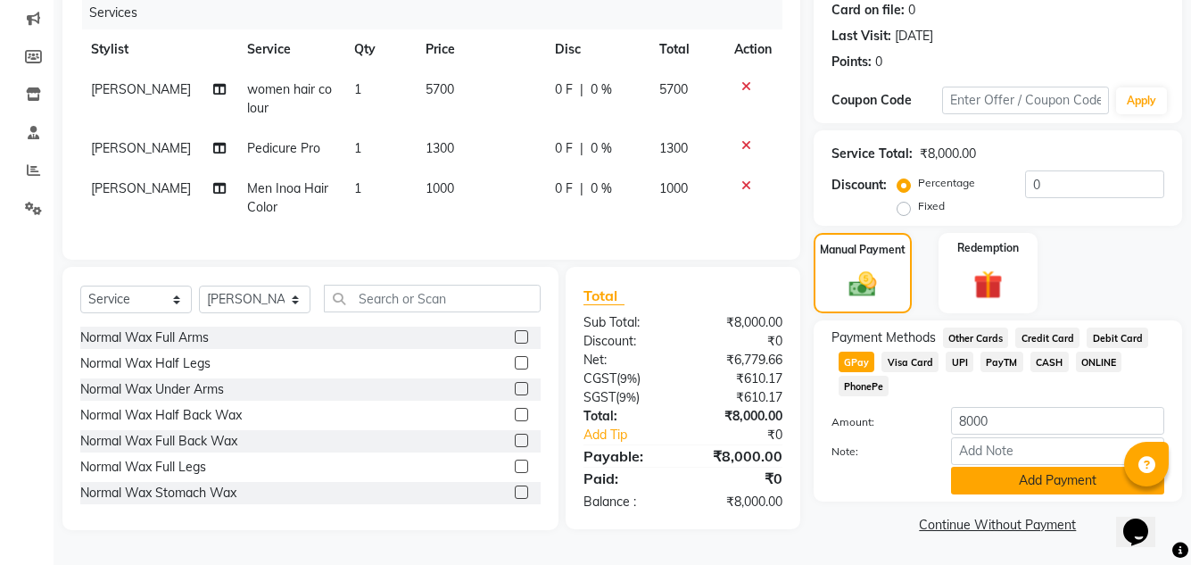
click at [1038, 468] on button "Add Payment" at bounding box center [1057, 481] width 213 height 28
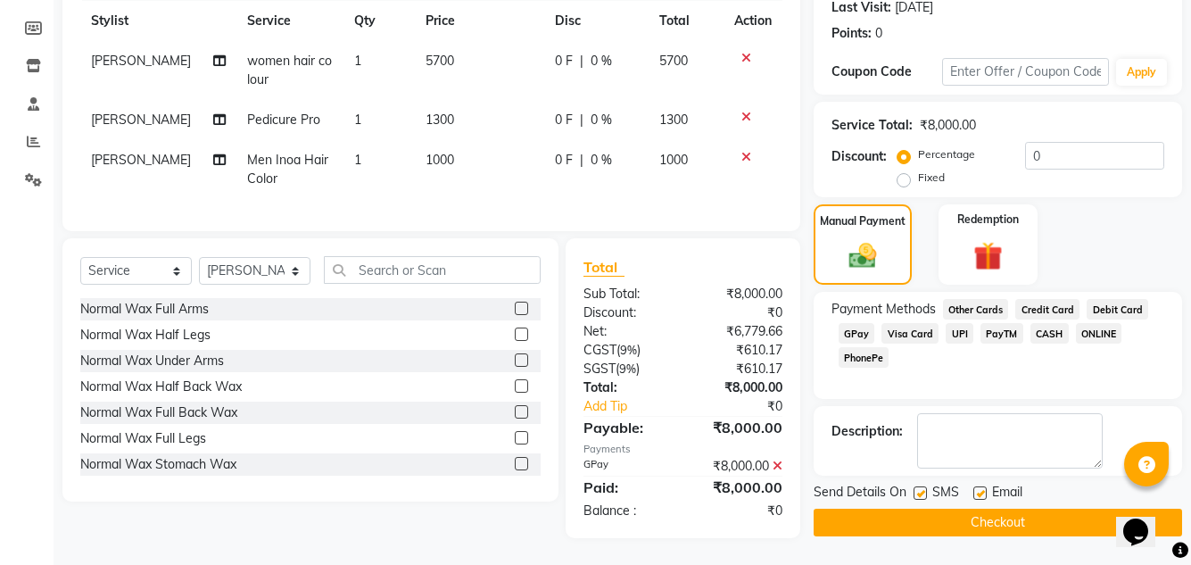
scroll to position [267, 0]
click at [916, 323] on span "Visa Card" at bounding box center [910, 333] width 57 height 21
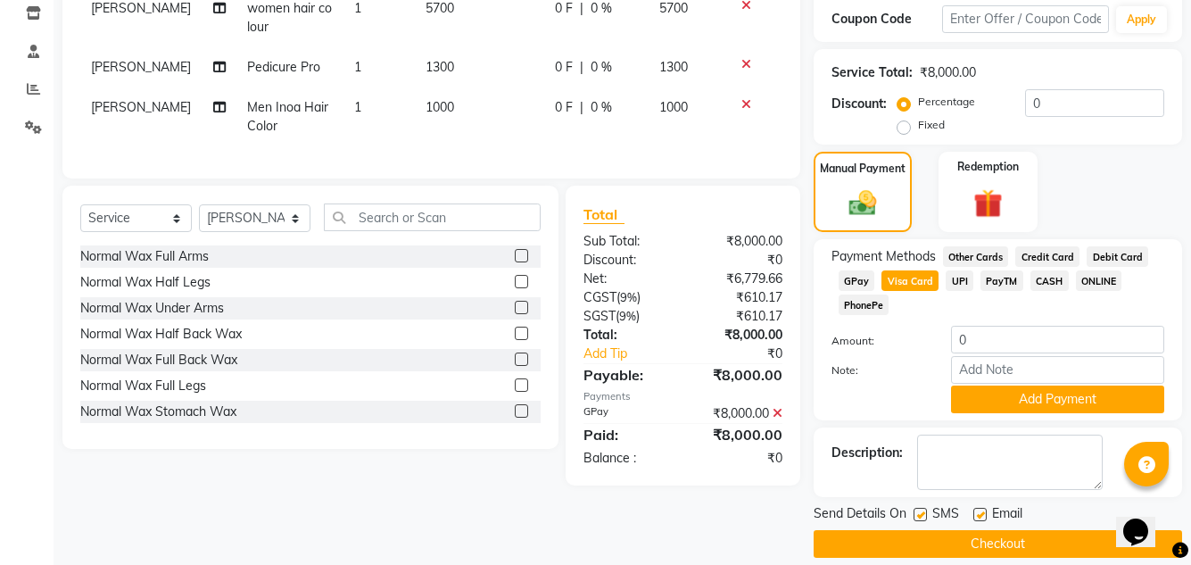
scroll to position [326, 0]
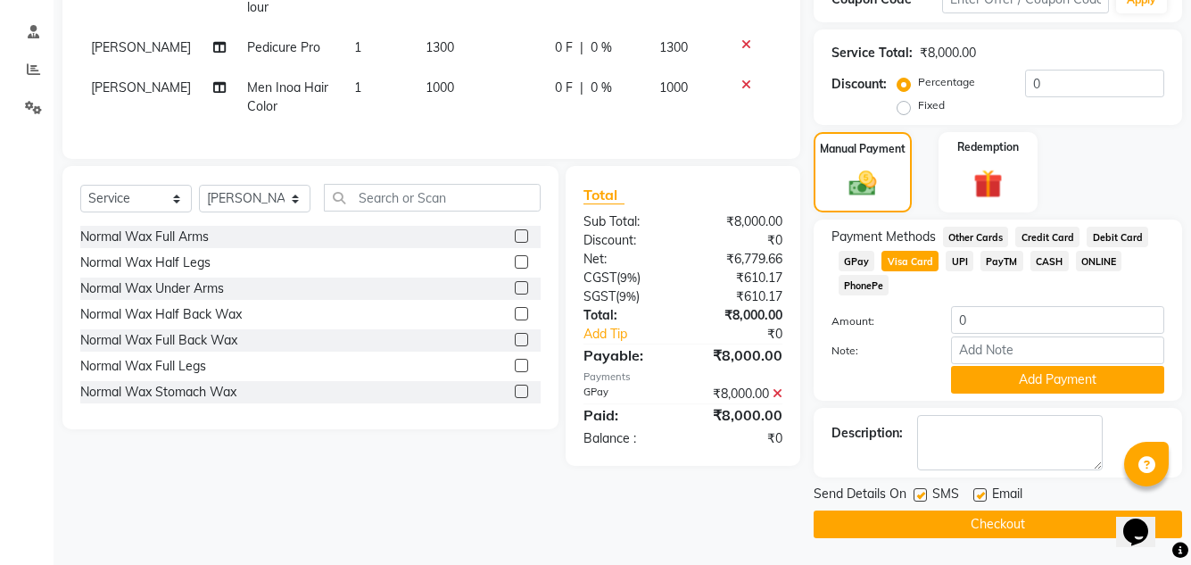
click at [775, 400] on icon at bounding box center [778, 393] width 10 height 12
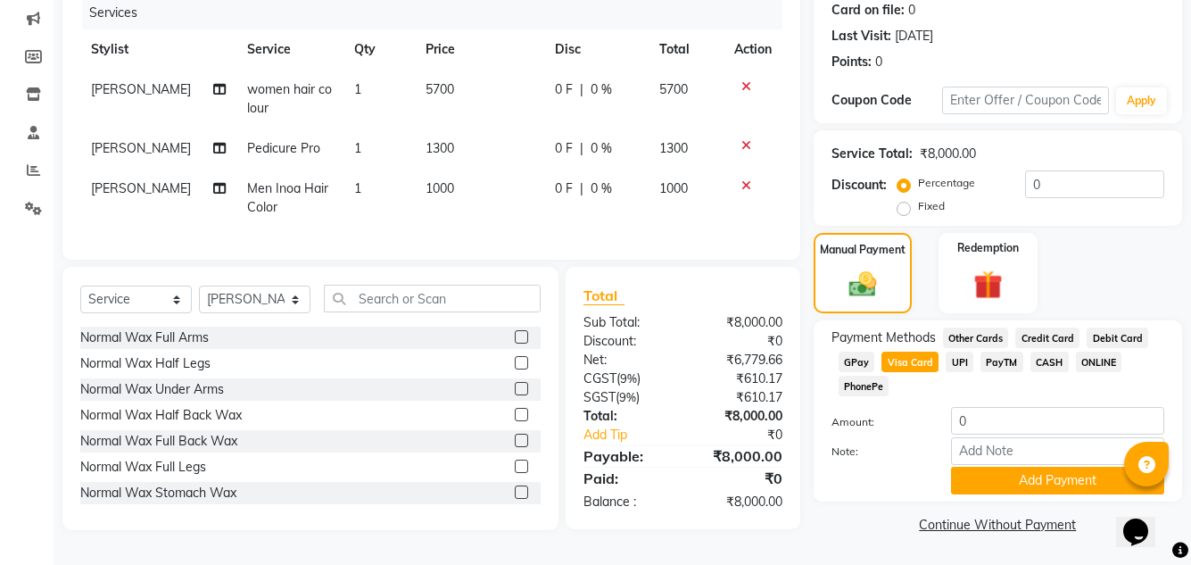
scroll to position [230, 0]
click at [895, 361] on span "Visa Card" at bounding box center [910, 362] width 57 height 21
type input "8000"
click at [1033, 476] on button "Add Payment" at bounding box center [1057, 481] width 213 height 28
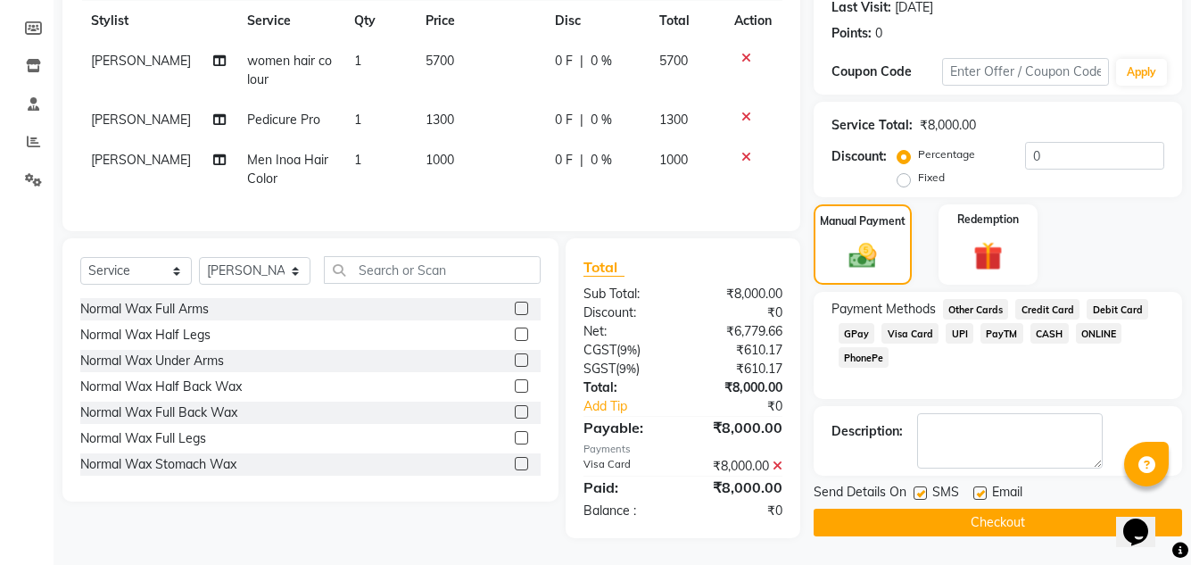
scroll to position [267, 0]
click at [919, 486] on label at bounding box center [920, 492] width 13 height 13
click at [919, 488] on input "checkbox" at bounding box center [920, 494] width 12 height 12
checkbox input "false"
click at [925, 509] on button "Checkout" at bounding box center [998, 523] width 369 height 28
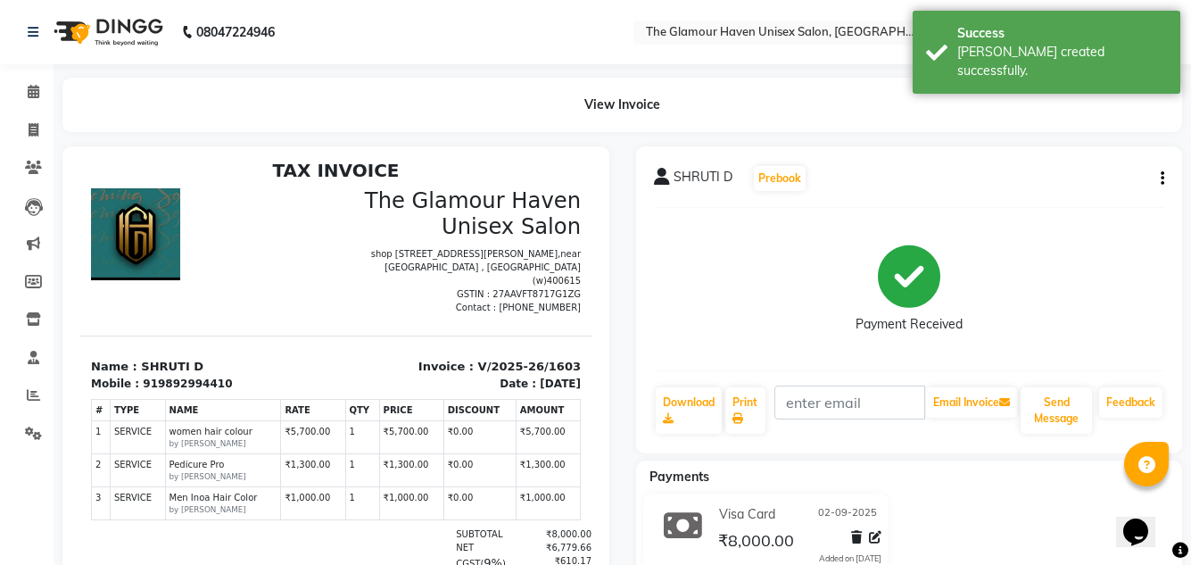
scroll to position [14, 0]
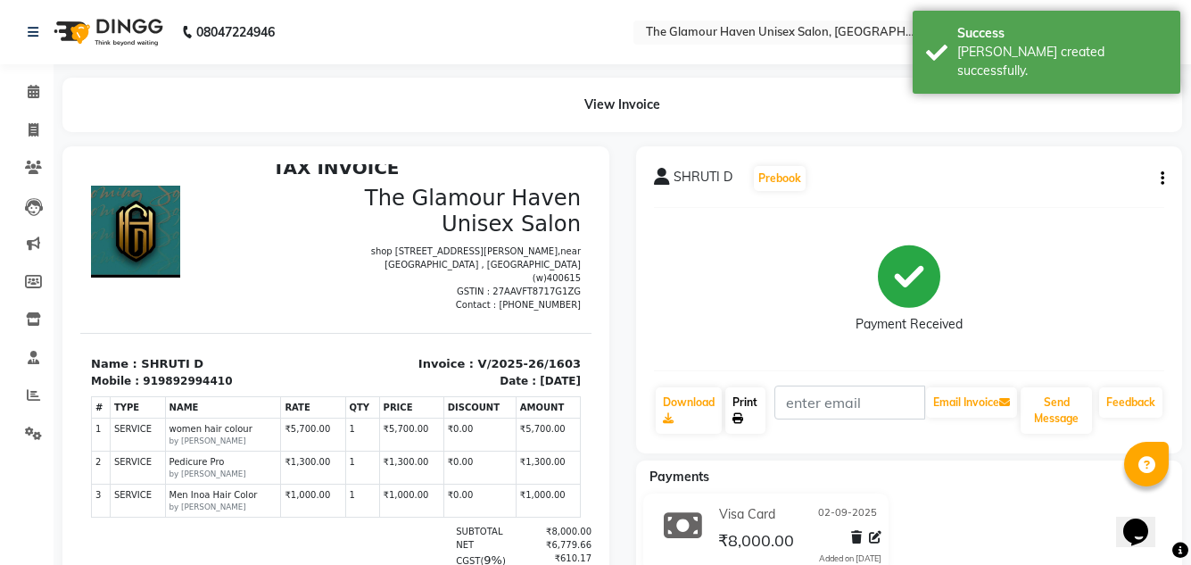
click at [735, 404] on link "Print" at bounding box center [745, 410] width 40 height 46
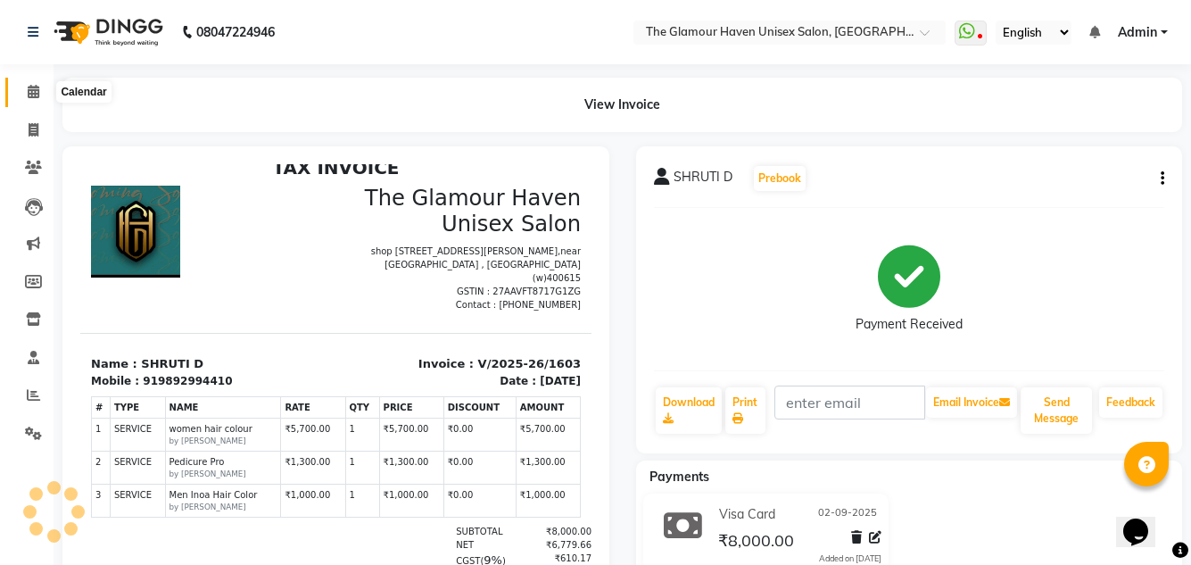
click at [32, 95] on icon at bounding box center [34, 91] width 12 height 13
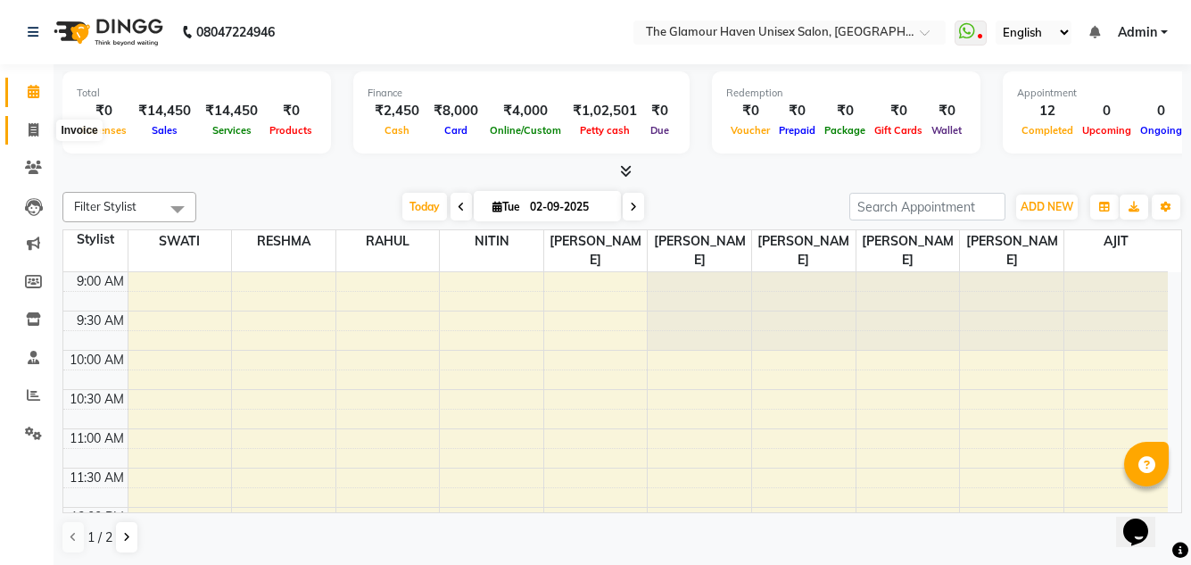
scroll to position [806, 0]
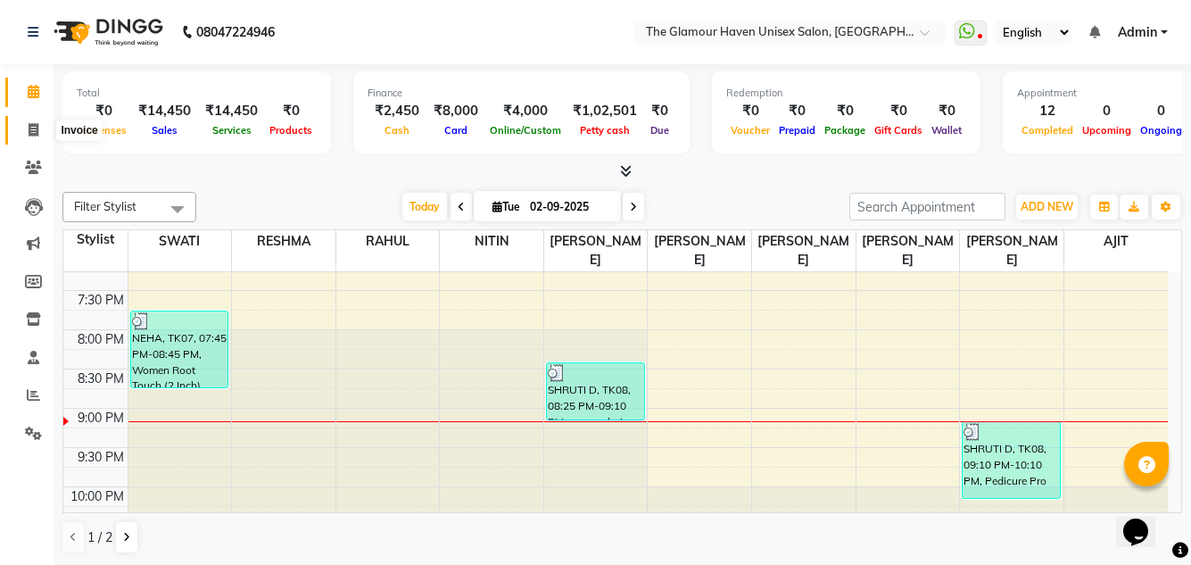
click at [30, 137] on span at bounding box center [33, 130] width 31 height 21
select select "7124"
select select "service"
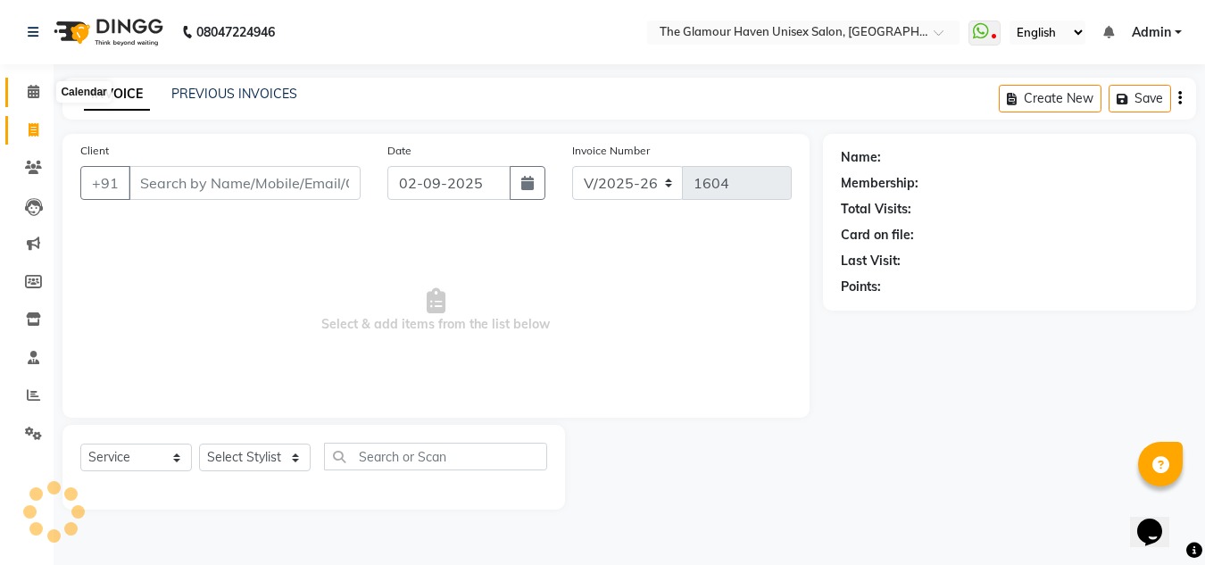
click at [23, 95] on span at bounding box center [33, 92] width 31 height 21
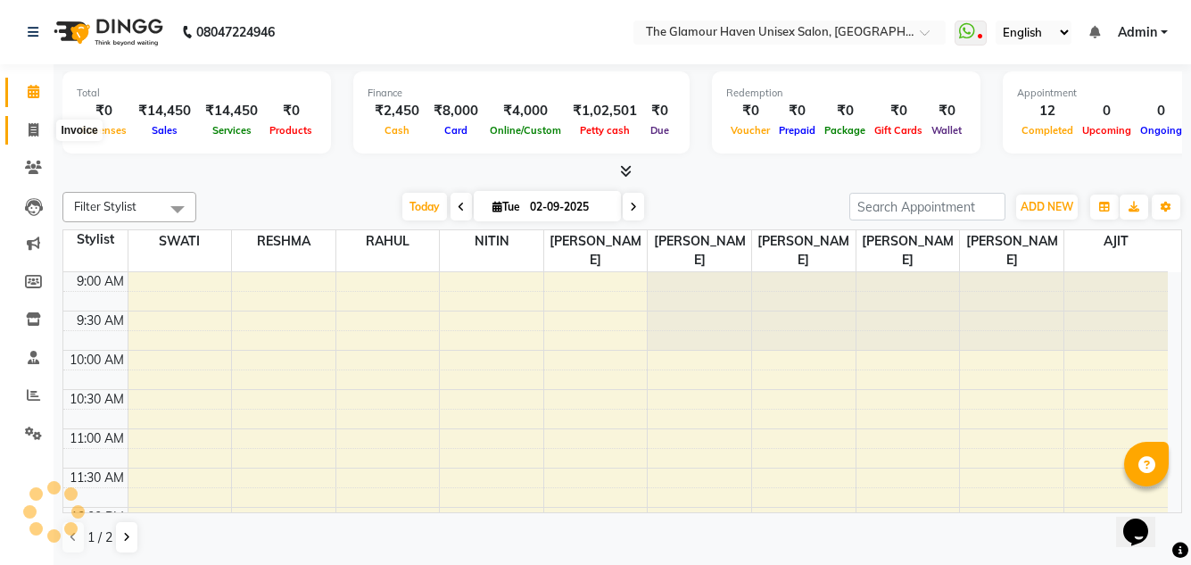
click at [26, 128] on span at bounding box center [33, 130] width 31 height 21
select select "7124"
select select "service"
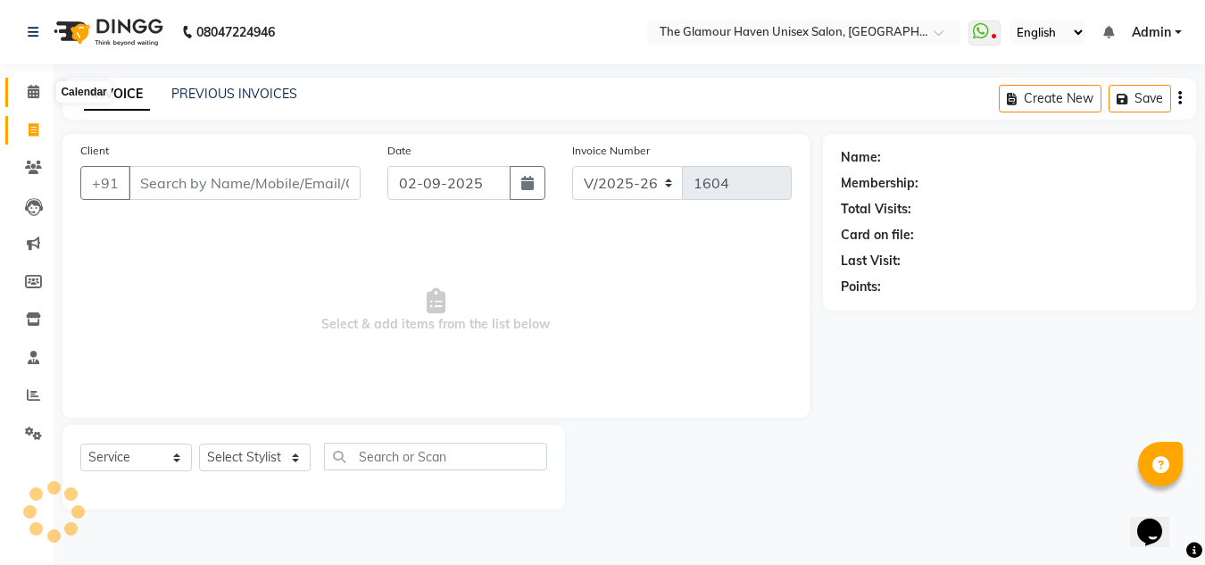
click at [28, 96] on icon at bounding box center [34, 91] width 12 height 13
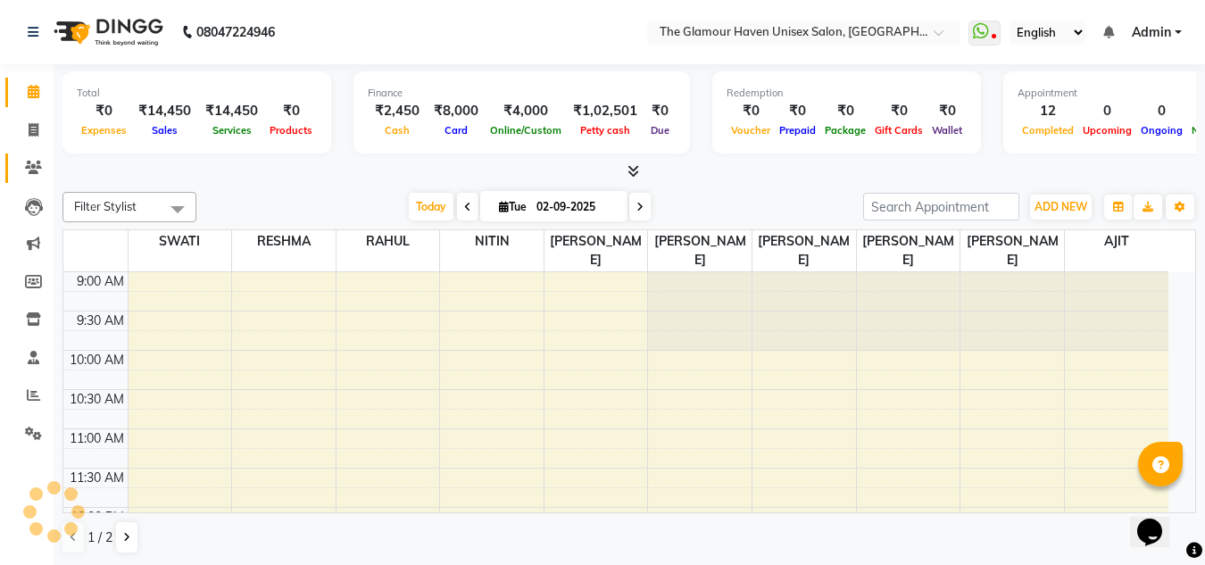
click at [34, 168] on icon at bounding box center [33, 167] width 17 height 13
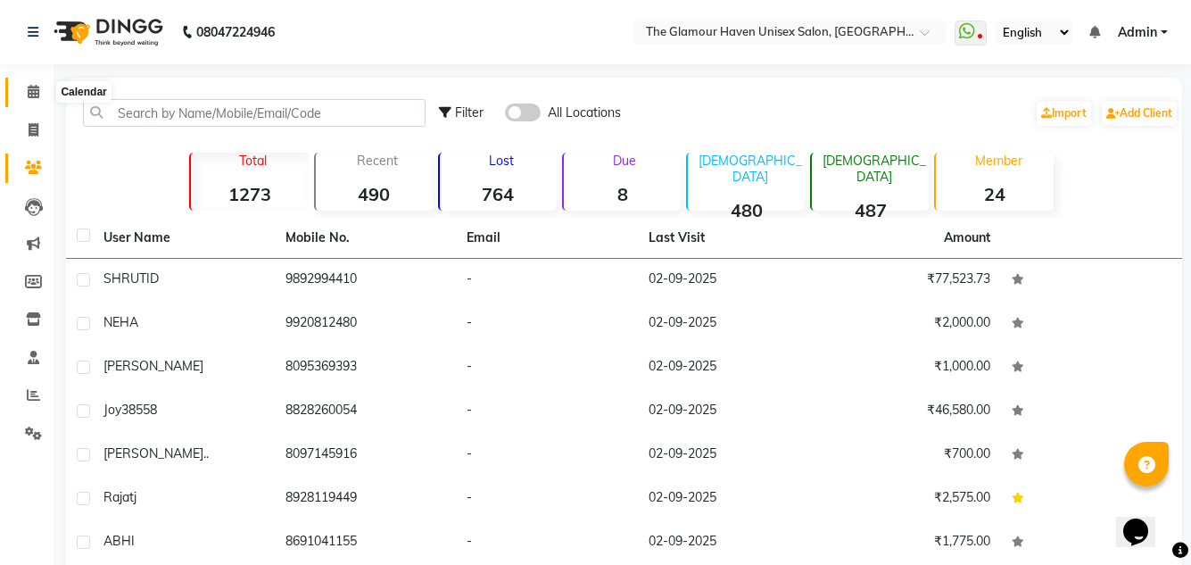
click at [37, 99] on span at bounding box center [33, 92] width 31 height 21
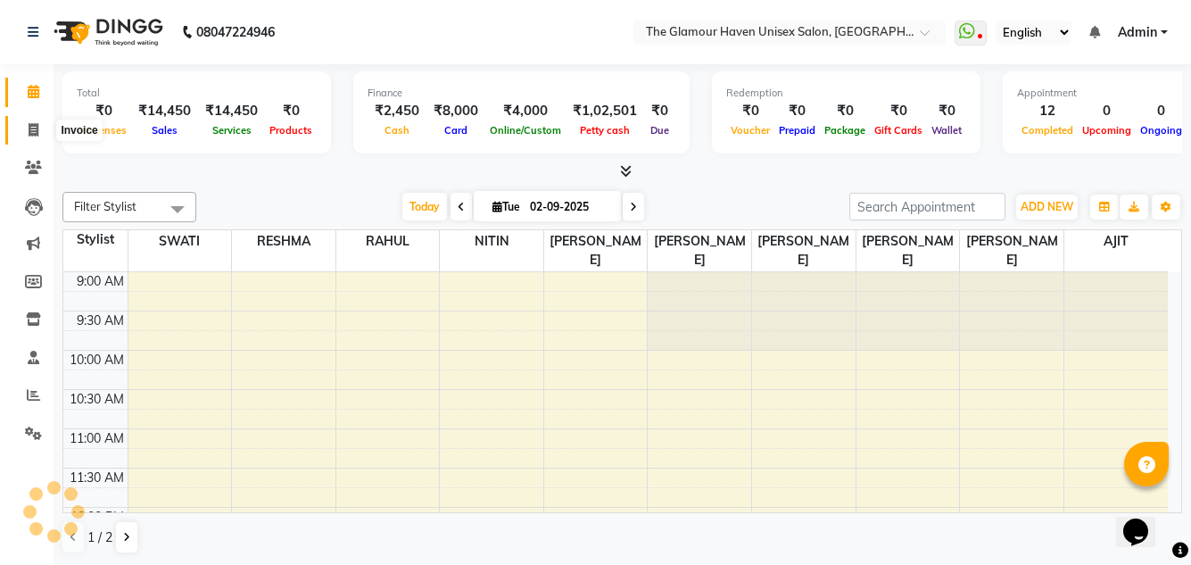
scroll to position [806, 0]
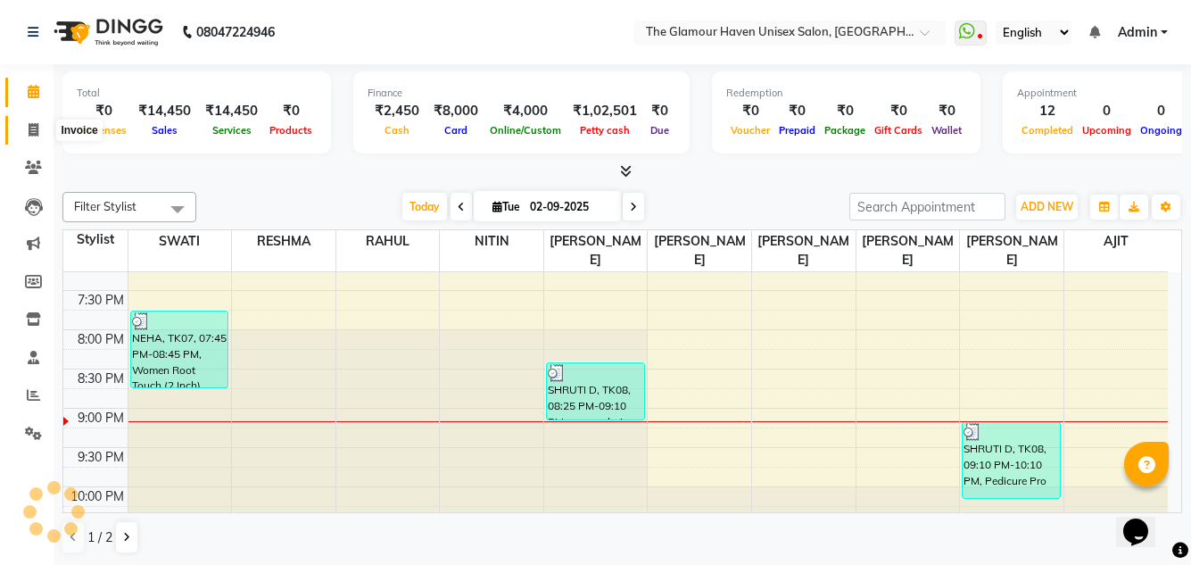
click at [29, 126] on icon at bounding box center [34, 129] width 10 height 13
select select "7124"
select select "service"
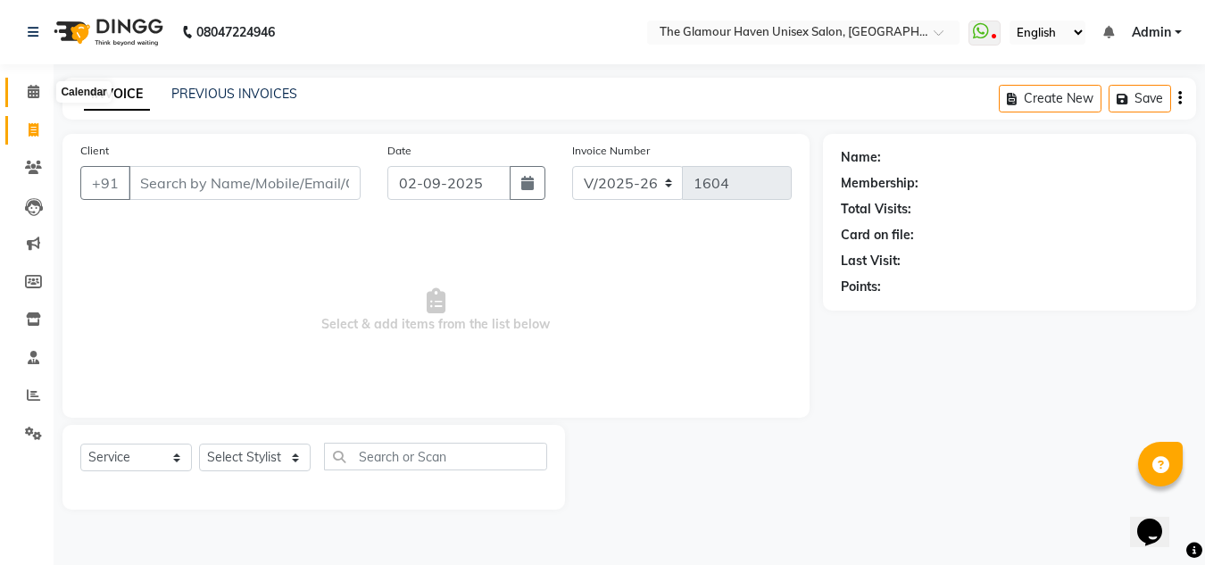
click at [38, 95] on icon at bounding box center [34, 91] width 12 height 13
